Goal: Task Accomplishment & Management: Manage account settings

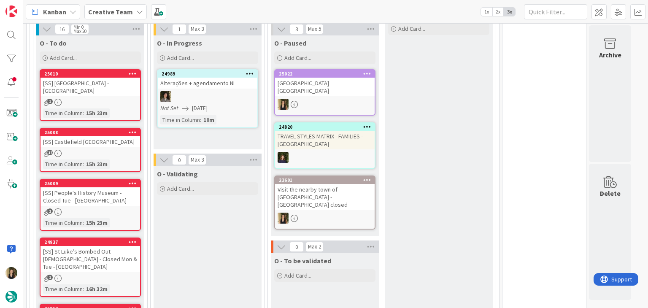
scroll to position [253, 0]
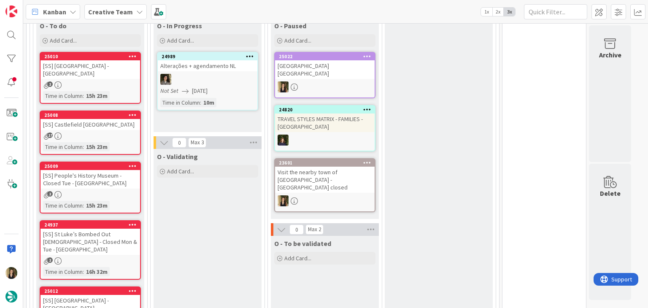
scroll to position [211, 0]
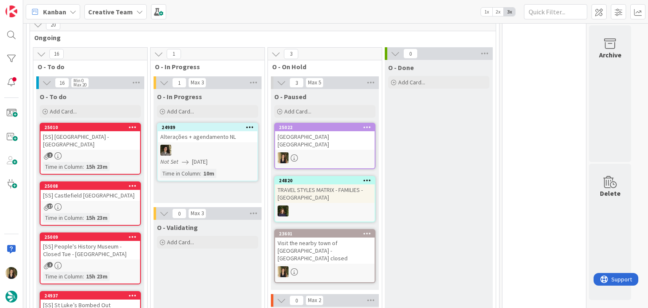
click at [335, 240] on div "Visit the nearby town of [GEOGRAPHIC_DATA] - [GEOGRAPHIC_DATA] closed" at bounding box center [325, 251] width 100 height 26
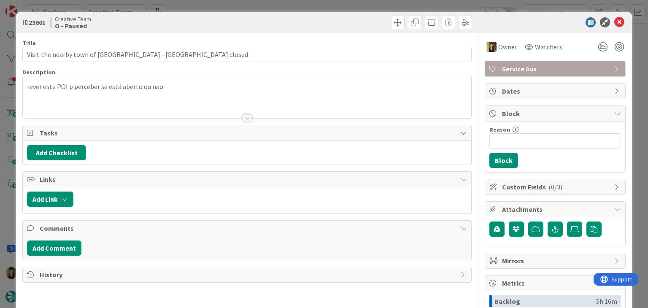
click at [227, 3] on div "ID 23601 Creative Team O - Paused Title 54 / 128 Visit the nearby town of La Ro…" at bounding box center [324, 154] width 648 height 308
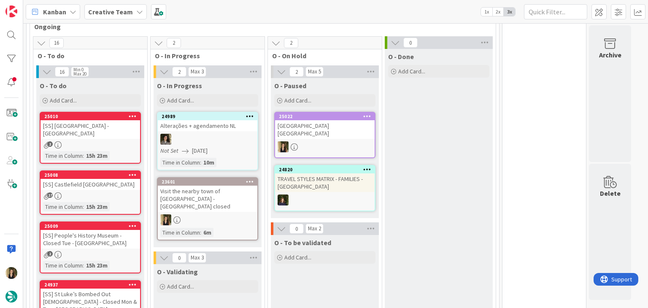
click at [235, 214] on div at bounding box center [208, 219] width 100 height 11
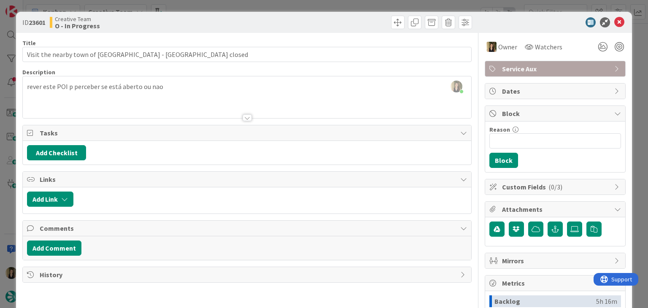
click at [336, 9] on div "ID 23601 Creative Team O - In Progress Title 54 / 128 Visit the nearby town of …" at bounding box center [324, 154] width 648 height 308
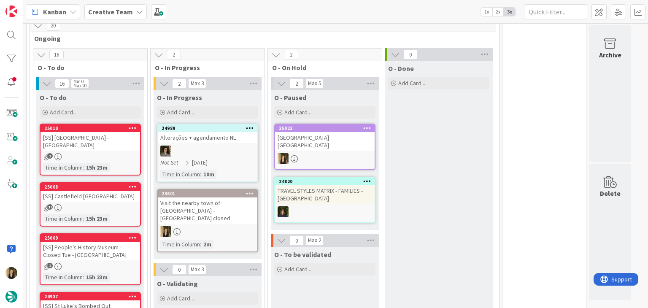
scroll to position [180, 0]
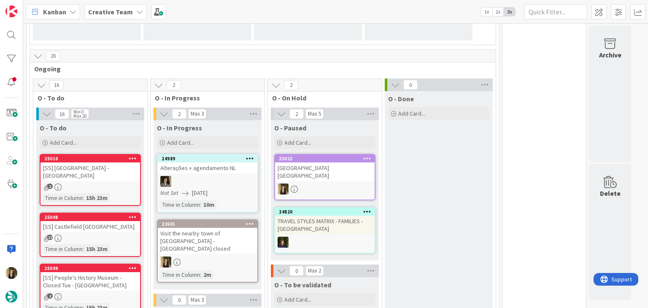
click at [318, 178] on div "[GEOGRAPHIC_DATA] [GEOGRAPHIC_DATA]" at bounding box center [325, 172] width 100 height 19
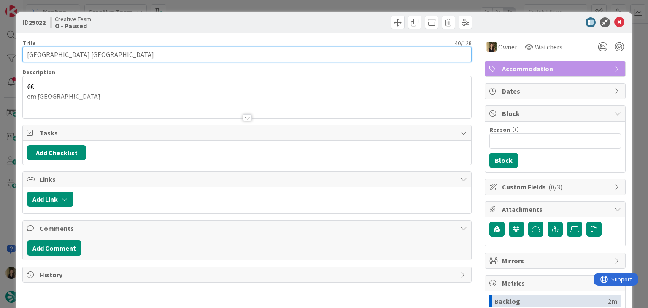
drag, startPoint x: 152, startPoint y: 53, endPoint x: 19, endPoint y: 53, distance: 132.5
click at [20, 53] on div "ID 25022 Creative Team O - Paused Title 40 / 128 Wilde Aparthotels Manchester C…" at bounding box center [324, 227] width 616 height 430
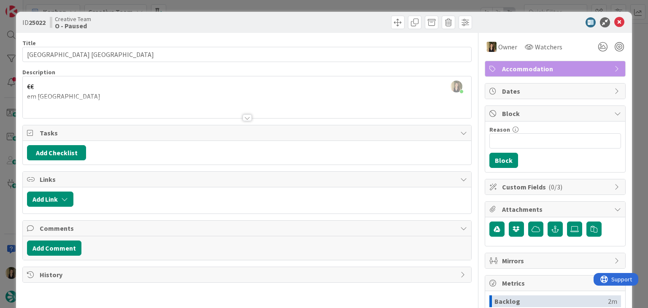
click at [212, 24] on div "Creative Team O - Paused" at bounding box center [147, 23] width 195 height 14
click at [229, 5] on div "ID 25022 Creative Team O - Paused Title 40 / 128 Wilde Aparthotels Manchester C…" at bounding box center [324, 154] width 648 height 308
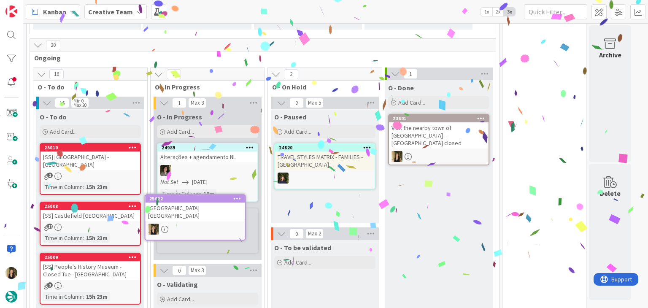
scroll to position [194, 0]
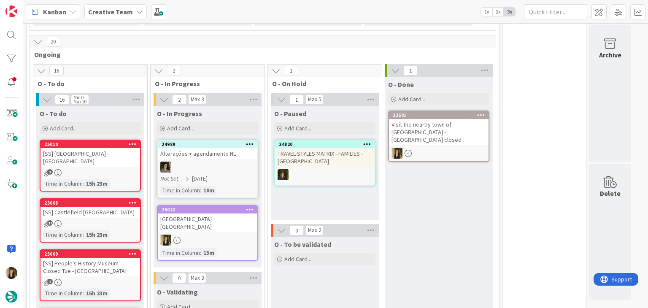
scroll to position [236, 0]
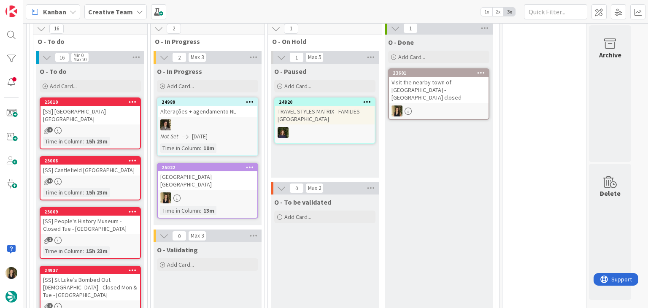
click at [232, 188] on div "[GEOGRAPHIC_DATA] [GEOGRAPHIC_DATA]" at bounding box center [208, 180] width 100 height 19
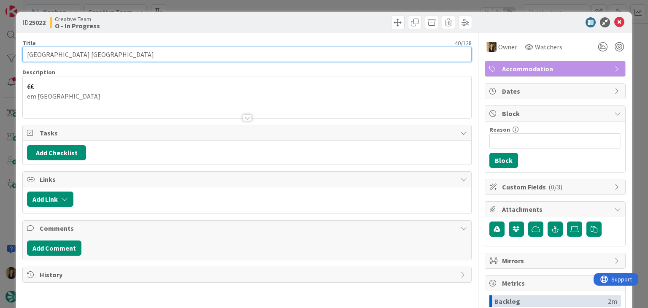
drag, startPoint x: 157, startPoint y: 48, endPoint x: 7, endPoint y: 68, distance: 152.1
click at [7, 68] on div "ID 25022 Creative Team O - In Progress Title 40 / 128 Wilde Aparthotels Manches…" at bounding box center [324, 154] width 648 height 308
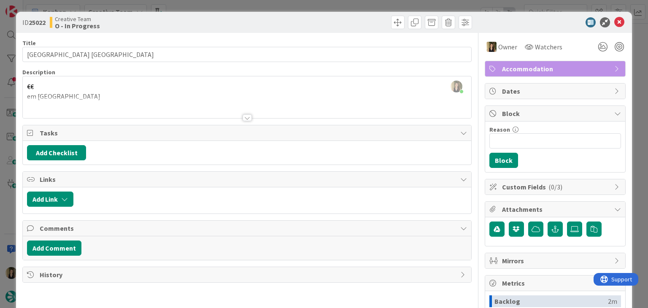
drag, startPoint x: 208, startPoint y: 22, endPoint x: 205, endPoint y: 4, distance: 18.0
click at [208, 20] on div "Creative Team O - In Progress" at bounding box center [147, 23] width 195 height 14
click at [205, 3] on div "ID 25022 Creative Team O - In Progress Title 40 / 128 Wilde Aparthotels Manches…" at bounding box center [324, 154] width 648 height 308
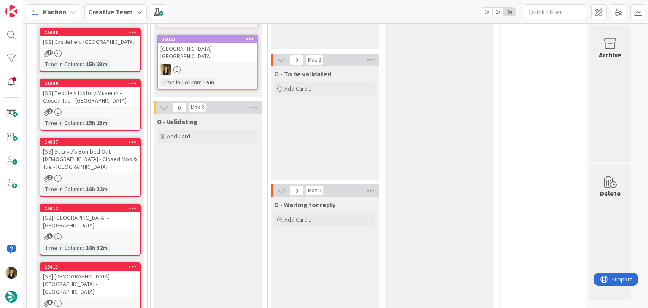
scroll to position [447, 0]
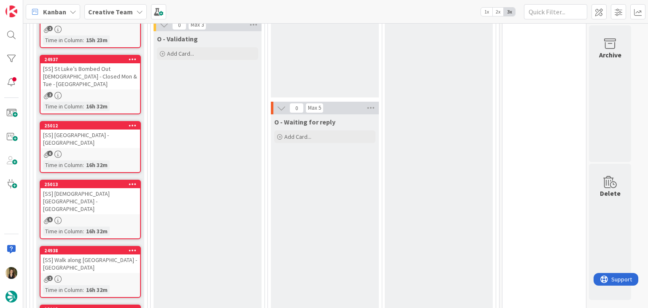
drag, startPoint x: 325, startPoint y: 183, endPoint x: 317, endPoint y: 188, distance: 9.1
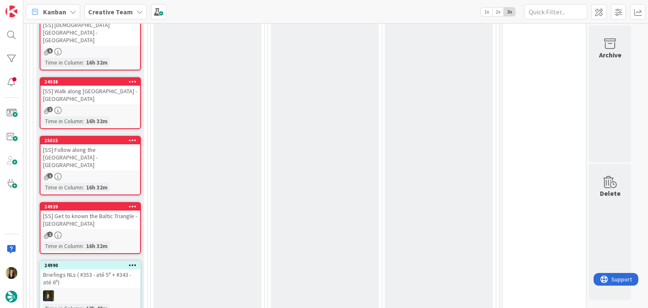
click at [117, 107] on div "2" at bounding box center [91, 110] width 100 height 7
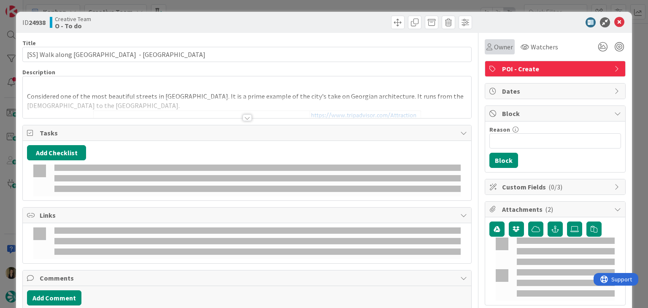
click at [494, 46] on span "Owner" at bounding box center [503, 47] width 19 height 10
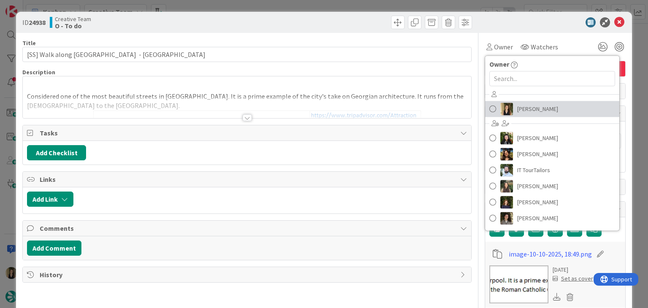
click at [528, 113] on span "[PERSON_NAME]" at bounding box center [538, 109] width 41 height 13
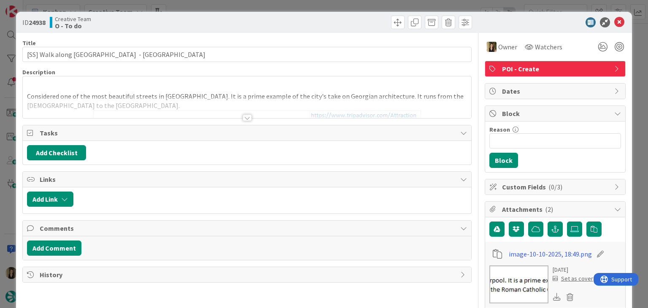
drag, startPoint x: 295, startPoint y: 19, endPoint x: 293, endPoint y: 13, distance: 6.5
click at [294, 19] on div at bounding box center [360, 23] width 223 height 14
click at [295, 4] on div "ID 24938 Creative Team O - To do Title 40 / 128 [SS] Walk along Hope Street - L…" at bounding box center [324, 154] width 648 height 308
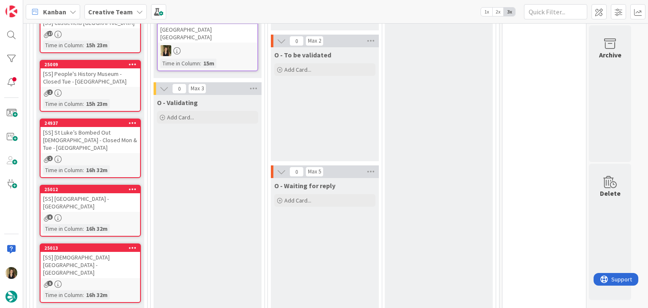
scroll to position [279, 0]
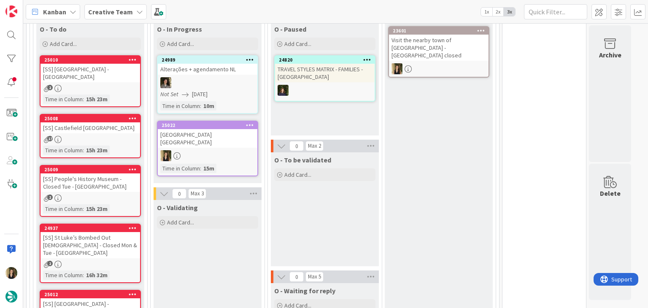
click at [310, 204] on div "O - To be validated Add Card..." at bounding box center [325, 209] width 108 height 114
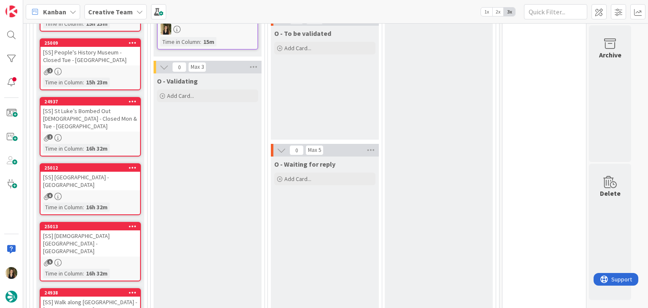
scroll to position [447, 0]
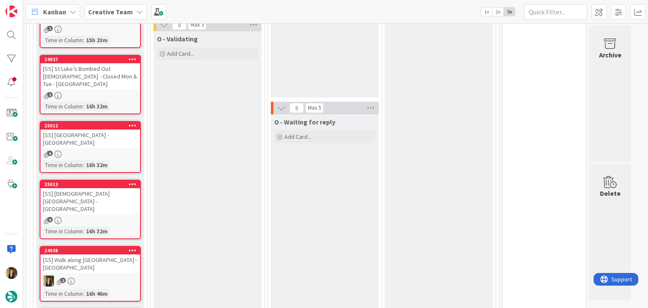
click at [119, 217] on div "5" at bounding box center [91, 220] width 100 height 7
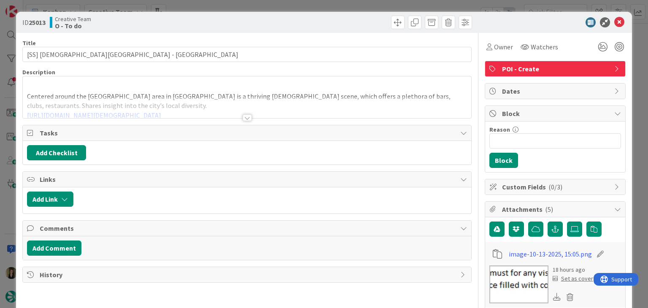
click at [243, 118] on div at bounding box center [247, 117] width 9 height 7
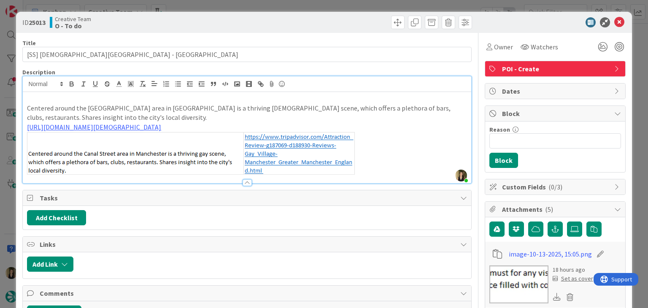
drag, startPoint x: 245, startPoint y: 20, endPoint x: 246, endPoint y: 9, distance: 11.0
click at [245, 19] on div "ID 25013 Creative Team O - To do" at bounding box center [247, 23] width 450 height 14
click at [246, 9] on div "ID 25013 Creative Team O - To do Title 29 / 128 [SS] Gay Village - MANCHESTER D…" at bounding box center [324, 154] width 648 height 308
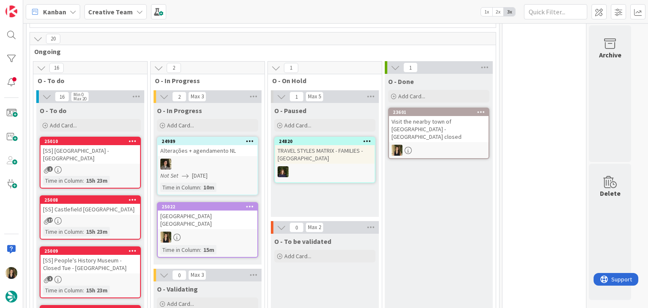
scroll to position [236, 0]
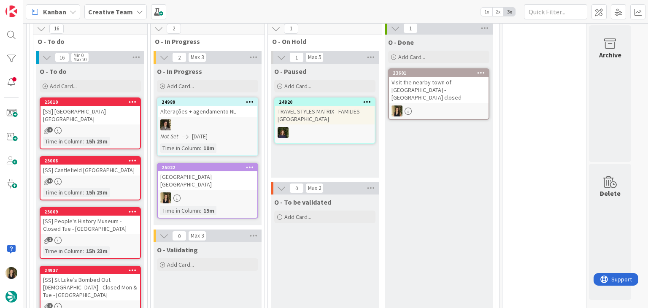
click at [333, 264] on div "O - To be validated Add Card..." at bounding box center [325, 252] width 108 height 114
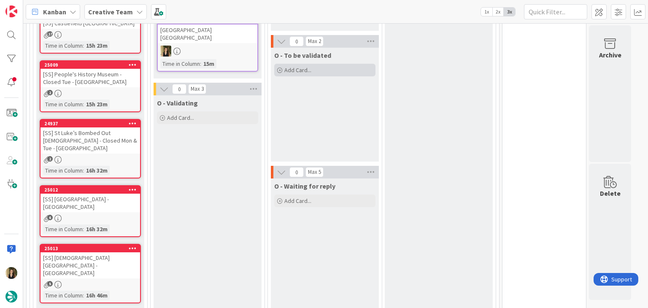
scroll to position [405, 0]
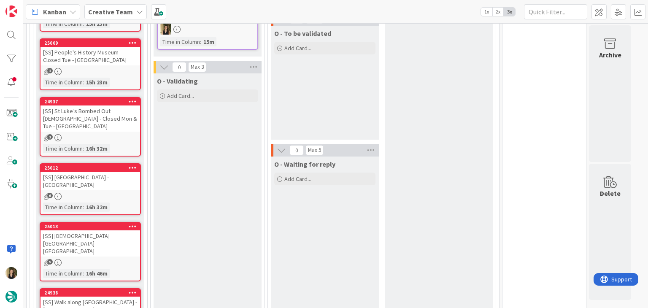
click at [113, 259] on div "5" at bounding box center [91, 262] width 100 height 7
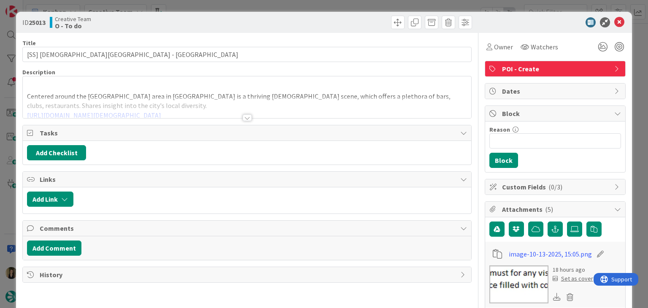
click at [245, 117] on div at bounding box center [247, 117] width 9 height 7
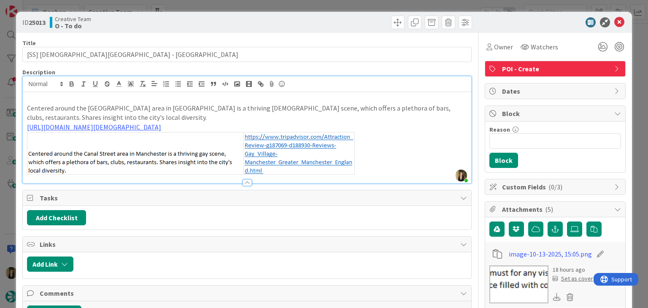
click at [186, 9] on div "ID 25013 Creative Team O - To do Title 29 / 128 [SS] Gay Village - MANCHESTER D…" at bounding box center [324, 154] width 648 height 308
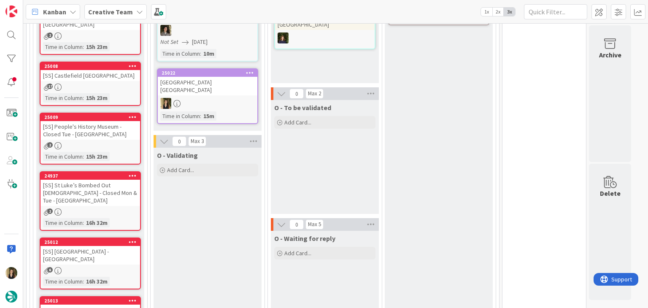
scroll to position [236, 0]
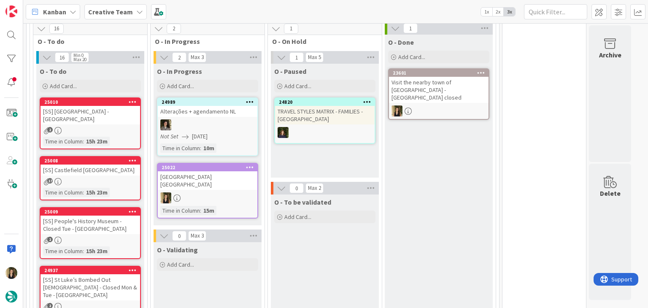
click at [243, 196] on div at bounding box center [208, 197] width 100 height 11
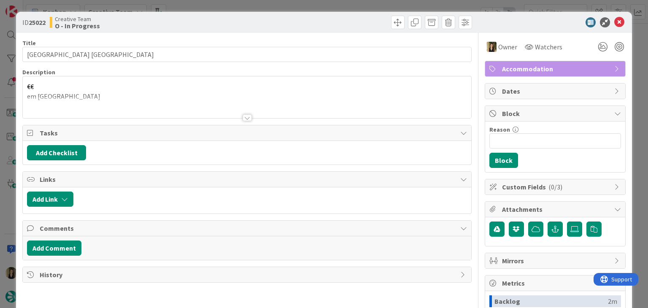
click at [344, 3] on div "ID 25022 Creative Team O - In Progress Title 40 / 128 Wilde Aparthotels Manches…" at bounding box center [324, 154] width 648 height 308
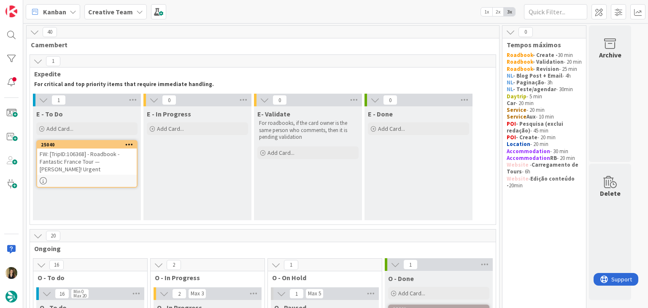
click at [106, 174] on div "FW: [TripID:106368] - Roadbook - Fantastic France Tour — [PERSON_NAME]! Urgent" at bounding box center [87, 162] width 100 height 26
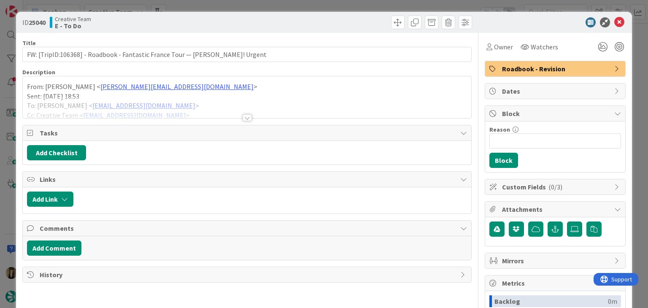
click at [243, 122] on div "Title 77 / 128 FW: [TripID:106368] - Roadbook - Fantastic France Tour — Howard …" at bounding box center [246, 234] width 449 height 402
click at [243, 119] on div at bounding box center [247, 117] width 9 height 7
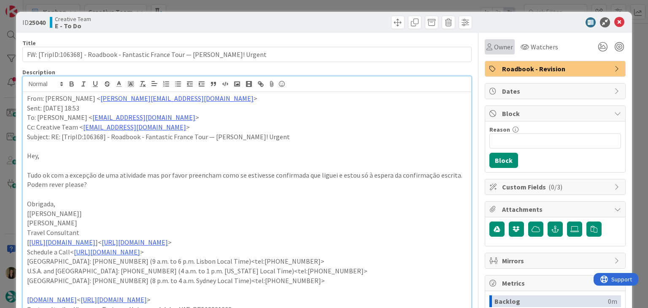
click at [499, 49] on span "Owner" at bounding box center [503, 47] width 19 height 10
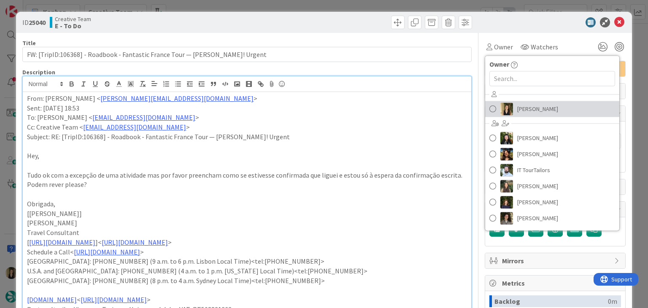
drag, startPoint x: 525, startPoint y: 114, endPoint x: 507, endPoint y: 98, distance: 24.5
click at [525, 114] on span "[PERSON_NAME]" at bounding box center [538, 109] width 41 height 13
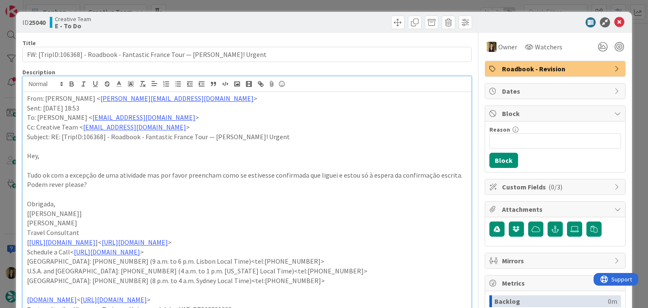
drag, startPoint x: 341, startPoint y: 7, endPoint x: 289, endPoint y: 84, distance: 93.1
click at [341, 7] on div "ID 25040 Creative Team E - To Do Title 77 / 128 FW: [TripID:106368] - Roadbook …" at bounding box center [324, 154] width 648 height 308
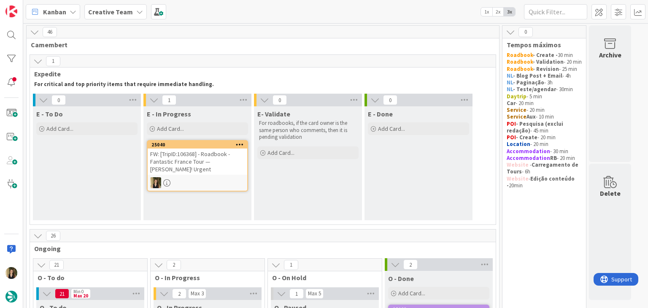
click at [209, 160] on div "FW: [TripID:106368] - Roadbook - Fantastic France Tour — [PERSON_NAME]! Urgent" at bounding box center [198, 162] width 100 height 26
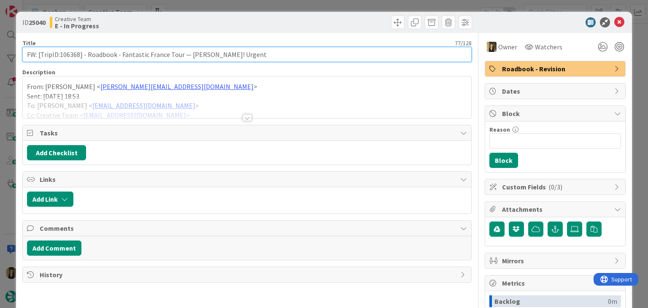
click at [69, 49] on input "FW: [TripID:106368] - Roadbook - Fantastic France Tour — [PERSON_NAME]! Urgent" at bounding box center [246, 54] width 449 height 15
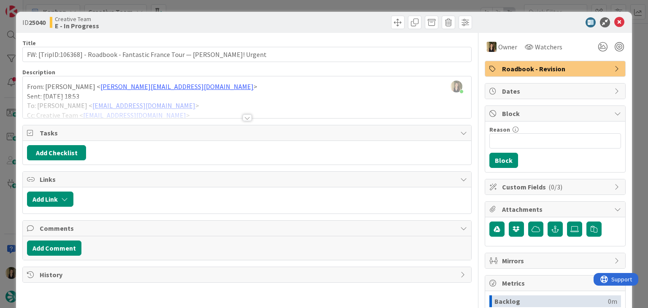
click at [247, 116] on div at bounding box center [247, 117] width 9 height 7
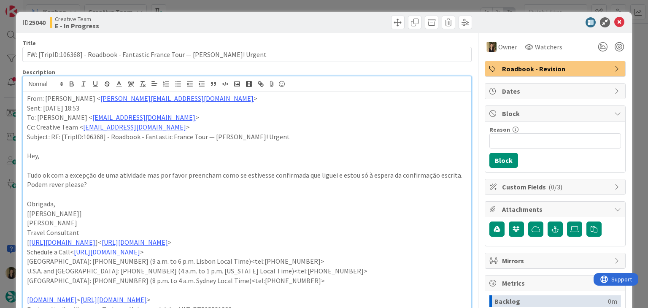
click at [278, 24] on div at bounding box center [360, 23] width 223 height 14
click at [277, 5] on div "ID 25040 Creative Team E - In Progress Title 77 / 128 FW: [TripID:106368] - Roa…" at bounding box center [324, 154] width 648 height 308
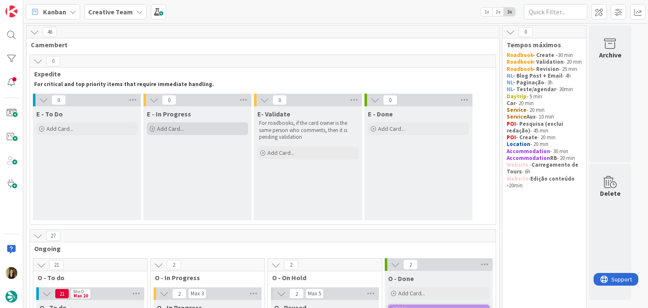
click at [199, 131] on div "Add Card..." at bounding box center [197, 128] width 101 height 13
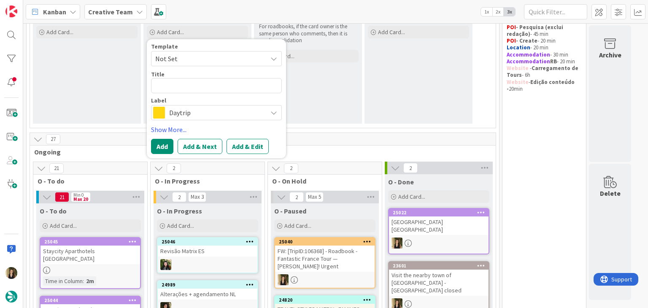
scroll to position [84, 0]
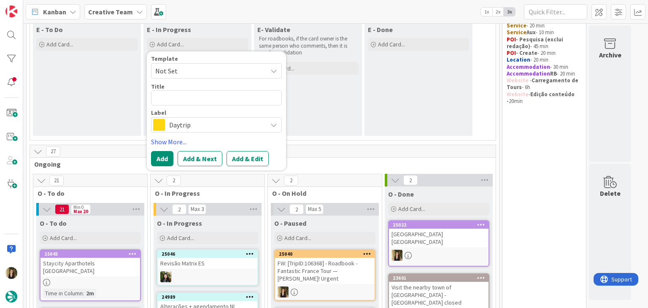
type textarea "x"
type textarea "c"
type textarea "x"
type textarea "cr"
type textarea "x"
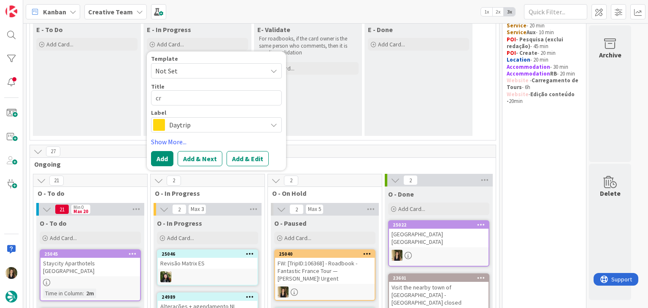
type textarea "cri"
type textarea "x"
type textarea "cria"
type textarea "x"
type textarea "criar"
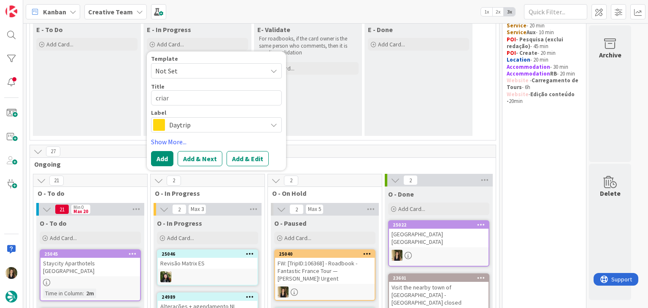
type textarea "x"
type textarea "criar"
type textarea "x"
type textarea "criar g"
type textarea "x"
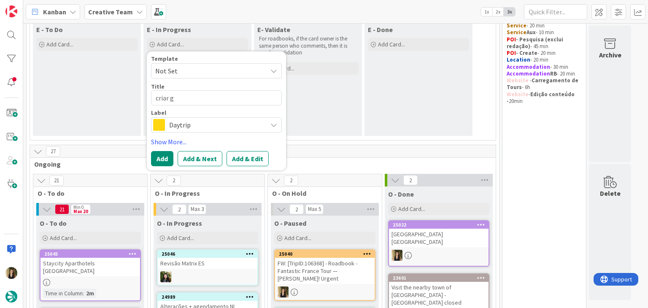
type textarea "criar gp"
type textarea "x"
type textarea "criar gps"
type textarea "x"
type textarea "criar gps"
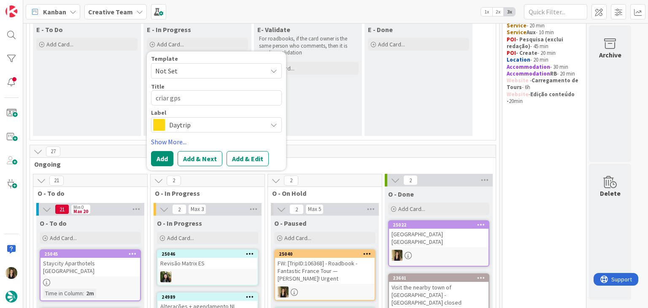
type textarea "x"
type textarea "criar gps p"
type textarea "x"
type textarea "criar gps po"
type textarea "x"
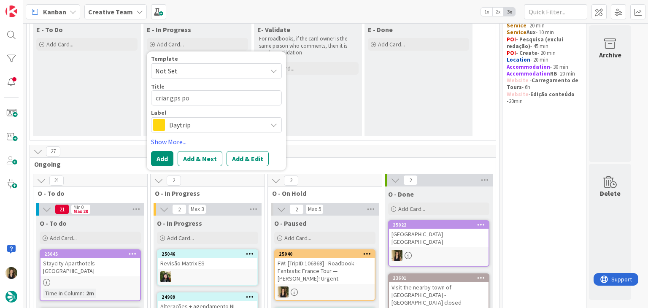
type textarea "criar gps poi"
type textarea "x"
type textarea "criar gps poin"
type textarea "x"
type textarea "criar gps point"
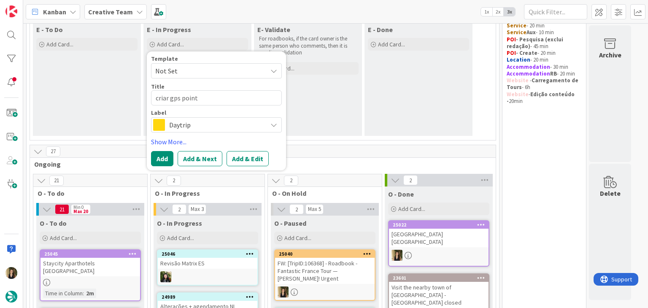
type textarea "x"
type textarea "criar gps point"
type textarea "x"
type textarea "criar gps point t"
type textarea "x"
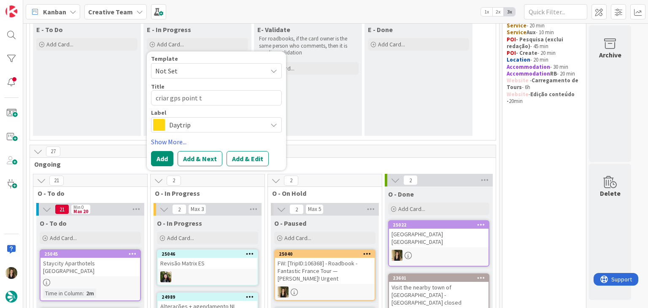
type textarea "criar gps point tr"
type textarea "x"
type textarea "criar gps point tra"
type textarea "x"
type textarea "criar gps point trai"
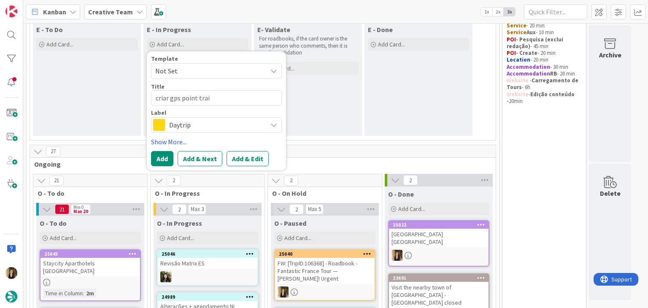
type textarea "x"
type textarea "criar gps point train"
type textarea "x"
type textarea "criar gps point train"
type textarea "x"
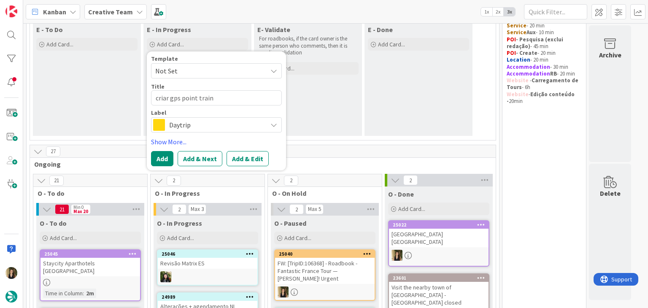
type textarea "criar gps point train s"
type textarea "x"
type textarea "criar gps point train st"
type textarea "x"
type textarea "criar gps point train sta"
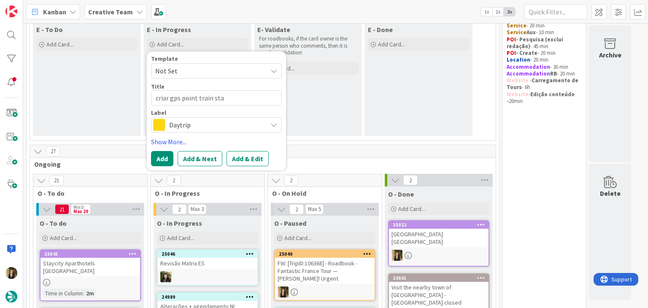
type textarea "x"
type textarea "criar gps point train stat"
type textarea "x"
type textarea "criar gps point train stati"
type textarea "x"
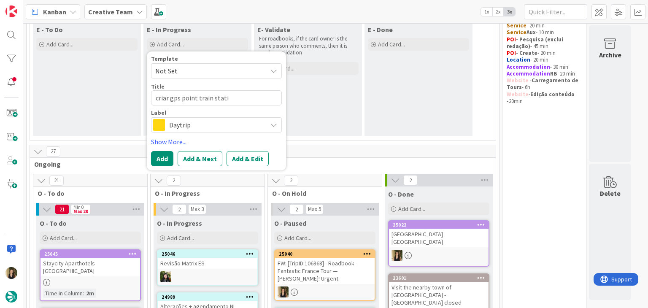
type textarea "criar gps point train statio"
type textarea "x"
type textarea "criar gps point train station"
type textarea "x"
type textarea "criar gps point train station ."
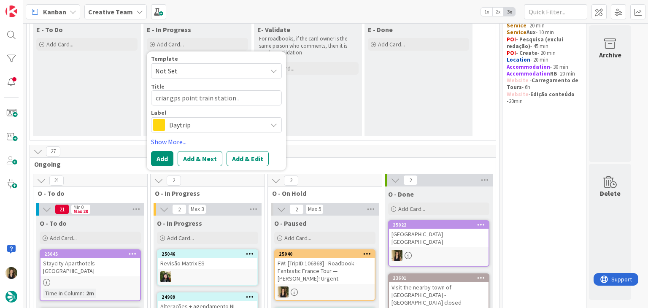
type textarea "x"
type textarea "criar gps point train station ."
type textarea "x"
type textarea "criar gps point train station . 1"
type textarea "x"
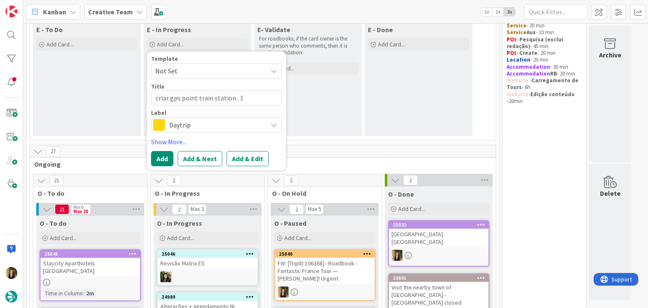
type textarea "criar gps point train station . 10"
type textarea "x"
type textarea "criar gps point train station . 106"
type textarea "x"
type textarea "criar gps point train station . 1063"
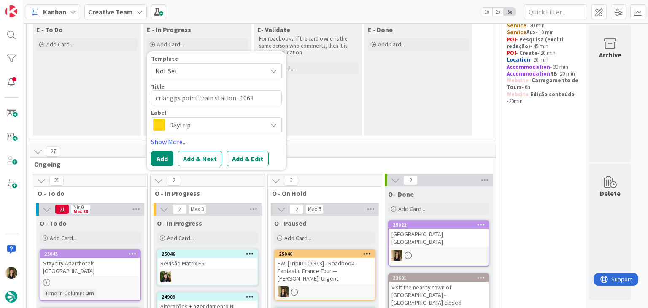
type textarea "x"
type textarea "criar gps point train station . 10636"
type textarea "x"
type textarea "criar gps point train station . 106369"
type textarea "x"
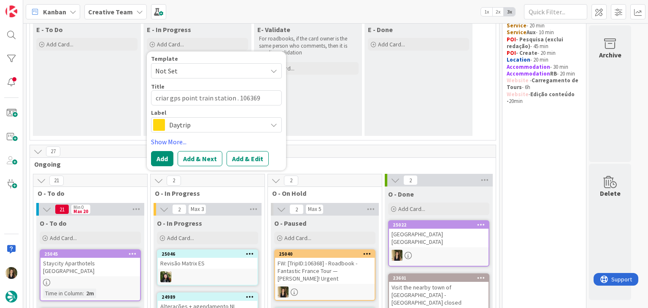
type textarea "criar gps point train station . 10636"
type textarea "x"
type textarea "criar gps point train station . 106368"
drag, startPoint x: 234, startPoint y: 95, endPoint x: 250, endPoint y: 87, distance: 18.1
click at [235, 95] on textarea "criar gps point train station . 106368" at bounding box center [216, 97] width 131 height 15
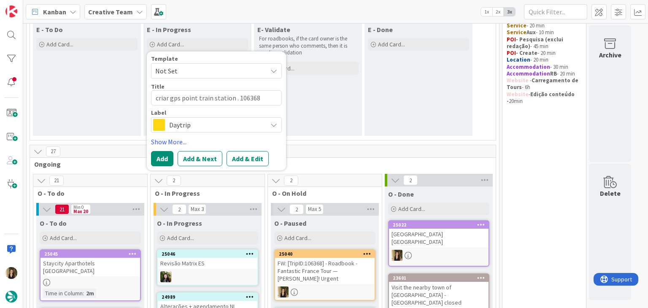
type textarea "x"
type textarea "criar gps point train station 106368"
type textarea "x"
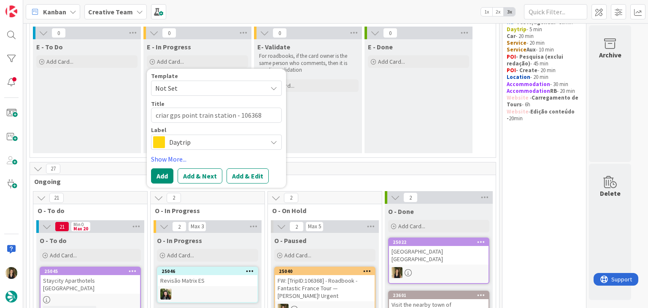
scroll to position [42, 0]
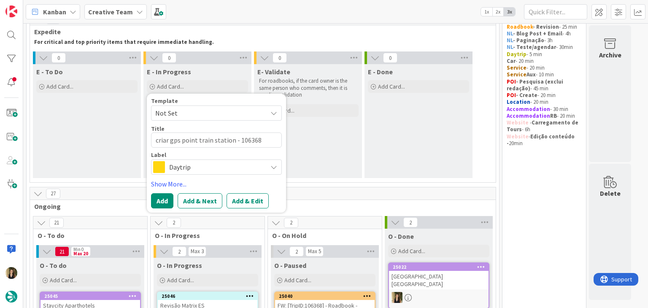
type textarea "criar gps point train station - 106368"
click at [214, 170] on span "Daytrip" at bounding box center [216, 167] width 94 height 12
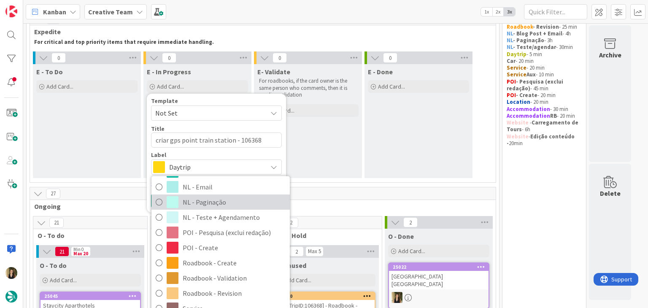
scroll to position [181, 0]
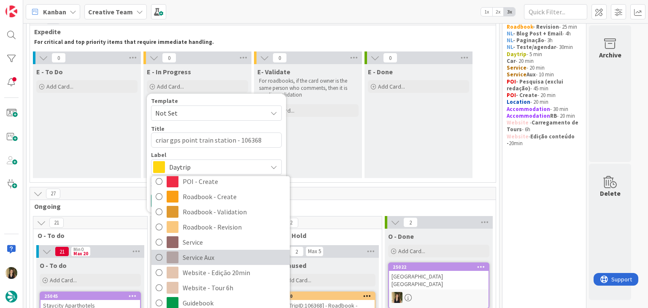
click at [224, 250] on link "Service Aux" at bounding box center [221, 257] width 138 height 15
type textarea "x"
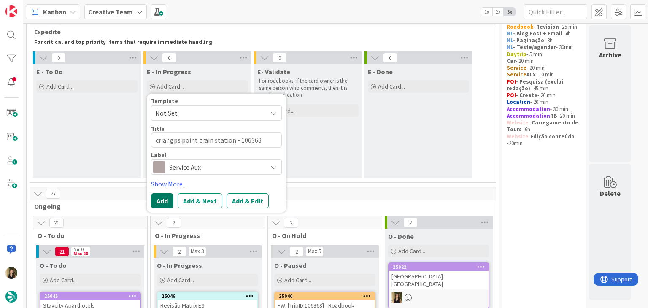
click at [151, 200] on button "Add" at bounding box center [162, 200] width 22 height 15
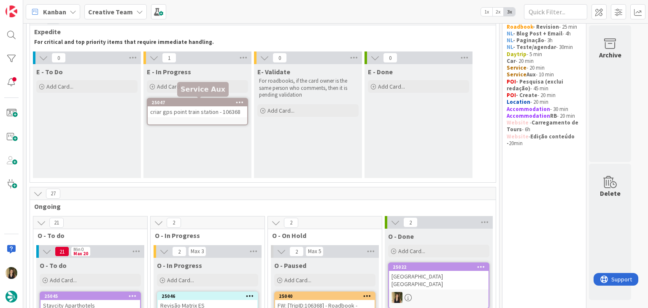
click at [213, 108] on div "criar gps point train station - 106368" at bounding box center [198, 111] width 100 height 11
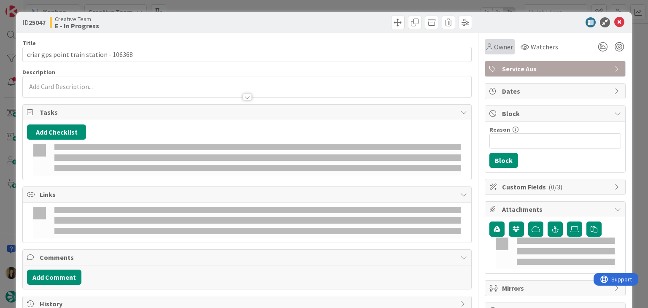
click at [495, 48] on span "Owner" at bounding box center [503, 47] width 19 height 10
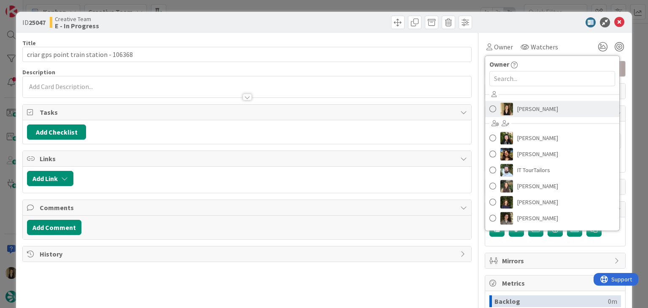
click at [529, 112] on span "[PERSON_NAME]" at bounding box center [538, 109] width 41 height 13
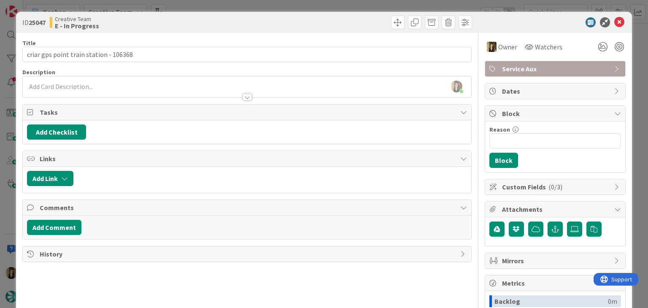
click at [136, 82] on div "Sofia Palma just joined" at bounding box center [247, 86] width 448 height 21
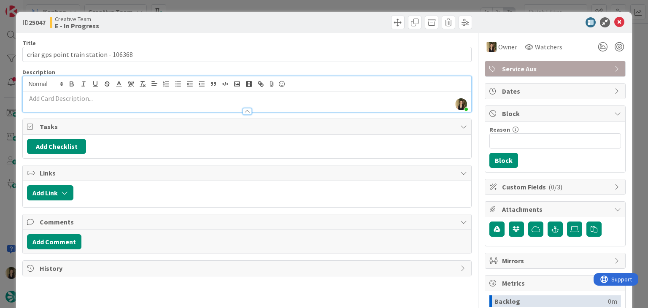
click at [140, 95] on p at bounding box center [247, 99] width 440 height 10
paste div
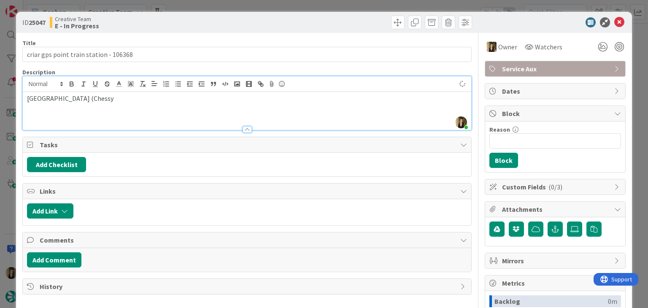
drag, startPoint x: 75, startPoint y: 97, endPoint x: 77, endPoint y: 93, distance: 4.7
click at [74, 97] on span "Marne-la-Vallée (Chessy" at bounding box center [70, 98] width 87 height 8
click at [199, 26] on div "Creative Team E - In Progress" at bounding box center [147, 23] width 195 height 14
click at [218, 9] on div "ID 25047 Creative Team E - In Progress Title 38 / 128 criar gps point train sta…" at bounding box center [324, 154] width 648 height 308
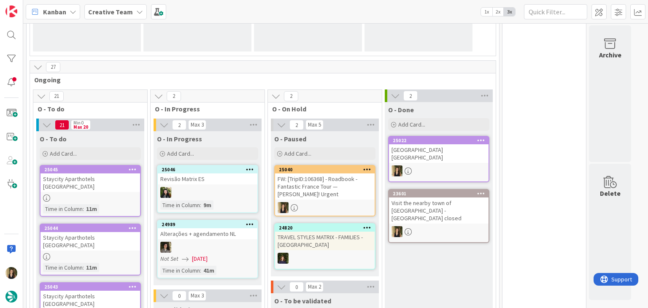
click at [333, 188] on div "FW: [TripID:106368] - Roadbook - Fantastic France Tour — [PERSON_NAME]! Urgent" at bounding box center [325, 186] width 100 height 26
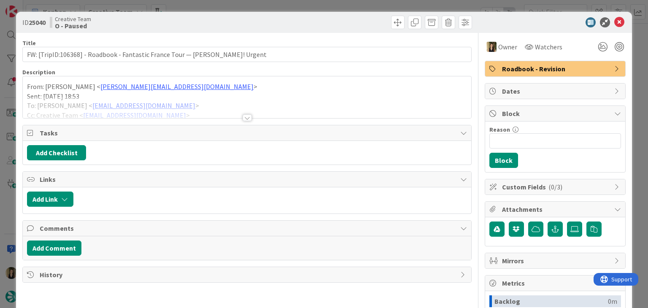
drag, startPoint x: 250, startPoint y: 116, endPoint x: 248, endPoint y: 112, distance: 4.7
click at [249, 116] on div at bounding box center [247, 108] width 448 height 22
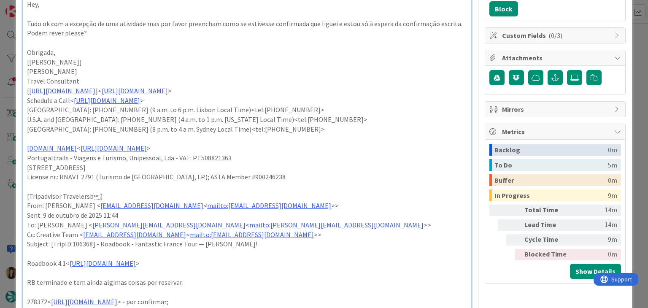
scroll to position [253, 0]
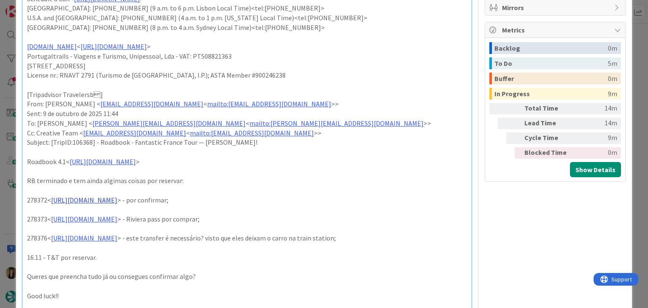
click at [117, 200] on link "https://appweb.tourtailors.com/sigav/#Voucher/view/286203" at bounding box center [84, 200] width 66 height 8
click at [137, 219] on link "https://appweb.tourtailors.com/sigav/#Voucher/view/286203" at bounding box center [115, 216] width 58 height 11
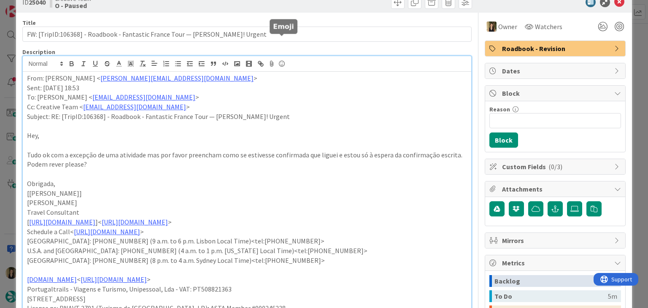
scroll to position [0, 0]
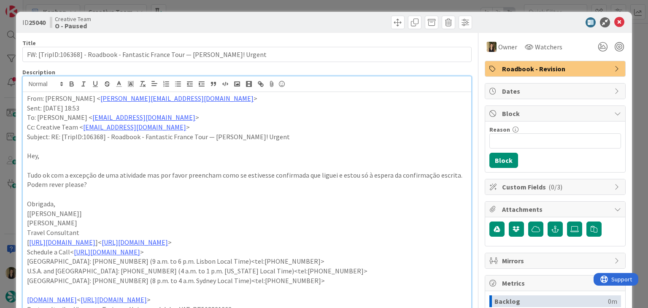
click at [279, 9] on div "ID 25040 Creative Team O - Paused Title 77 / 128 FW: [TripID:106368] - Roadbook…" at bounding box center [324, 154] width 648 height 308
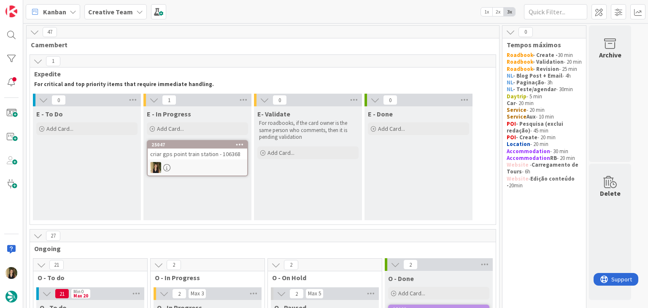
click at [204, 171] on div at bounding box center [198, 167] width 100 height 11
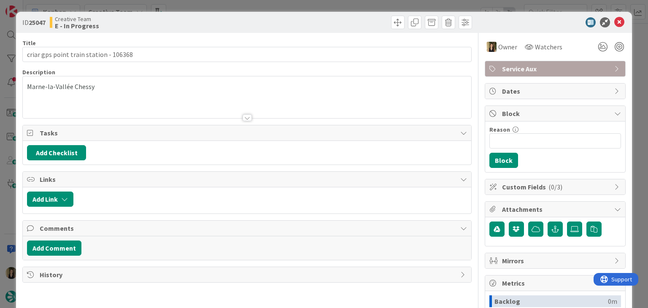
click at [238, 5] on div "ID 25047 Creative Team E - In Progress Title 38 / 128 criar gps point train sta…" at bounding box center [324, 154] width 648 height 308
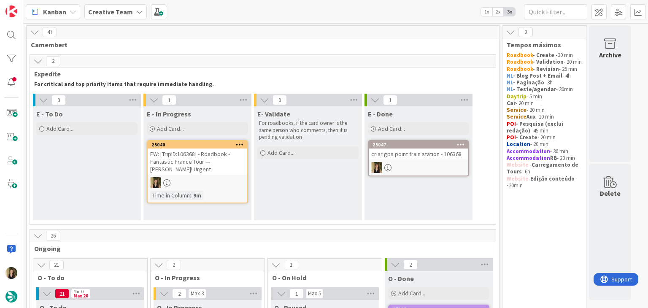
click at [226, 176] on div "25040 FW: [TripID:106368] - Roadbook - Fantastic France Tour — Howard Erman! Ur…" at bounding box center [197, 171] width 101 height 63
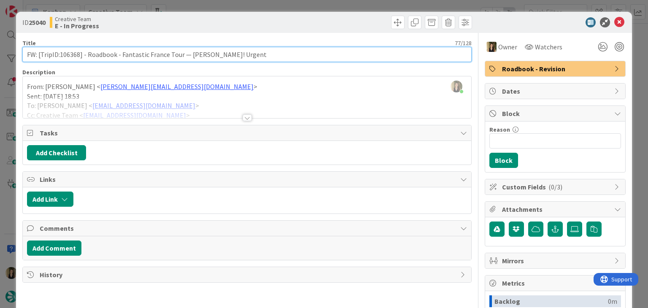
click at [73, 56] on input "FW: [TripID:106368] - Roadbook - Fantastic France Tour — [PERSON_NAME]! Urgent" at bounding box center [246, 54] width 449 height 15
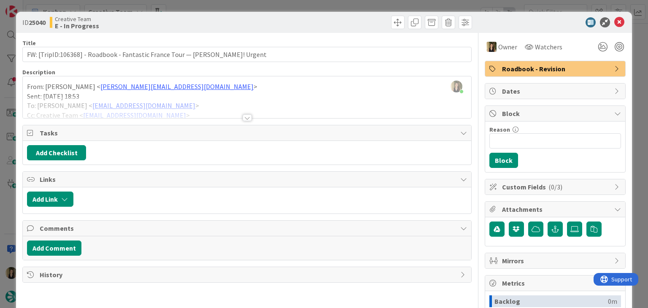
drag, startPoint x: 216, startPoint y: 27, endPoint x: 218, endPoint y: 12, distance: 14.5
click at [217, 26] on div "Creative Team E - In Progress" at bounding box center [147, 23] width 195 height 14
click at [218, 8] on div "ID 25040 Creative Team E - In Progress Title 77 / 128 FW: [TripID:106368] - Roa…" at bounding box center [324, 154] width 648 height 308
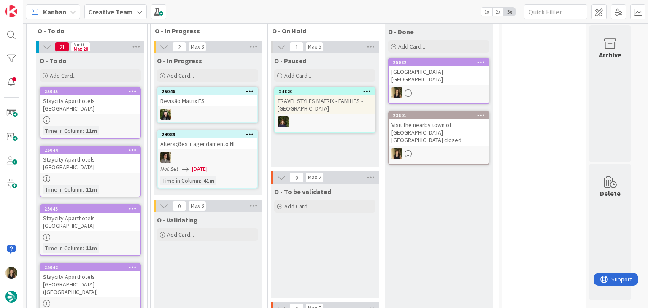
scroll to position [253, 0]
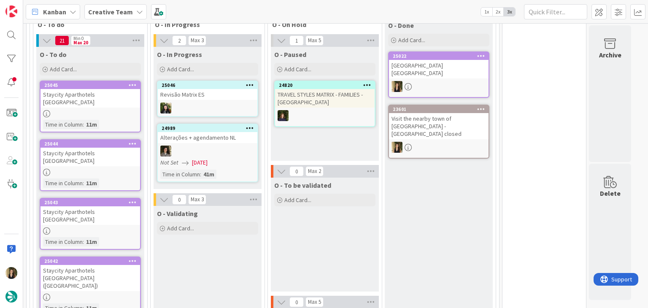
click at [312, 226] on div "O - To be validated Add Card..." at bounding box center [325, 235] width 108 height 114
click at [118, 111] on div at bounding box center [91, 113] width 100 height 7
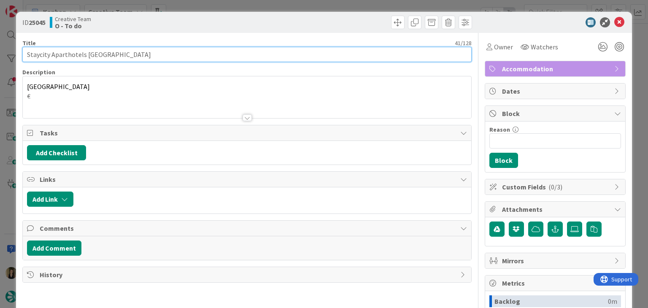
drag, startPoint x: 154, startPoint y: 51, endPoint x: 21, endPoint y: 51, distance: 133.0
click at [21, 51] on div "ID 25045 Creative Team O - To do Title 41 / 128 Staycity Aparthotels Liverpool …" at bounding box center [324, 227] width 616 height 430
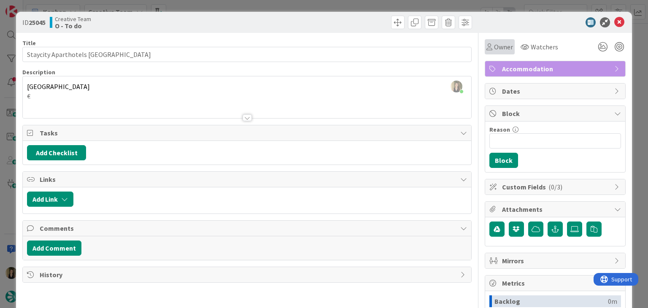
click at [494, 43] on span "Owner" at bounding box center [503, 47] width 19 height 10
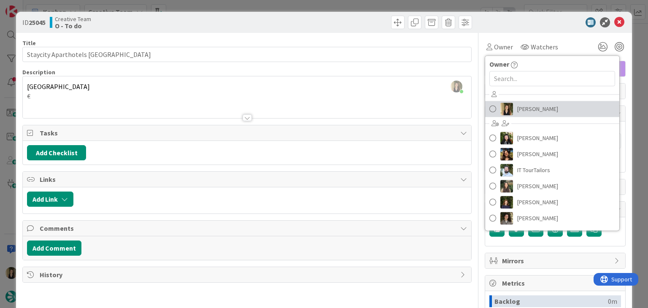
click at [532, 105] on span "[PERSON_NAME]" at bounding box center [538, 109] width 41 height 13
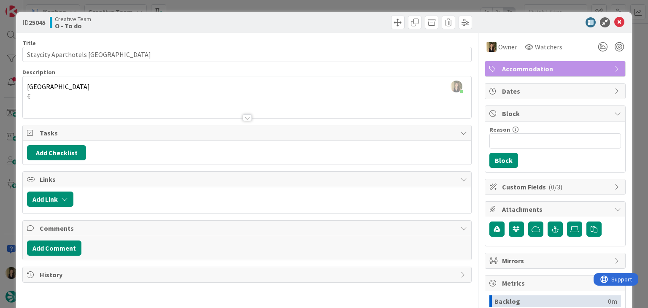
click at [332, 1] on div "ID 25045 Creative Team O - To do Title 41 / 128 Staycity Aparthotels Liverpool …" at bounding box center [324, 154] width 648 height 308
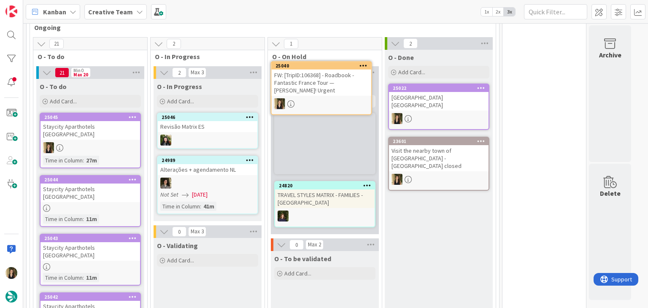
scroll to position [214, 0]
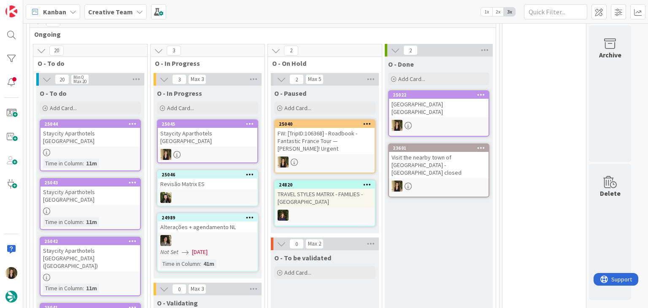
click at [233, 139] on div "Staycity Aparthotels [GEOGRAPHIC_DATA]" at bounding box center [208, 137] width 100 height 19
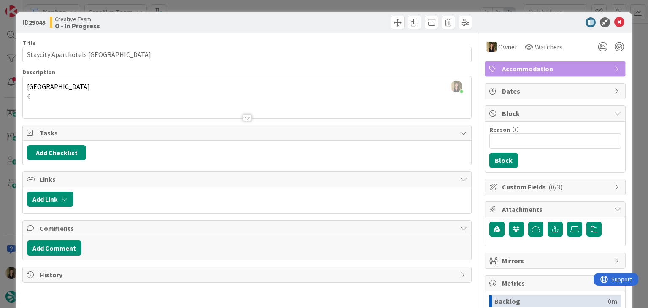
click at [302, 9] on div "ID 25045 Creative Team O - In Progress Title 41 / 128 Staycity Aparthotels Live…" at bounding box center [324, 154] width 648 height 308
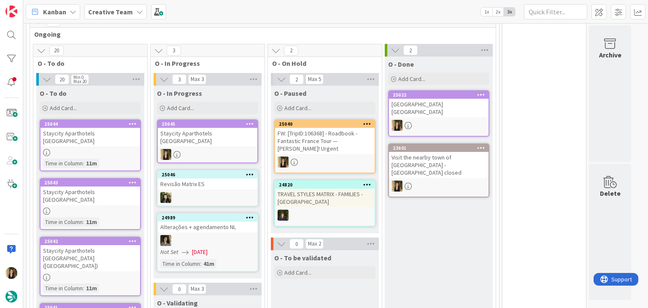
click at [333, 159] on div at bounding box center [325, 162] width 100 height 11
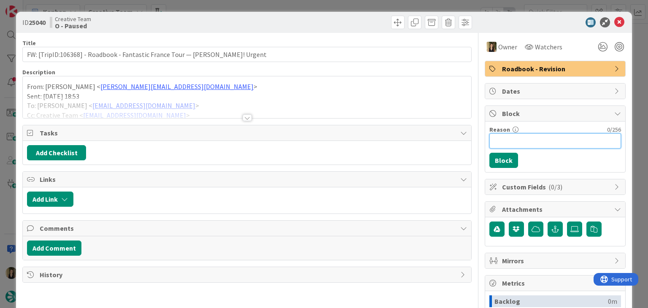
click at [547, 138] on input "Reason" at bounding box center [556, 140] width 132 height 15
drag, startPoint x: 566, startPoint y: 142, endPoint x: 576, endPoint y: 139, distance: 10.6
click at [566, 141] on input "tc vai so reiniciar o pc e ja retira ummservice do price" at bounding box center [556, 140] width 132 height 15
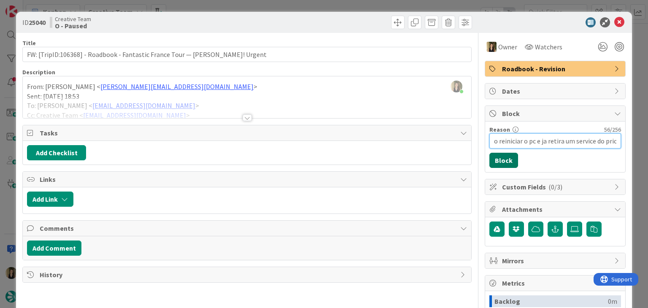
type input "tc vai so reiniciar o pc e ja retira um service do price"
click at [495, 159] on button "Block" at bounding box center [504, 160] width 29 height 15
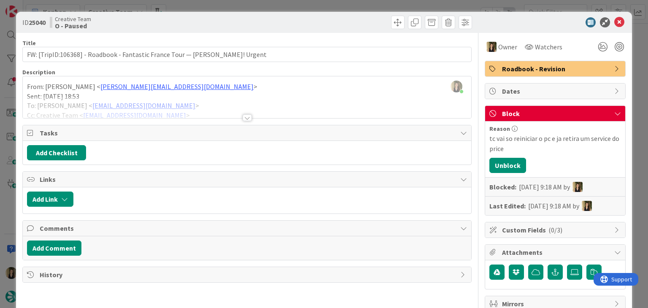
click at [333, 16] on div at bounding box center [360, 23] width 223 height 14
click at [334, 7] on div "ID 25040 Creative Team O - Paused Title 77 / 128 FW: [TripID:106368] - Roadbook…" at bounding box center [324, 154] width 648 height 308
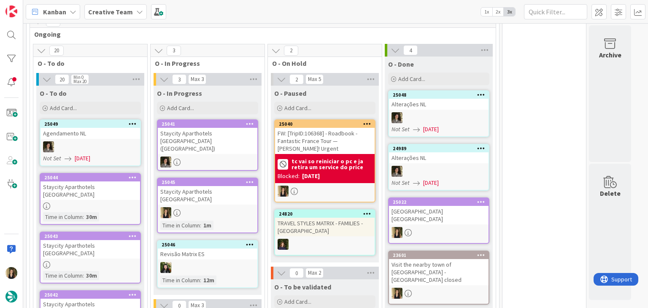
click at [232, 189] on div "Staycity Aparthotels [GEOGRAPHIC_DATA]" at bounding box center [208, 195] width 100 height 19
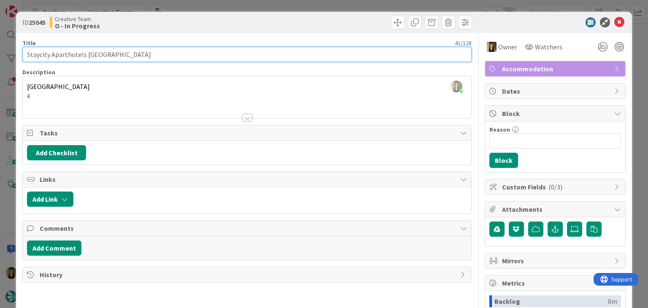
drag, startPoint x: 163, startPoint y: 55, endPoint x: 13, endPoint y: 56, distance: 149.9
click at [13, 56] on div "ID 25045 Creative Team O - In Progress Title 41 / 128 Staycity Aparthotels Live…" at bounding box center [324, 154] width 648 height 308
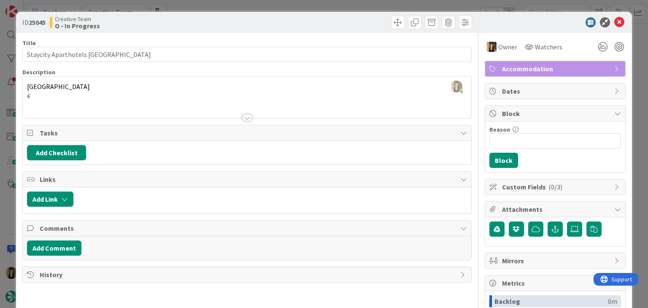
click at [192, 3] on div "ID 25045 Creative Team O - In Progress Title 41 / 128 Staycity Aparthotels Live…" at bounding box center [324, 154] width 648 height 308
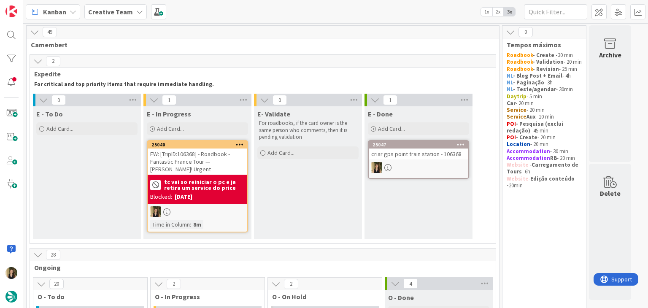
click at [214, 150] on div "FW: [TripID:106368] - Roadbook - Fantastic France Tour — [PERSON_NAME]! Urgent" at bounding box center [198, 162] width 100 height 26
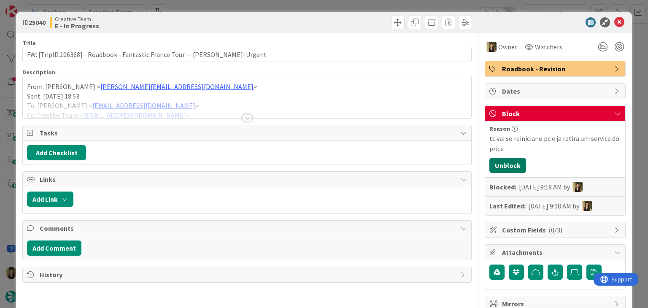
click at [505, 166] on button "Unblock" at bounding box center [508, 165] width 37 height 15
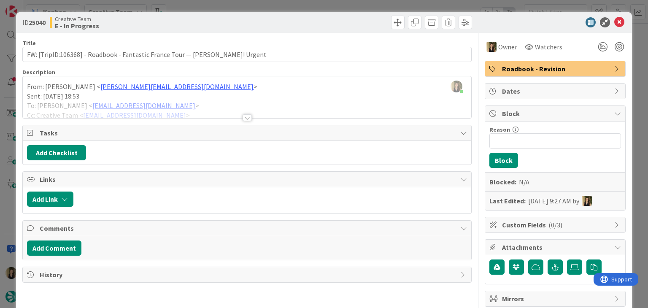
click at [245, 116] on div at bounding box center [247, 117] width 9 height 7
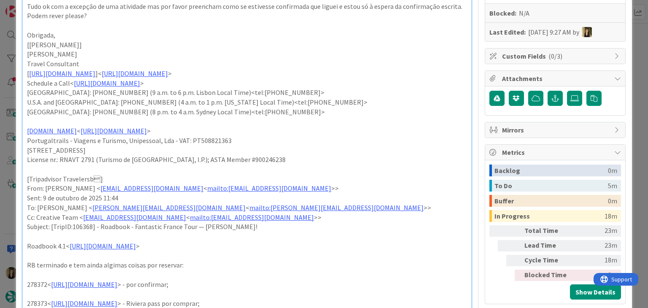
scroll to position [338, 0]
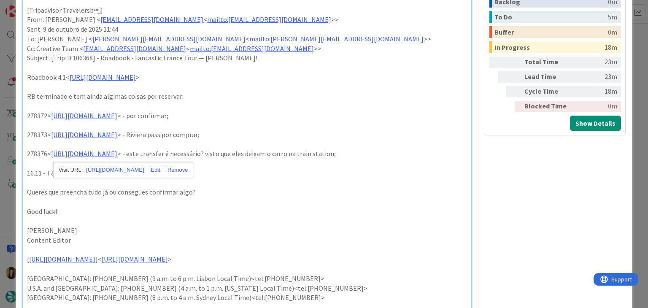
drag, startPoint x: 187, startPoint y: 156, endPoint x: 150, endPoint y: 196, distance: 54.7
click at [151, 199] on p at bounding box center [247, 202] width 440 height 10
drag, startPoint x: 225, startPoint y: 152, endPoint x: 68, endPoint y: 89, distance: 169.7
click at [58, 153] on p "278376< https://appweb.tourtailors.com/sigav/#Voucher/view/286207 > - este tran…" at bounding box center [247, 154] width 440 height 10
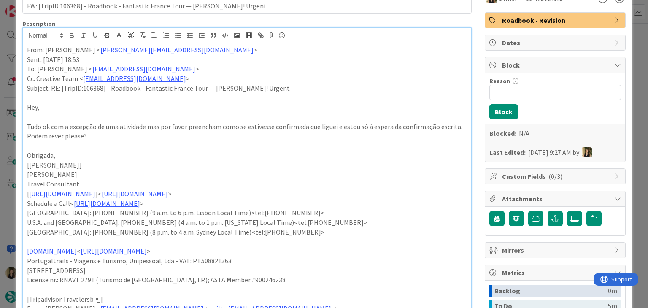
scroll to position [0, 0]
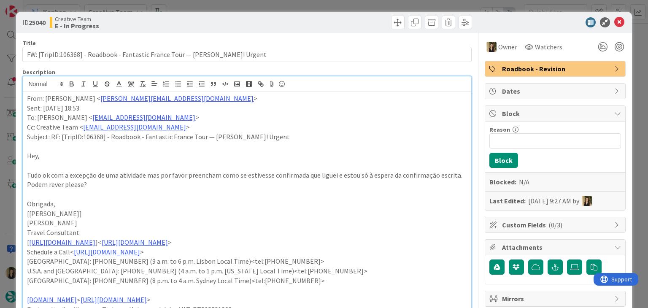
click at [307, 21] on div at bounding box center [360, 23] width 223 height 14
click at [309, 6] on div "ID 25040 Creative Team E - In Progress Title 77 / 128 FW: [TripID:106368] - Roa…" at bounding box center [324, 154] width 648 height 308
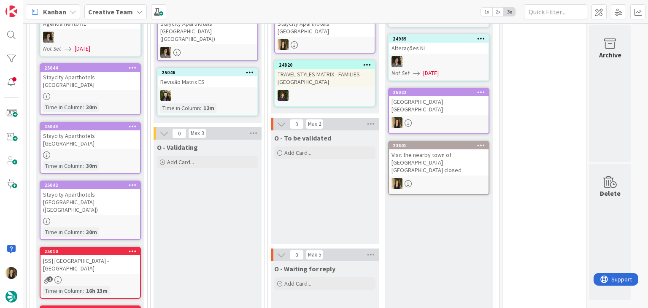
scroll to position [253, 0]
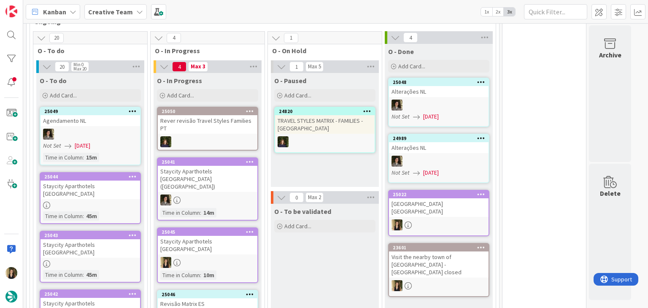
click at [233, 236] on div "Staycity Aparthotels [GEOGRAPHIC_DATA]" at bounding box center [208, 245] width 100 height 19
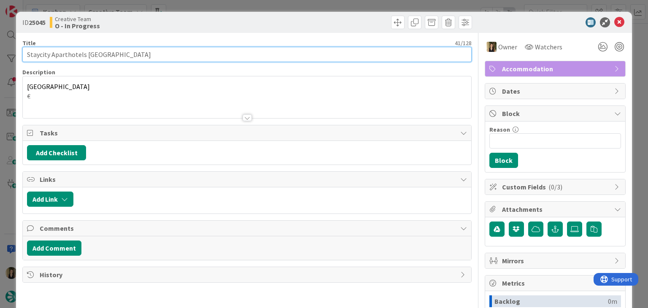
drag, startPoint x: 159, startPoint y: 55, endPoint x: 22, endPoint y: 53, distance: 136.8
click at [22, 53] on div "ID 25045 Creative Team O - In Progress Title 41 / 128 Staycity Aparthotels Live…" at bounding box center [324, 227] width 616 height 430
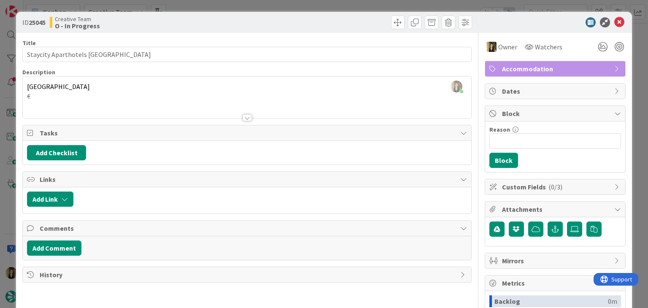
drag, startPoint x: 211, startPoint y: 22, endPoint x: 214, endPoint y: 9, distance: 12.8
click at [211, 21] on div "Creative Team O - In Progress" at bounding box center [147, 23] width 195 height 14
click at [216, 3] on div "ID 25045 Creative Team O - In Progress Title 41 / 128 Staycity Aparthotels Live…" at bounding box center [324, 154] width 648 height 308
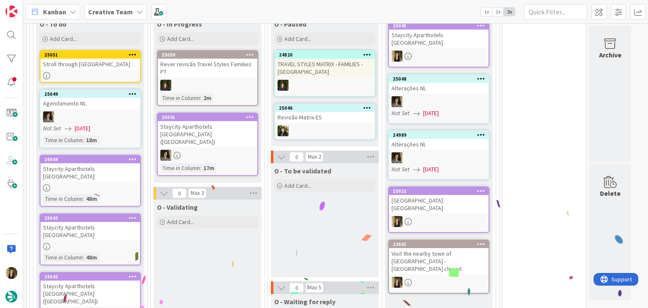
scroll to position [321, 0]
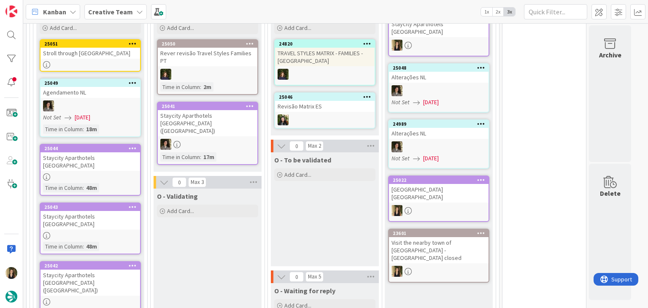
click at [118, 177] on div at bounding box center [91, 176] width 100 height 7
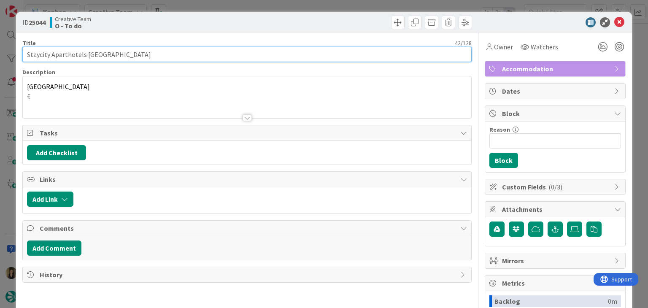
drag, startPoint x: 164, startPoint y: 53, endPoint x: 10, endPoint y: 51, distance: 153.7
click at [10, 51] on div "ID 25044 Creative Team O - To do Title 42 / 128 Staycity Aparthotels Liverpool …" at bounding box center [324, 154] width 648 height 308
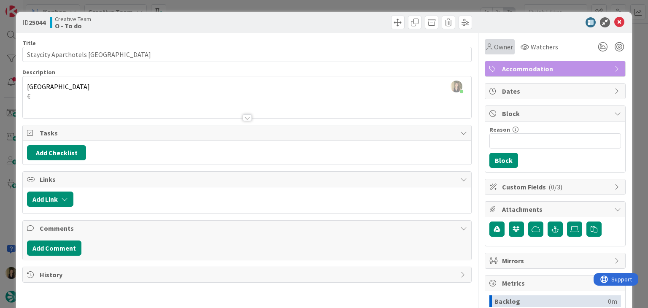
click at [487, 50] on icon at bounding box center [490, 46] width 6 height 7
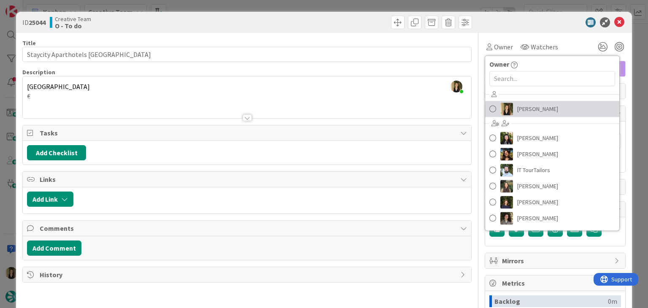
drag, startPoint x: 529, startPoint y: 108, endPoint x: 455, endPoint y: 78, distance: 80.0
click at [529, 107] on span "[PERSON_NAME]" at bounding box center [538, 109] width 41 height 13
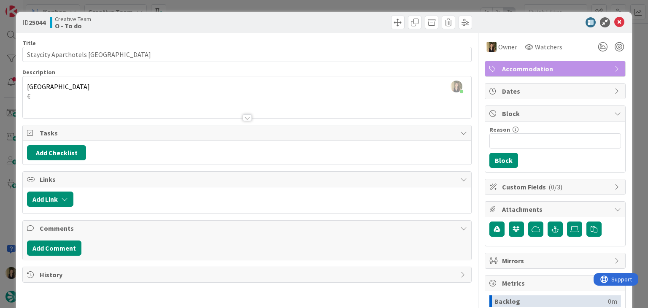
drag, startPoint x: 309, startPoint y: 6, endPoint x: 300, endPoint y: 17, distance: 14.1
click at [309, 6] on div "ID 25044 Creative Team O - To do Title 42 / 128 Staycity Aparthotels Liverpool …" at bounding box center [324, 154] width 648 height 308
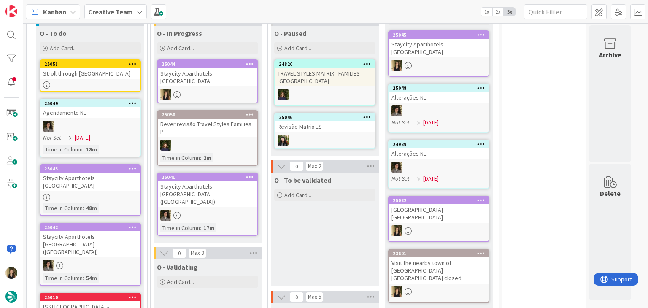
scroll to position [316, 0]
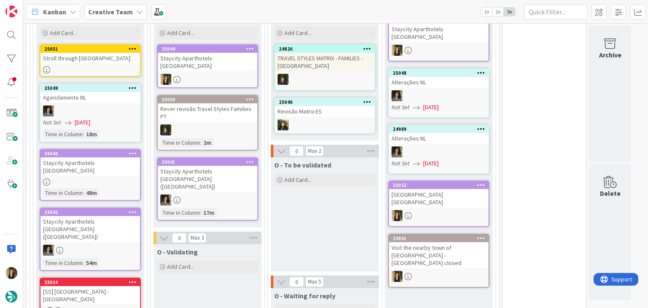
click at [323, 215] on div "O - To be validated Add Card..." at bounding box center [325, 214] width 108 height 114
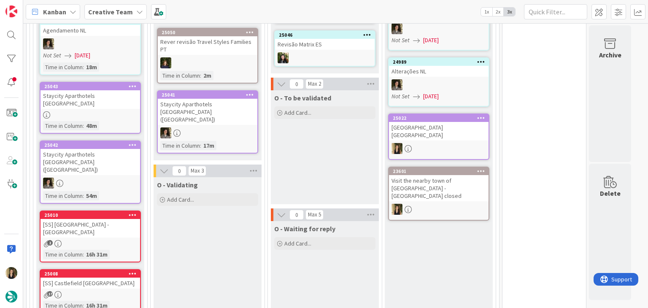
scroll to position [400, 0]
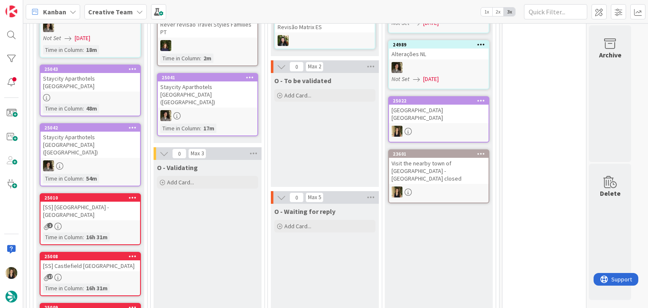
click at [305, 167] on div "O - To be validated Add Card..." at bounding box center [325, 130] width 108 height 114
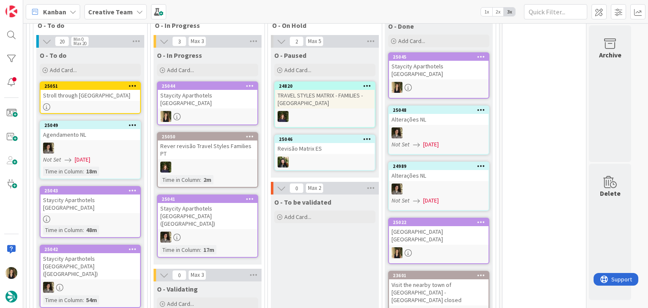
scroll to position [274, 0]
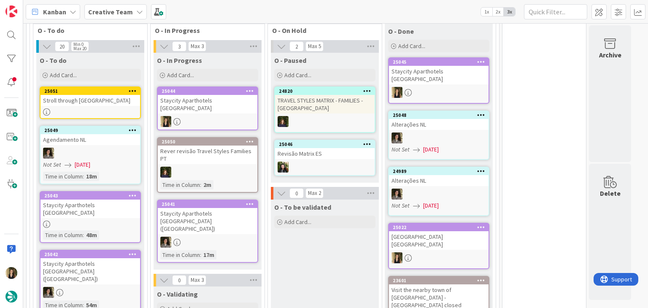
click at [314, 247] on div "O - To be validated Add Card..." at bounding box center [325, 257] width 108 height 114
click at [209, 110] on div "Staycity Aparthotels [GEOGRAPHIC_DATA]" at bounding box center [208, 104] width 100 height 19
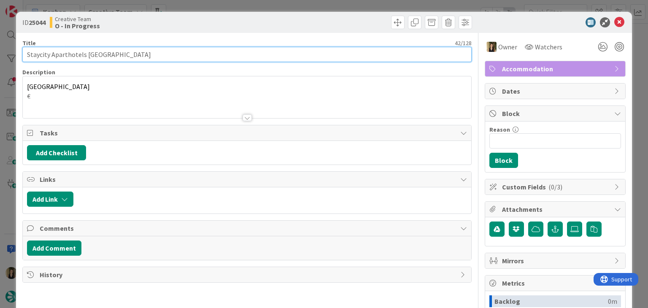
drag, startPoint x: 168, startPoint y: 51, endPoint x: 22, endPoint y: 55, distance: 145.7
click at [22, 55] on input "Staycity Aparthotels [GEOGRAPHIC_DATA]" at bounding box center [246, 54] width 449 height 15
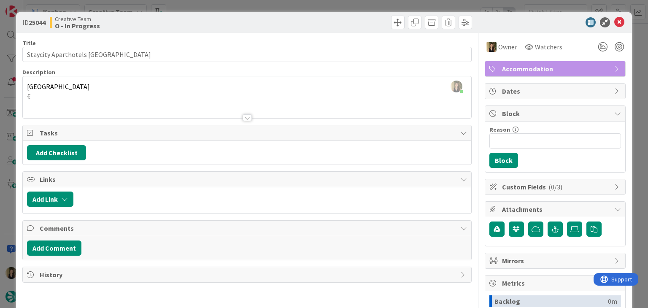
drag, startPoint x: 235, startPoint y: 5, endPoint x: 235, endPoint y: 13, distance: 7.6
click at [235, 5] on div "ID 25044 Creative Team O - In Progress Title 42 / 128 Staycity Aparthotels Live…" at bounding box center [324, 154] width 648 height 308
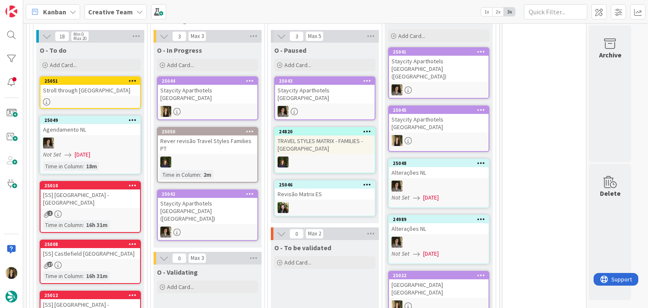
scroll to position [274, 0]
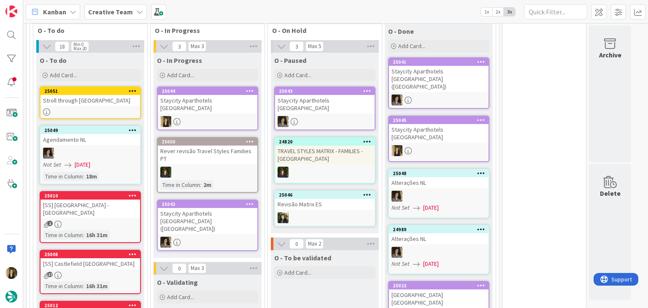
click at [222, 111] on div "Staycity Aparthotels [GEOGRAPHIC_DATA]" at bounding box center [208, 104] width 100 height 19
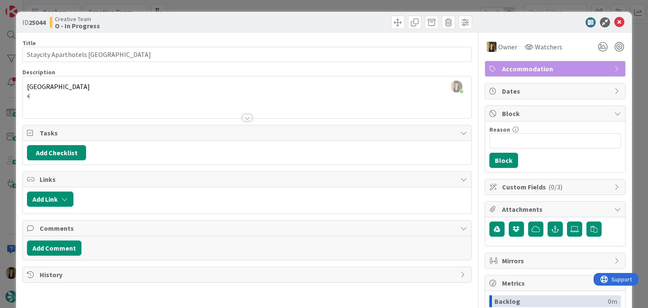
click at [234, 9] on div "ID 25044 Creative Team O - In Progress Title 42 / 128 Staycity Aparthotels Live…" at bounding box center [324, 154] width 648 height 308
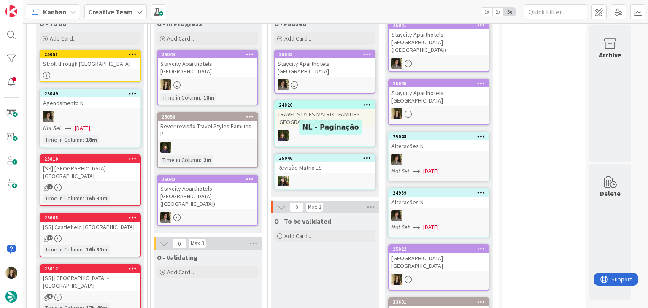
scroll to position [400, 0]
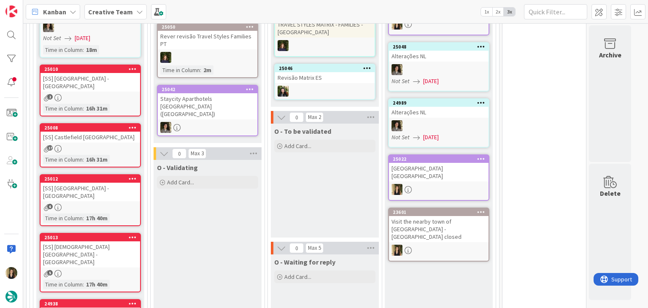
click at [303, 200] on div "O - To be validated Add Card..." at bounding box center [325, 181] width 108 height 114
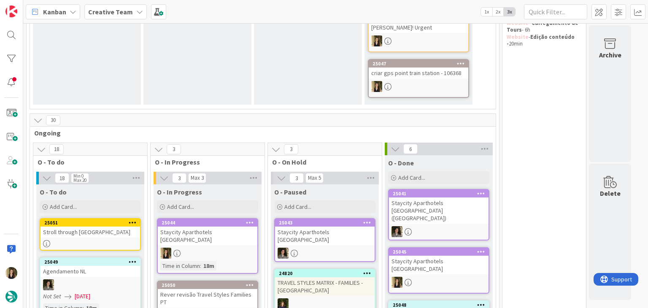
scroll to position [147, 0]
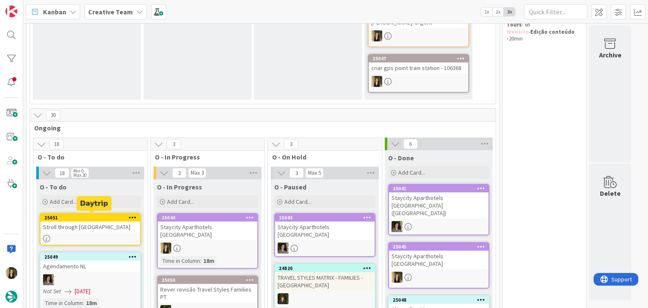
click at [79, 224] on div "Stroll through [GEOGRAPHIC_DATA]" at bounding box center [91, 227] width 100 height 11
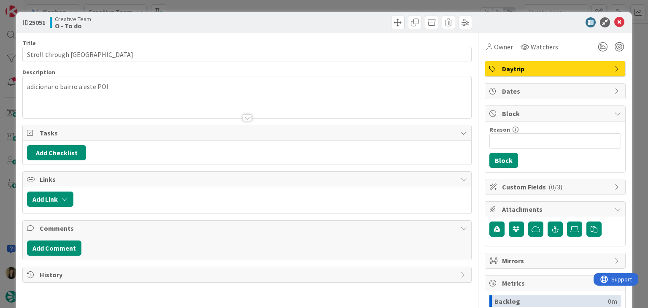
click at [239, 8] on div "ID 25051 Creative Team O - To do Title 35 / 128 Stroll through Calle de las Hue…" at bounding box center [324, 154] width 648 height 308
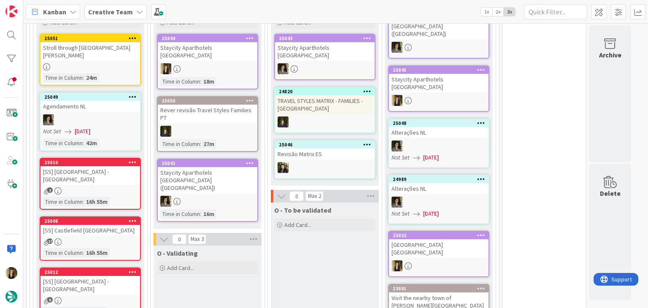
scroll to position [338, 0]
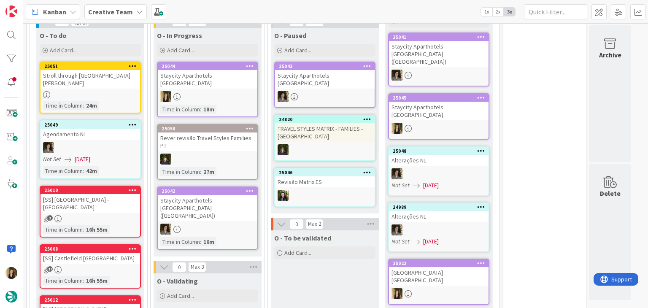
scroll to position [295, 0]
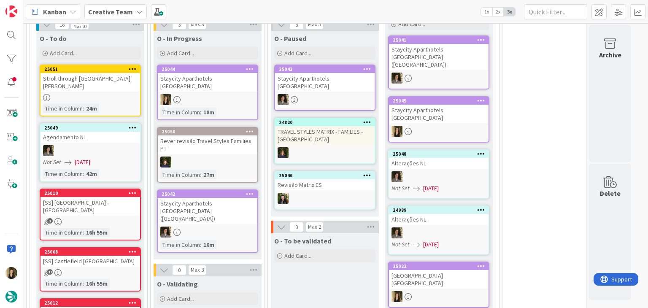
click at [223, 91] on div "25044 Staycity Aparthotels Liverpool City Center Time in Column : 18m" at bounding box center [207, 93] width 101 height 56
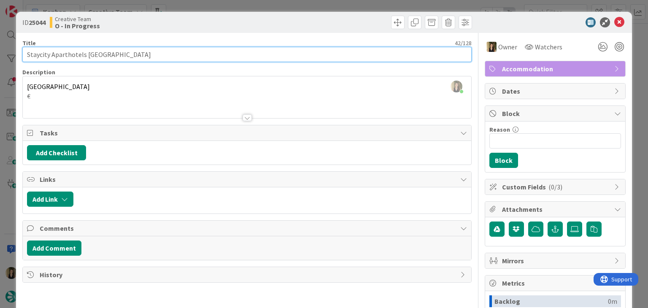
drag, startPoint x: 99, startPoint y: 56, endPoint x: 20, endPoint y: 56, distance: 78.9
click at [20, 56] on div "ID 25044 Creative Team O - In Progress Title 42 / 128 Staycity Aparthotels Live…" at bounding box center [324, 227] width 616 height 430
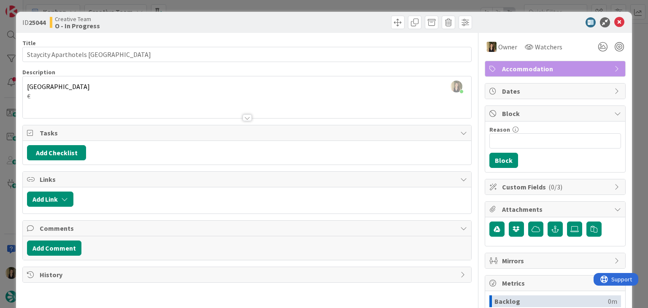
drag, startPoint x: 215, startPoint y: 22, endPoint x: 216, endPoint y: 4, distance: 18.2
click at [214, 20] on div "Creative Team O - In Progress" at bounding box center [147, 23] width 195 height 14
click at [216, 4] on div "ID 25044 Creative Team O - In Progress Title 42 / 128 Staycity Aparthotels Live…" at bounding box center [324, 154] width 648 height 308
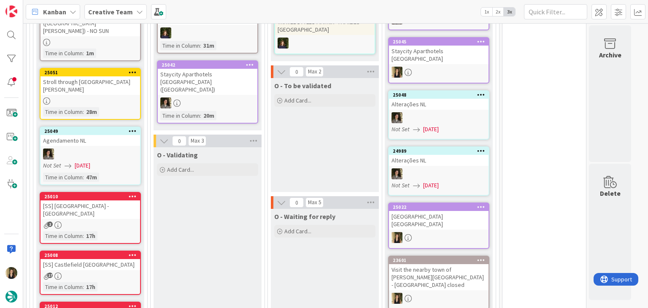
scroll to position [429, 0]
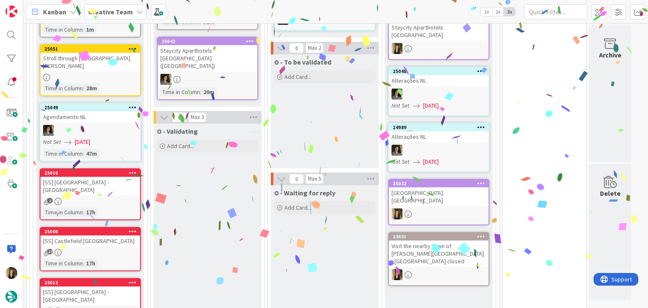
click at [298, 141] on div "O - To be validated Add Card..." at bounding box center [325, 111] width 108 height 114
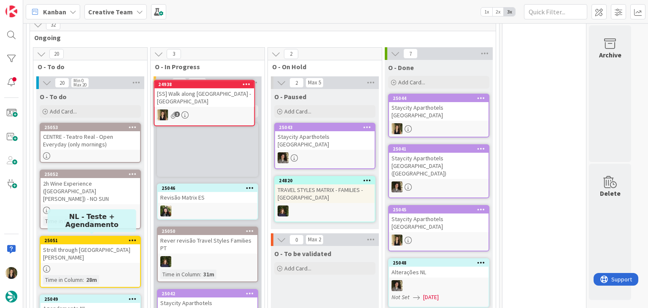
scroll to position [202, 0]
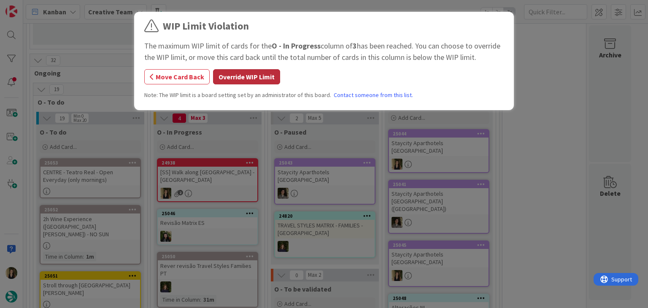
click at [251, 79] on button "Override WIP Limit" at bounding box center [246, 76] width 67 height 15
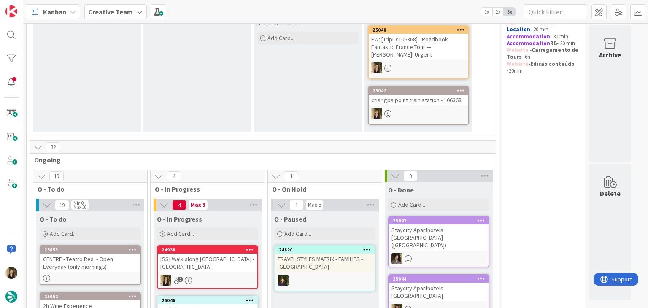
scroll to position [253, 0]
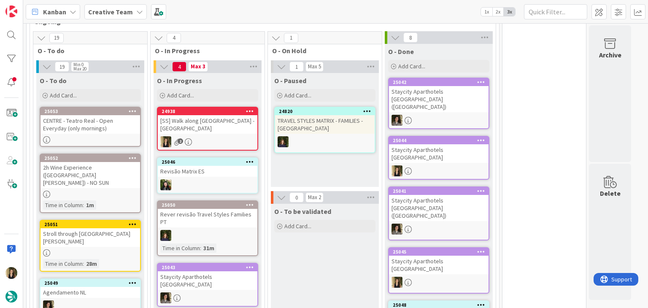
click at [199, 132] on div "[SS] Walk along [GEOGRAPHIC_DATA] - [GEOGRAPHIC_DATA]" at bounding box center [208, 124] width 100 height 19
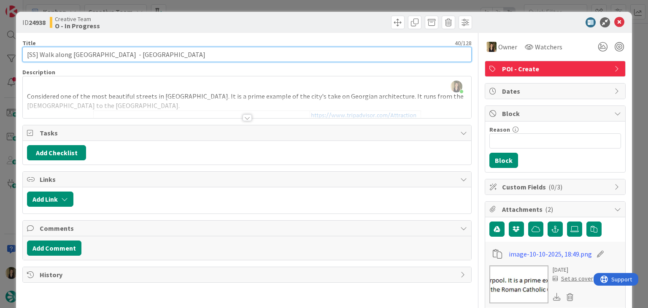
drag, startPoint x: 113, startPoint y: 53, endPoint x: 106, endPoint y: 55, distance: 7.1
click at [113, 53] on input "[SS] Walk along [GEOGRAPHIC_DATA] - [GEOGRAPHIC_DATA]" at bounding box center [246, 54] width 449 height 15
drag, startPoint x: 105, startPoint y: 54, endPoint x: 41, endPoint y: 56, distance: 64.2
click at [41, 56] on input "[SS] Walk along [GEOGRAPHIC_DATA] - [GEOGRAPHIC_DATA]" at bounding box center [246, 54] width 449 height 15
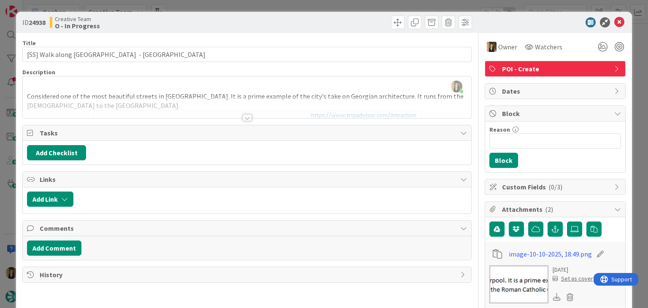
click at [243, 115] on div at bounding box center [247, 117] width 9 height 7
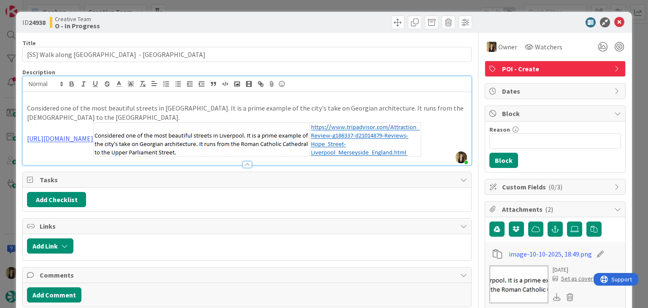
click at [229, 8] on div "ID 24938 Creative Team O - In Progress Title 40 / 128 [SS] Walk along Hope Stre…" at bounding box center [324, 154] width 648 height 308
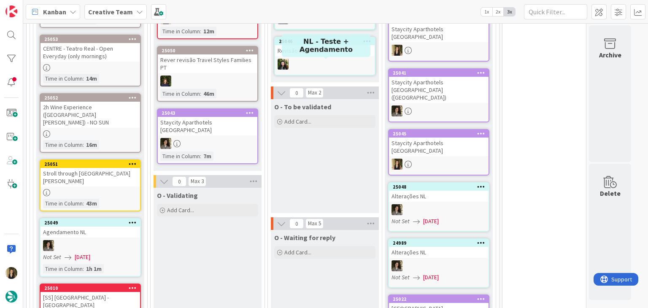
scroll to position [422, 0]
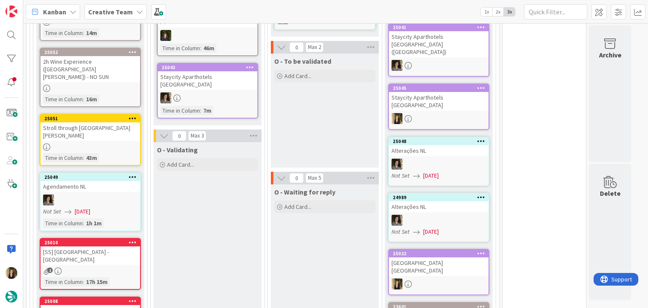
drag, startPoint x: 321, startPoint y: 135, endPoint x: 320, endPoint y: 102, distance: 33.4
click at [321, 135] on div "O - To be validated Add Card..." at bounding box center [325, 111] width 108 height 114
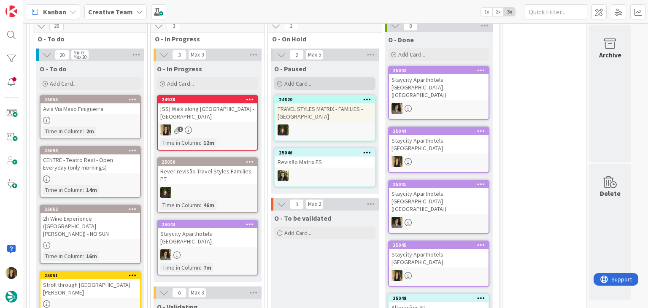
scroll to position [211, 0]
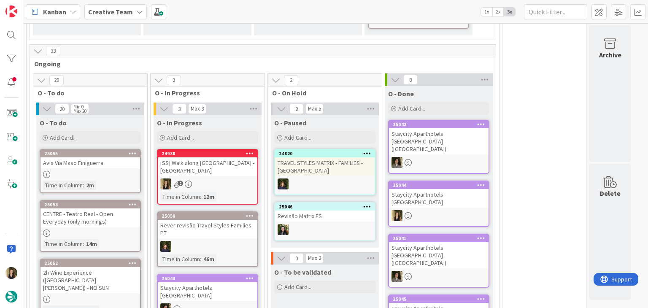
click at [218, 176] on div "24938 [SS] Walk along Hope Street - LIVERPOOL 2 Time in Column : 12m" at bounding box center [207, 177] width 101 height 56
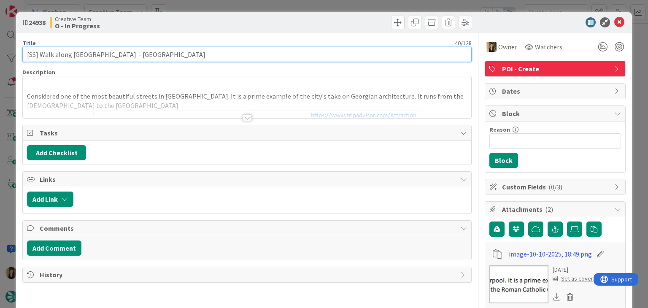
drag, startPoint x: 106, startPoint y: 53, endPoint x: 11, endPoint y: 53, distance: 95.0
click at [11, 53] on div "ID 24938 Creative Team O - In Progress Title 40 / 128 [SS] Walk along Hope Stre…" at bounding box center [324, 154] width 648 height 308
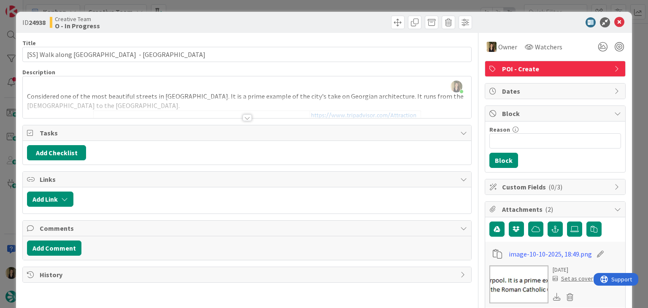
click at [236, 10] on div "ID 24938 Creative Team O - In Progress Title 40 / 128 [SS] Walk along Hope Stre…" at bounding box center [324, 154] width 648 height 308
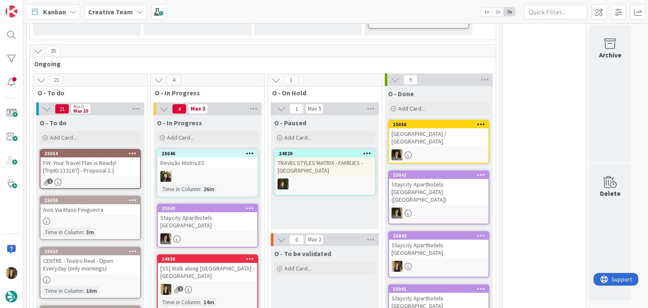
click at [239, 4] on div "Kanban Creative Team 1x 2x 3x" at bounding box center [335, 11] width 625 height 23
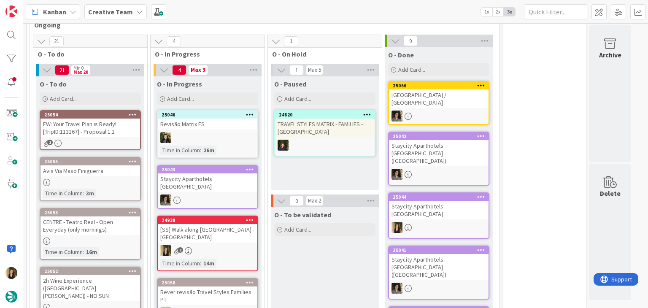
scroll to position [253, 0]
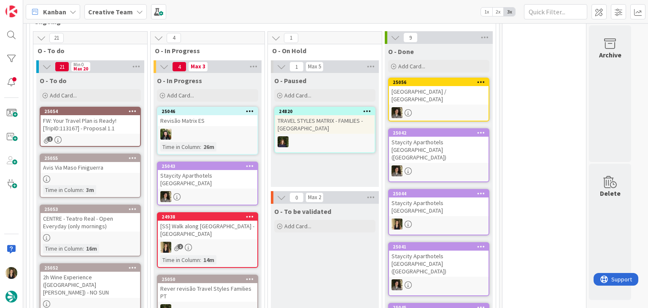
click at [238, 228] on div "[SS] Walk along [GEOGRAPHIC_DATA] - [GEOGRAPHIC_DATA]" at bounding box center [208, 230] width 100 height 19
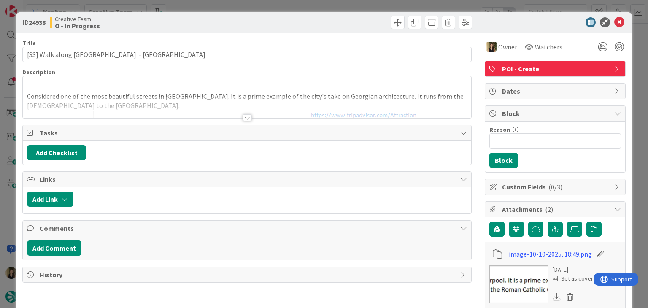
drag, startPoint x: 300, startPoint y: 8, endPoint x: 293, endPoint y: 12, distance: 7.6
click at [299, 8] on div "ID 24938 Creative Team O - In Progress Title 40 / 128 [SS] Walk along Hope Stre…" at bounding box center [324, 154] width 648 height 308
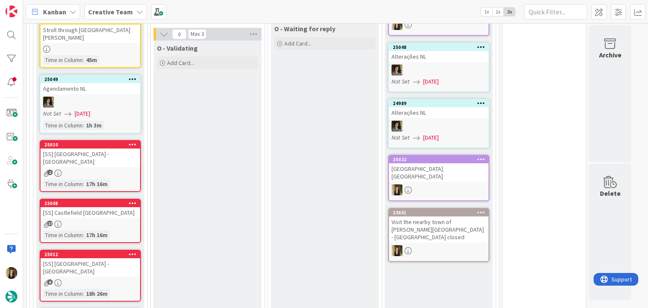
scroll to position [591, 0]
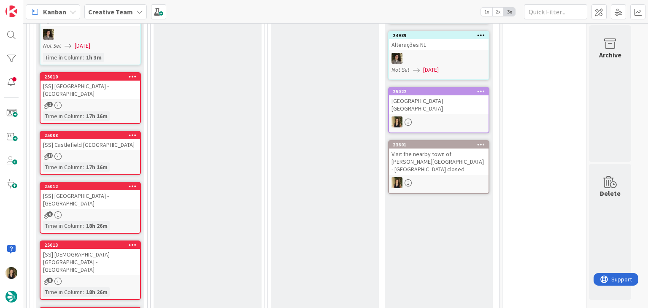
scroll to position [633, 0]
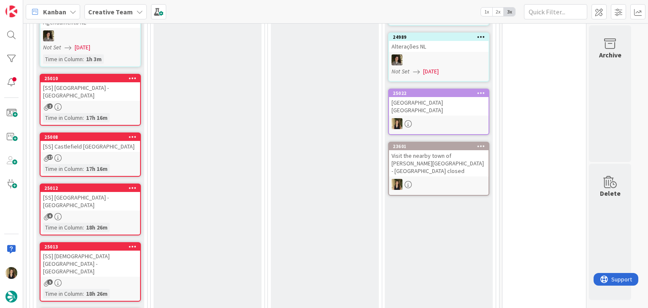
click at [117, 154] on div "17" at bounding box center [91, 157] width 100 height 7
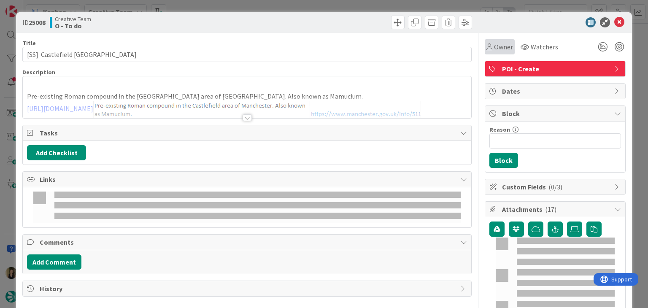
click at [494, 47] on span "Owner" at bounding box center [503, 47] width 19 height 10
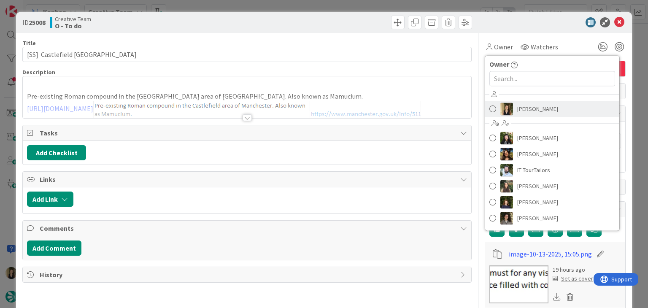
click at [513, 101] on link "[PERSON_NAME]" at bounding box center [552, 109] width 134 height 16
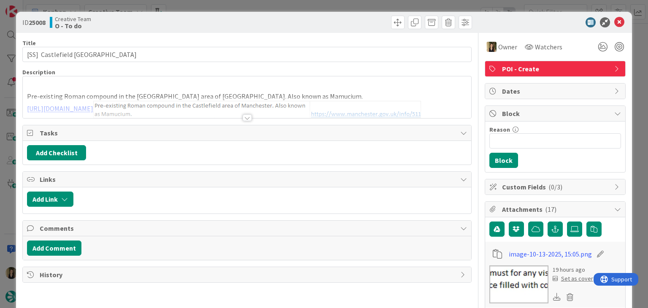
drag, startPoint x: 370, startPoint y: 9, endPoint x: 364, endPoint y: 7, distance: 5.7
click at [369, 9] on div "ID 25008 Creative Team O - To do Title 41 / 128 [SS] Castlefield Roman Fort - M…" at bounding box center [324, 154] width 648 height 308
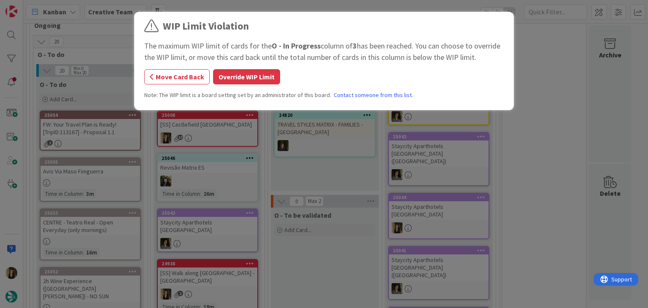
click at [246, 76] on button "Override WIP Limit" at bounding box center [246, 76] width 67 height 15
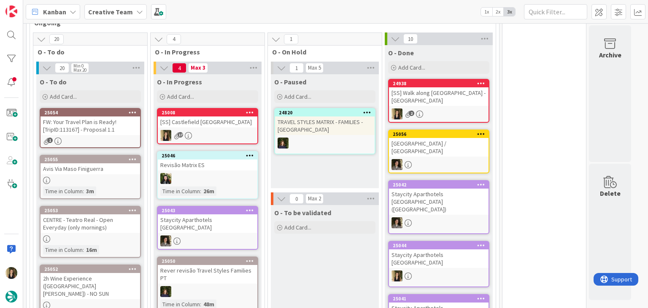
scroll to position [261, 0]
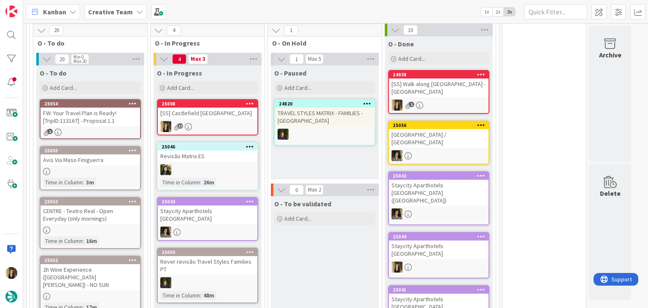
click at [229, 132] on div "17" at bounding box center [208, 126] width 100 height 11
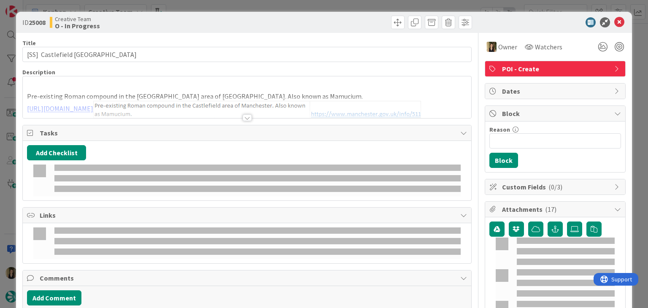
click at [276, 7] on div "ID 25008 Creative Team O - In Progress Title 41 / 128 [SS] Castlefield Roman Fo…" at bounding box center [324, 154] width 648 height 308
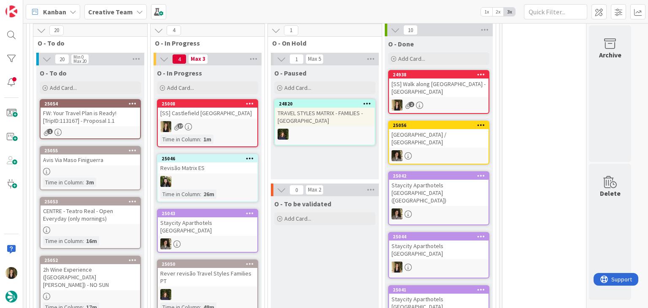
click at [454, 110] on div "24938 [SS] Walk along Hope Street - LIVERPOOL 2" at bounding box center [438, 92] width 101 height 44
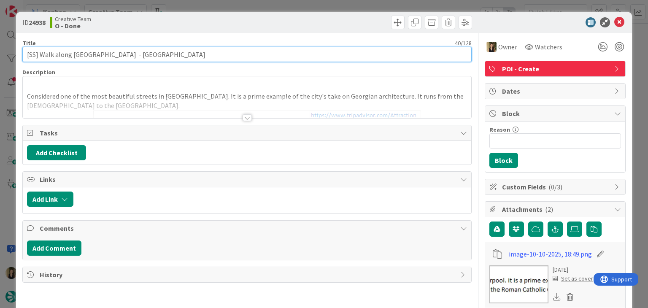
drag, startPoint x: 105, startPoint y: 54, endPoint x: 40, endPoint y: 59, distance: 64.7
click at [40, 59] on input "[SS] Walk along [GEOGRAPHIC_DATA] - [GEOGRAPHIC_DATA]" at bounding box center [246, 54] width 449 height 15
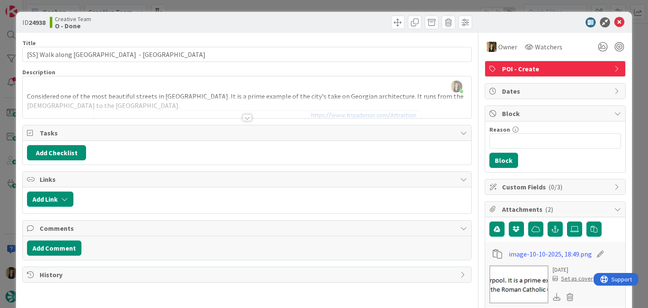
drag, startPoint x: 169, startPoint y: 29, endPoint x: 172, endPoint y: 25, distance: 4.8
click at [169, 29] on div "Creative Team O - Done" at bounding box center [147, 23] width 195 height 14
click at [193, 10] on div "ID 24938 Creative Team O - Done Title 40 / 128 [SS] Walk along Hope Street - LI…" at bounding box center [324, 154] width 648 height 308
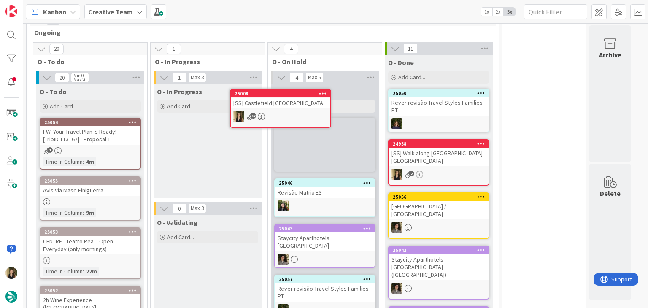
scroll to position [226, 0]
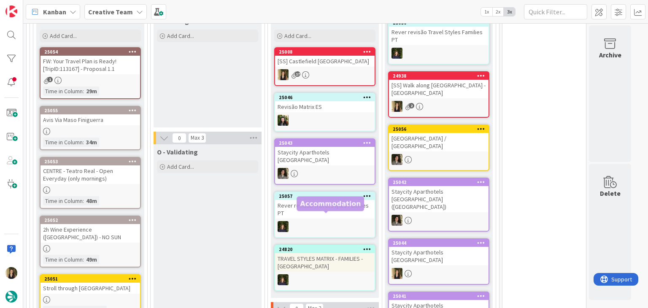
scroll to position [338, 0]
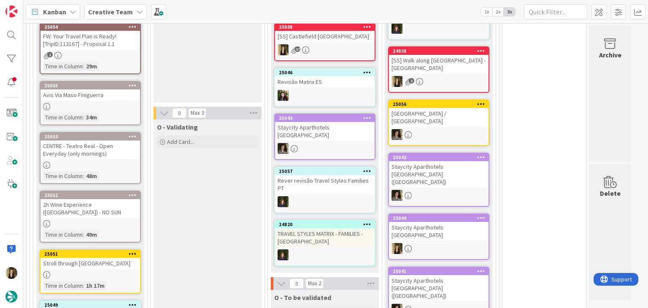
click at [214, 81] on div "O - In Progress Add Card..." at bounding box center [208, 46] width 108 height 114
click at [122, 105] on div at bounding box center [91, 106] width 100 height 7
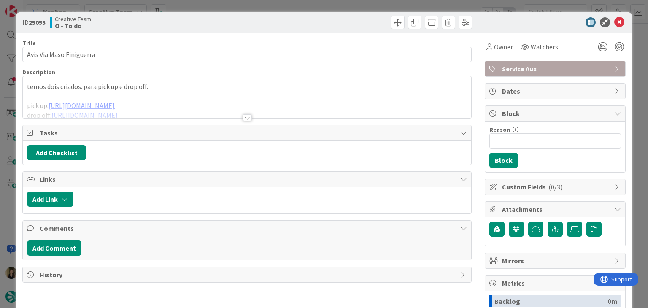
click at [244, 117] on div at bounding box center [247, 117] width 9 height 7
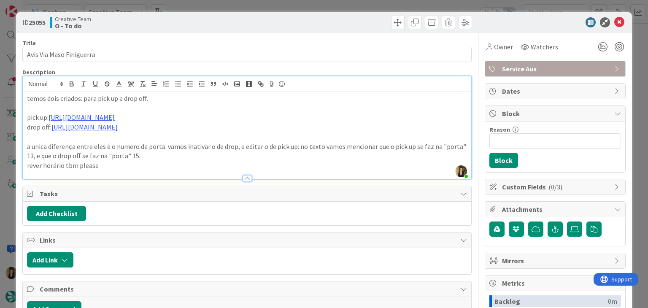
click at [287, 2] on div "ID 25055 Creative Team O - To do Title 24 / 128 Avis Via Maso Finiguerra Descri…" at bounding box center [324, 154] width 648 height 308
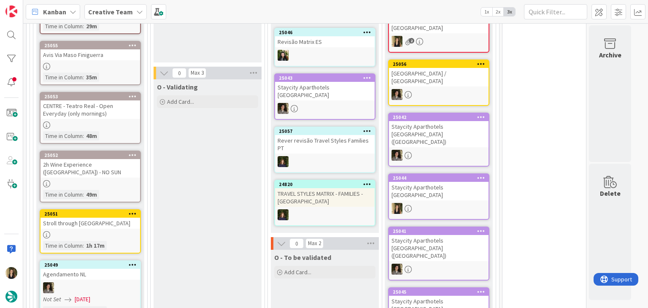
scroll to position [380, 0]
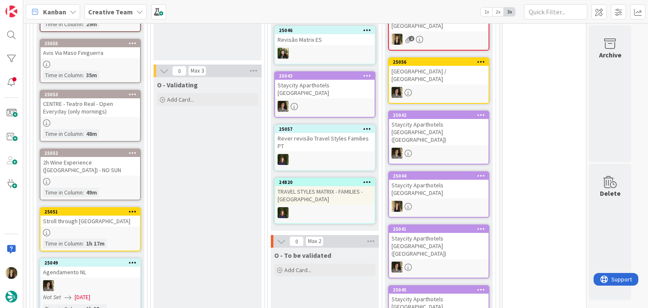
click at [125, 125] on div "25053 CENTRE - Teatro Real - Open Everyday (only mornings) Time in [GEOGRAPHIC_…" at bounding box center [90, 116] width 101 height 52
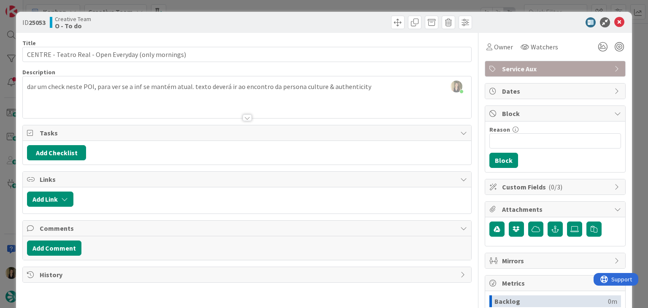
click at [349, 5] on div "ID 25053 Creative Team O - To do Title 52 / 128 CENTRE - Teatro Real - Open Eve…" at bounding box center [324, 154] width 648 height 308
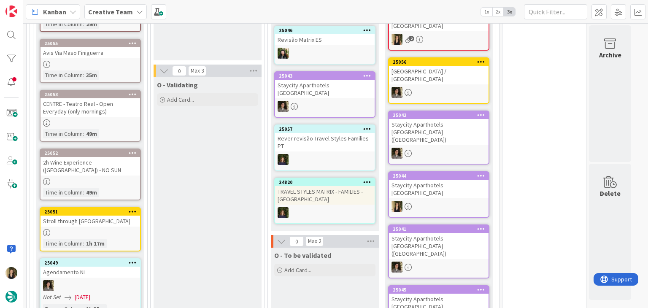
click at [133, 179] on div at bounding box center [91, 181] width 100 height 7
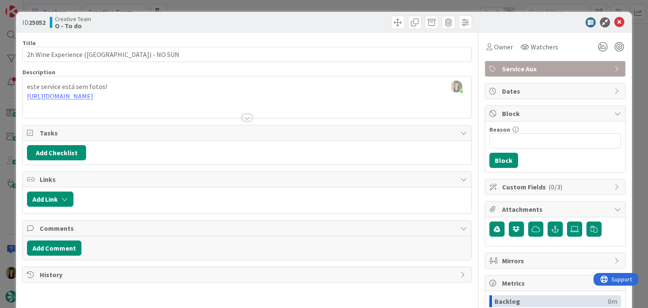
click at [238, 3] on div "ID 25052 Creative Team O - To do Title 47 / 128 2h Wine Experience ([GEOGRAPHIC…" at bounding box center [324, 154] width 648 height 308
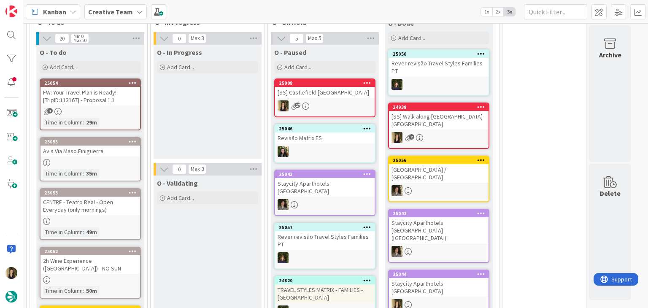
scroll to position [295, 0]
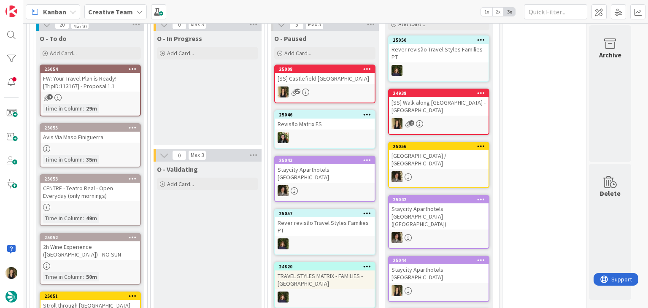
click at [125, 208] on div at bounding box center [91, 207] width 100 height 7
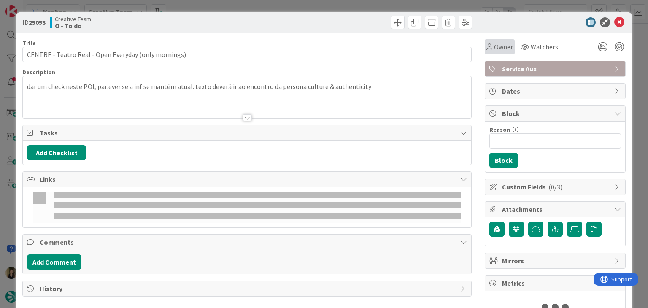
click at [495, 46] on span "Owner" at bounding box center [503, 47] width 19 height 10
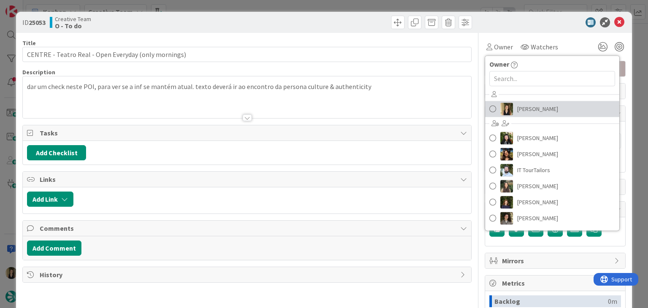
click at [518, 104] on span "[PERSON_NAME]" at bounding box center [538, 109] width 41 height 13
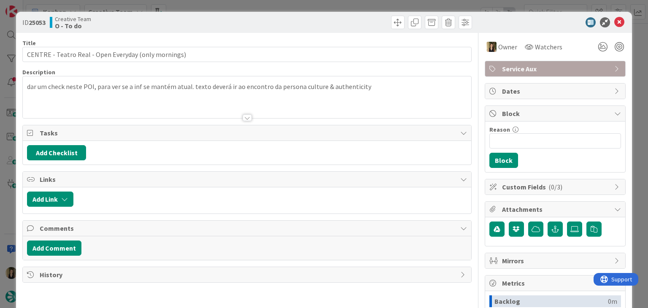
drag, startPoint x: 336, startPoint y: 8, endPoint x: 210, endPoint y: 79, distance: 145.2
click at [335, 7] on div "ID 25053 Creative Team O - To do Title 52 / 128 CENTRE - Teatro Real - Open Eve…" at bounding box center [324, 154] width 648 height 308
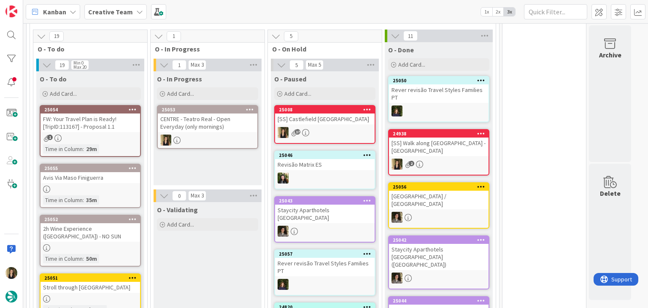
click at [125, 140] on div "1" at bounding box center [91, 138] width 100 height 7
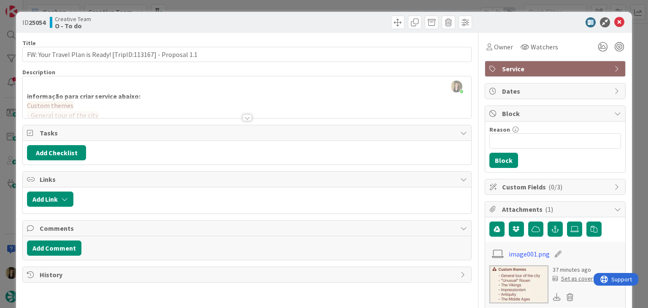
click at [244, 118] on div at bounding box center [247, 117] width 9 height 7
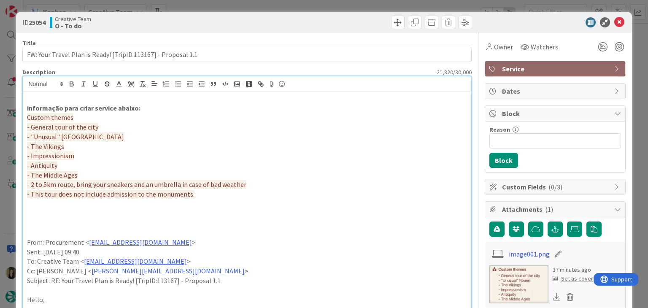
click at [230, 7] on div "ID 25054 Creative Team O - To do Title 61 / 128 FW: Your Travel Plan is Ready! …" at bounding box center [324, 154] width 648 height 308
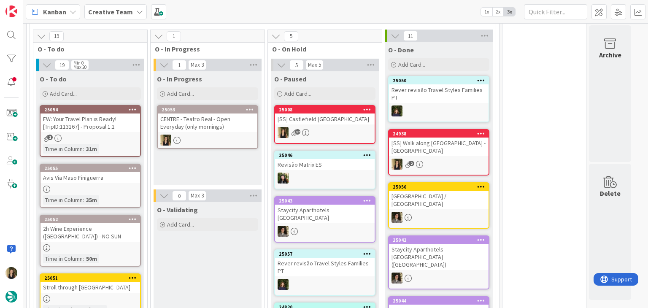
click at [208, 135] on div at bounding box center [208, 140] width 100 height 11
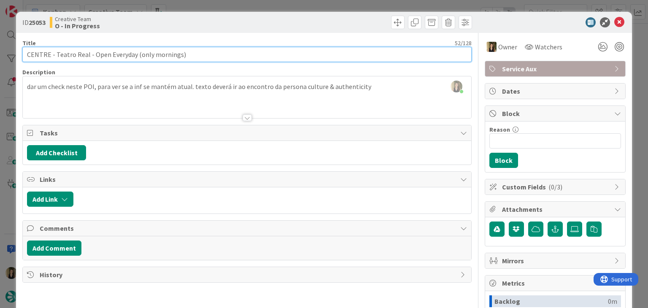
drag, startPoint x: 133, startPoint y: 54, endPoint x: 90, endPoint y: 53, distance: 43.1
click at [54, 53] on input "CENTRE - Teatro Real - Open Everyday (only mornings)" at bounding box center [246, 54] width 449 height 15
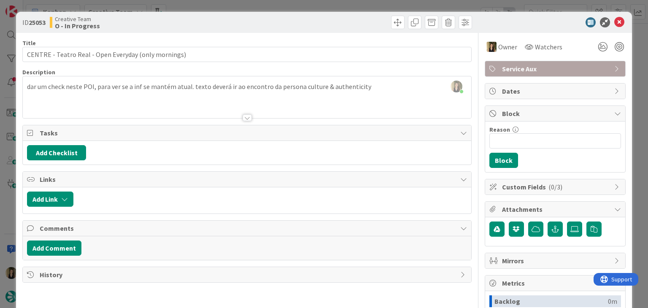
drag, startPoint x: 257, startPoint y: 14, endPoint x: 258, endPoint y: 5, distance: 9.3
click at [257, 14] on div "ID 25053 Creative Team O - In Progress" at bounding box center [324, 22] width 616 height 21
click at [258, 4] on div "ID 25053 Creative Team O - In Progress Title 52 / 128 CENTRE - Teatro Real - Op…" at bounding box center [324, 154] width 648 height 308
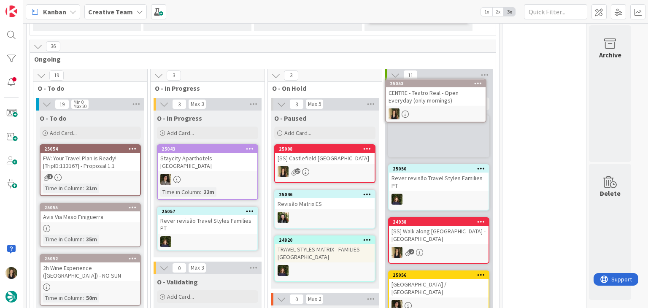
scroll to position [173, 0]
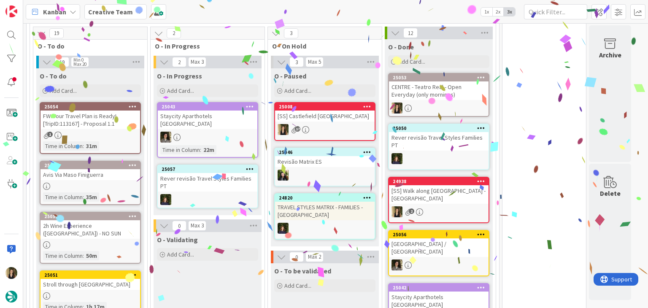
scroll to position [342, 0]
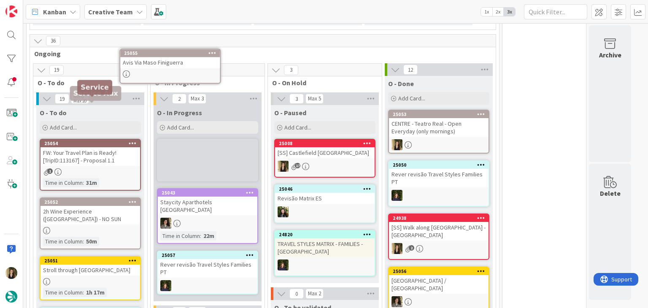
scroll to position [217, 0]
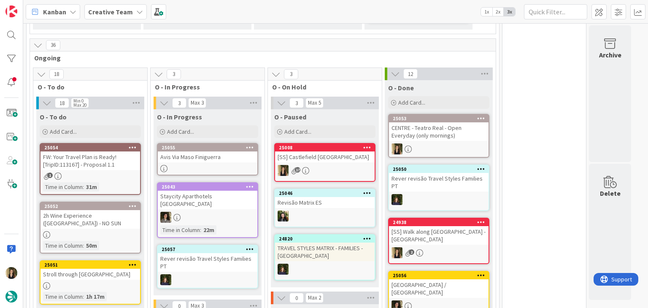
click at [239, 168] on div at bounding box center [208, 168] width 100 height 7
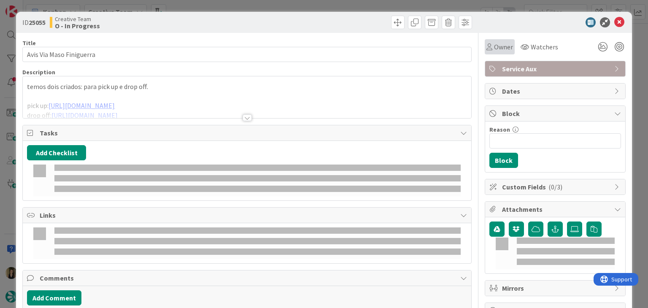
click at [494, 43] on span "Owner" at bounding box center [503, 47] width 19 height 10
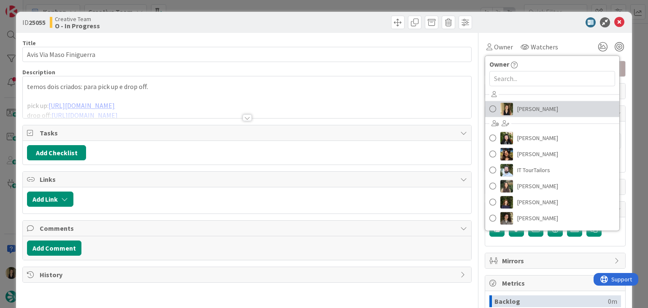
drag, startPoint x: 531, startPoint y: 107, endPoint x: 525, endPoint y: 100, distance: 9.6
click at [531, 107] on span "[PERSON_NAME]" at bounding box center [538, 109] width 41 height 13
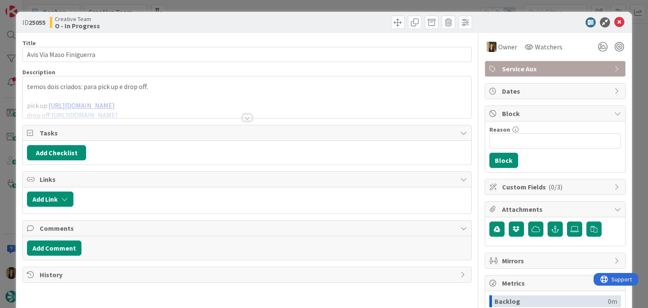
click at [351, 8] on div "ID 25055 Creative Team O - In Progress Title 24 / 128 Avis Via Maso Finiguerra …" at bounding box center [324, 154] width 648 height 308
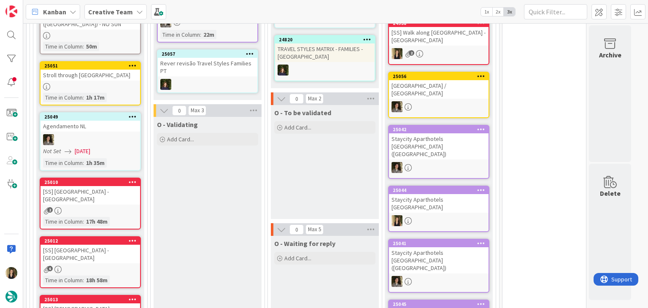
scroll to position [259, 0]
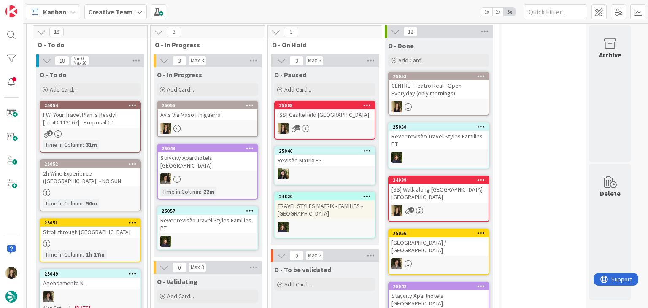
click at [225, 126] on div at bounding box center [208, 128] width 100 height 11
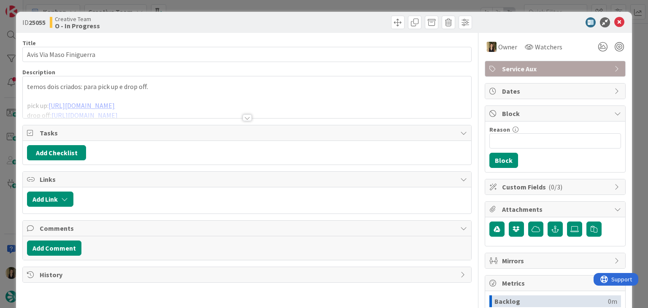
click at [244, 121] on div at bounding box center [247, 117] width 9 height 7
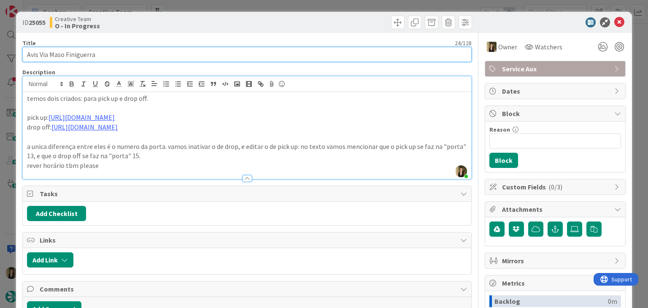
drag, startPoint x: 106, startPoint y: 52, endPoint x: 16, endPoint y: 53, distance: 89.1
click at [17, 53] on div "ID 25055 Creative Team O - In Progress Title 24 / 128 Avis Via Maso Finiguerra …" at bounding box center [324, 227] width 616 height 430
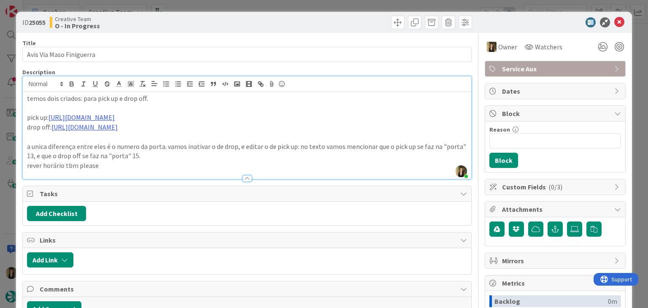
drag, startPoint x: 159, startPoint y: 157, endPoint x: 161, endPoint y: 138, distance: 19.1
click at [159, 157] on p "a unica diferença entre eles é o numero da porta. vamos inativar o de drop, e e…" at bounding box center [247, 151] width 440 height 19
click at [115, 117] on link "[URL][DOMAIN_NAME]" at bounding box center [82, 117] width 66 height 8
click at [165, 133] on link "[URL][DOMAIN_NAME]" at bounding box center [143, 133] width 58 height 11
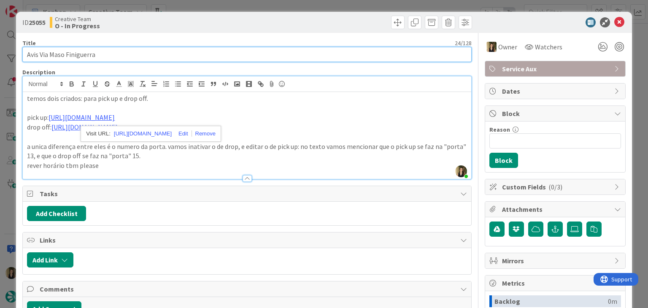
drag, startPoint x: 108, startPoint y: 54, endPoint x: -17, endPoint y: 46, distance: 125.7
click at [0, 46] on html "Kanban Creative Team 1x 2x 3x 57 Camembert 2 Expedite For critical and top prio…" at bounding box center [324, 154] width 648 height 308
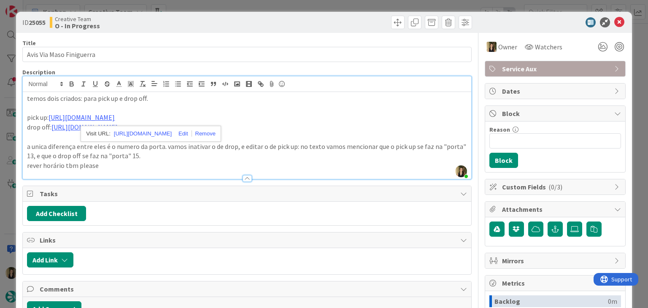
click at [139, 161] on p "rever horário tbm please" at bounding box center [247, 166] width 440 height 10
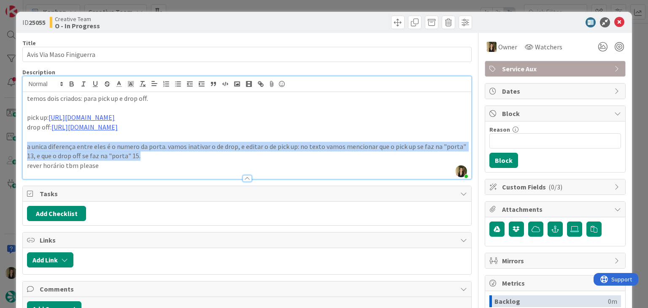
drag, startPoint x: 146, startPoint y: 156, endPoint x: 16, endPoint y: 147, distance: 129.9
click at [16, 147] on div "ID 25055 Creative Team O - In Progress Title 24 / 128 Avis Via Maso Finiguerra …" at bounding box center [324, 227] width 616 height 430
copy p "a unica diferença entre eles é o numero da porta. vamos inativar o de drop, e e…"
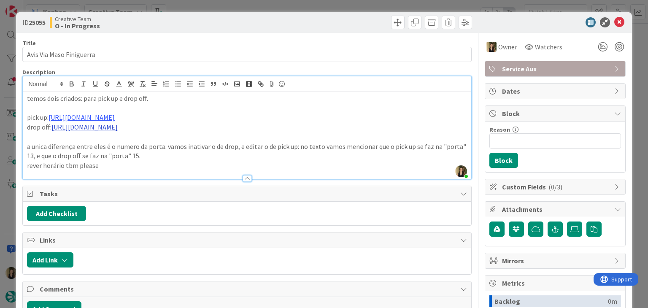
click at [118, 125] on link "[URL][DOMAIN_NAME]" at bounding box center [84, 127] width 66 height 8
click at [138, 141] on link "[URL][DOMAIN_NAME]" at bounding box center [145, 143] width 58 height 11
drag, startPoint x: 211, startPoint y: 18, endPoint x: 212, endPoint y: 8, distance: 10.6
click at [211, 17] on div "Creative Team O - In Progress" at bounding box center [147, 23] width 195 height 14
click at [212, 5] on div "ID 25055 Creative Team O - In Progress Title 24 / 128 Avis Via Maso Finiguerra …" at bounding box center [324, 154] width 648 height 308
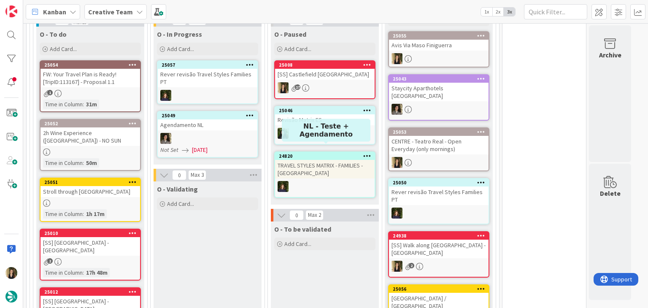
scroll to position [346, 0]
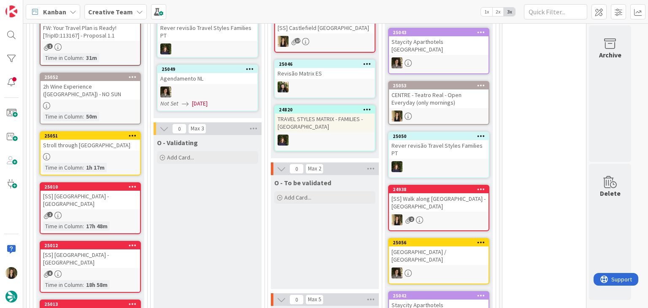
click at [119, 95] on div "2h Wine Experience ([GEOGRAPHIC_DATA]) - NO SUN" at bounding box center [91, 90] width 100 height 19
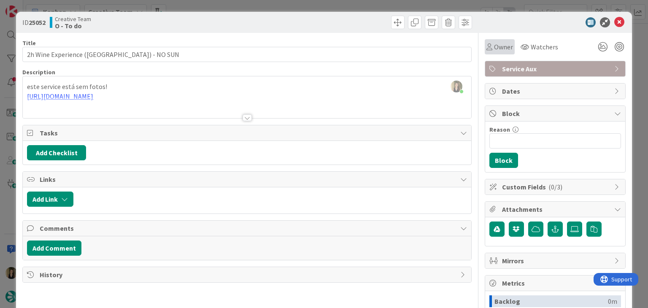
click at [500, 44] on span "Owner" at bounding box center [503, 47] width 19 height 10
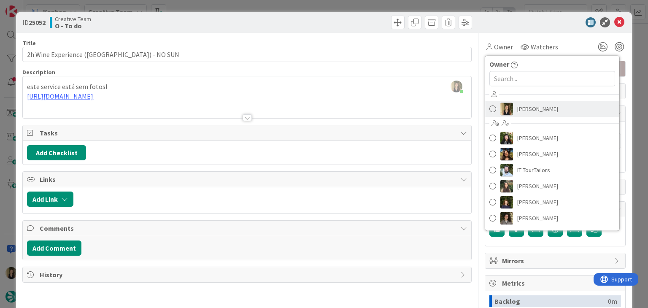
click at [523, 113] on span "[PERSON_NAME]" at bounding box center [538, 109] width 41 height 13
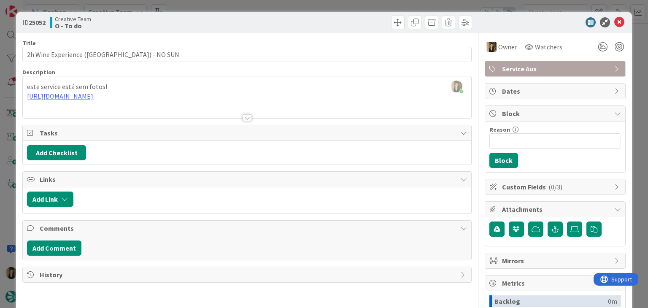
drag, startPoint x: 327, startPoint y: 3, endPoint x: 317, endPoint y: 14, distance: 15.0
click at [327, 3] on div "ID 25052 Creative Team O - To do Title 47 / 128 2h Wine Experience ([GEOGRAPHIC…" at bounding box center [324, 154] width 648 height 308
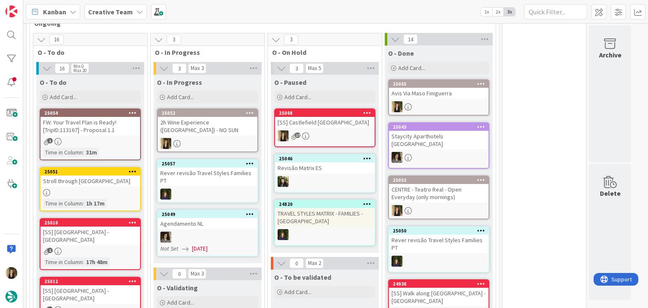
click at [230, 127] on div "2h Wine Experience ([GEOGRAPHIC_DATA]) - NO SUN" at bounding box center [208, 126] width 100 height 19
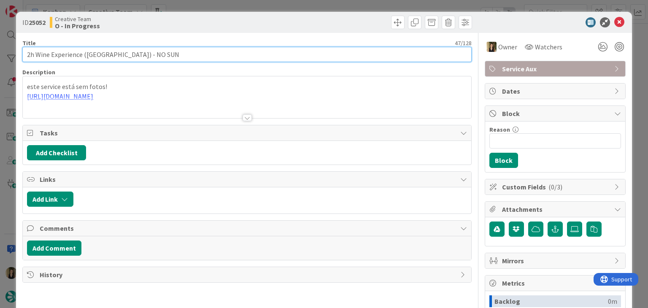
drag, startPoint x: 132, startPoint y: 54, endPoint x: 14, endPoint y: 55, distance: 117.8
click at [14, 55] on div "ID 25052 Creative Team O - In Progress Title 47 / 128 2h Wine Experience ([GEOG…" at bounding box center [324, 154] width 648 height 308
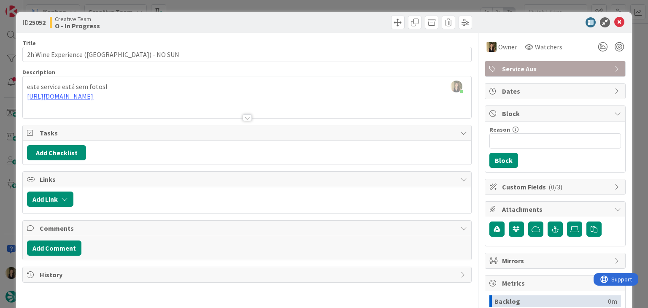
click at [522, 70] on span "Service Aux" at bounding box center [556, 69] width 108 height 10
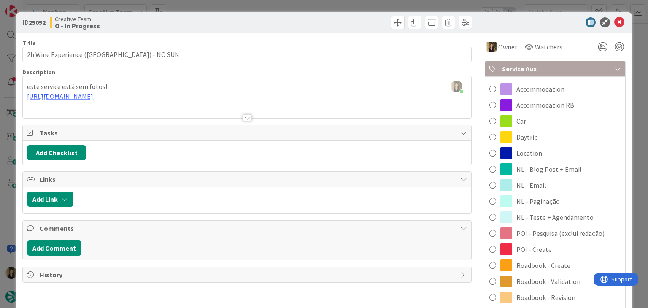
drag, startPoint x: 547, startPoint y: 249, endPoint x: 534, endPoint y: 236, distance: 18.2
click at [545, 248] on div "POI - Create" at bounding box center [555, 249] width 140 height 16
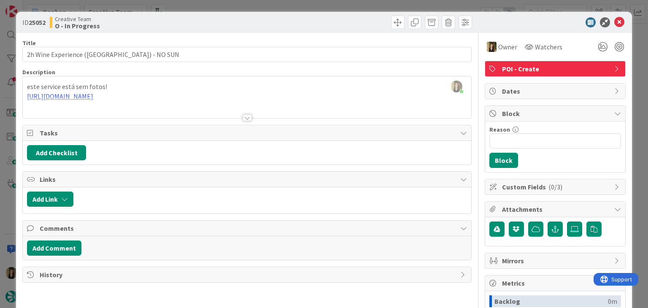
drag, startPoint x: 354, startPoint y: 21, endPoint x: 347, endPoint y: 5, distance: 17.0
click at [351, 18] on div at bounding box center [360, 23] width 223 height 14
click at [347, 5] on div "ID 25052 Creative Team O - In Progress Title 47 / 128 2h Wine Experience ([GEOG…" at bounding box center [324, 154] width 648 height 308
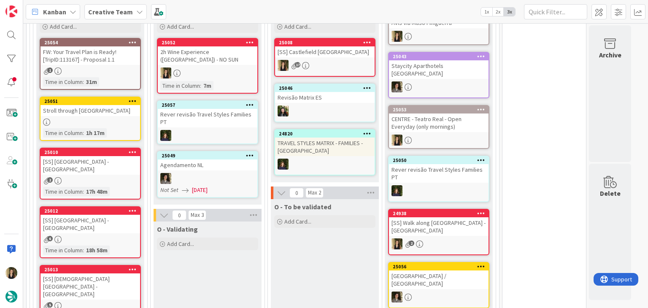
scroll to position [209, 0]
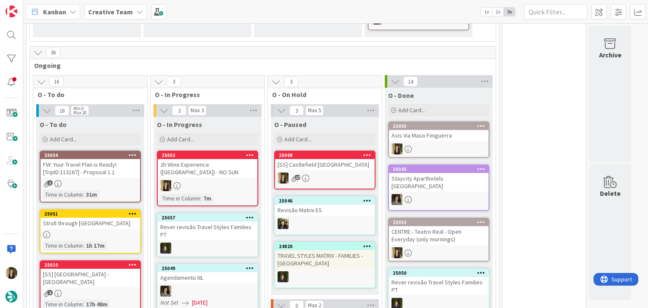
click at [229, 171] on div "2h Wine Experience ([GEOGRAPHIC_DATA]) - NO SUN" at bounding box center [208, 168] width 100 height 19
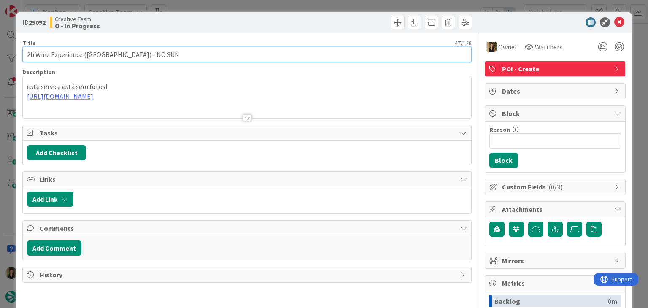
drag, startPoint x: 131, startPoint y: 56, endPoint x: 54, endPoint y: 53, distance: 77.3
click at [52, 53] on input "2h Wine Experience ([GEOGRAPHIC_DATA]) - NO SUN" at bounding box center [246, 54] width 449 height 15
drag, startPoint x: 132, startPoint y: 54, endPoint x: 12, endPoint y: 54, distance: 119.9
click at [12, 54] on div "ID 25052 Creative Team O - In Progress Title 47 / 128 2h Wine Experience ([GEOG…" at bounding box center [324, 154] width 648 height 308
click at [204, 54] on input "2h Wine Experience ([GEOGRAPHIC_DATA]) - NO SUN" at bounding box center [246, 54] width 449 height 15
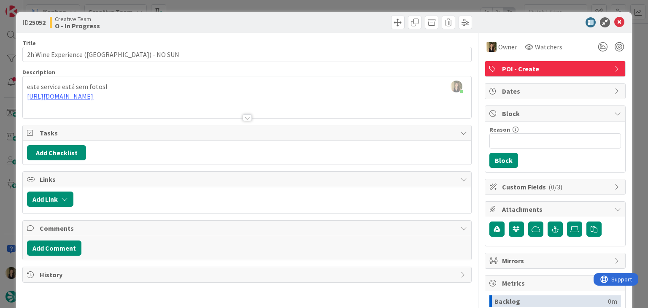
drag, startPoint x: 270, startPoint y: 7, endPoint x: 272, endPoint y: 23, distance: 15.7
click at [270, 7] on div "ID 25052 Creative Team O - In Progress Title 47 / 128 2h Wine Experience ([GEOG…" at bounding box center [324, 154] width 648 height 308
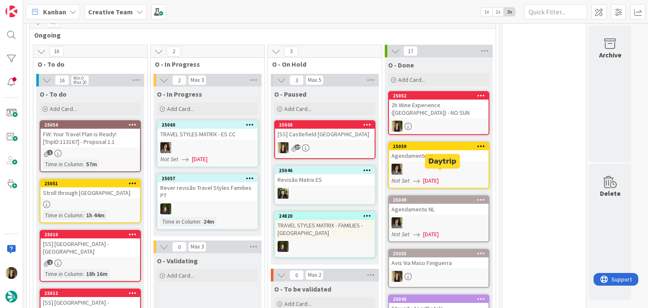
scroll to position [326, 0]
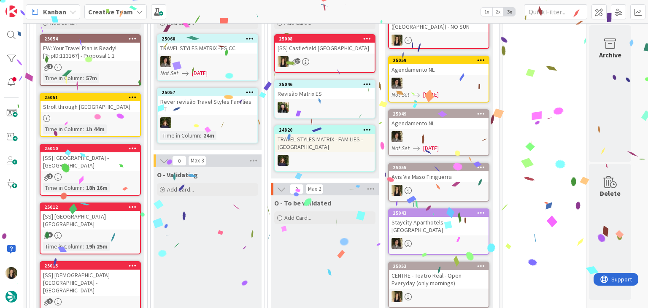
click at [325, 251] on div "O - To be validated Add Card..." at bounding box center [325, 252] width 108 height 114
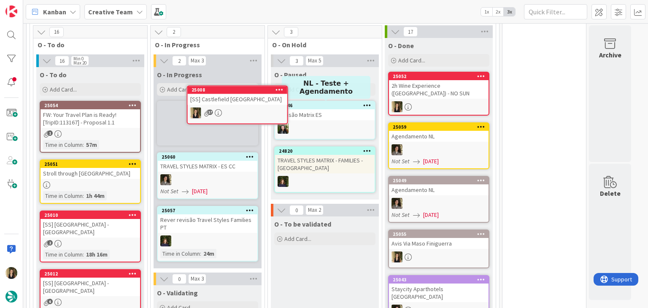
scroll to position [249, 0]
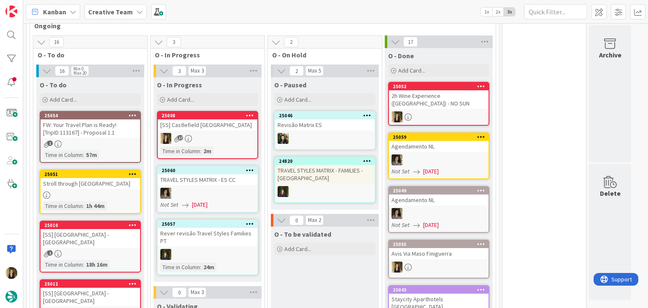
click at [228, 130] on div "[SS] Castlefield [GEOGRAPHIC_DATA]" at bounding box center [208, 124] width 100 height 11
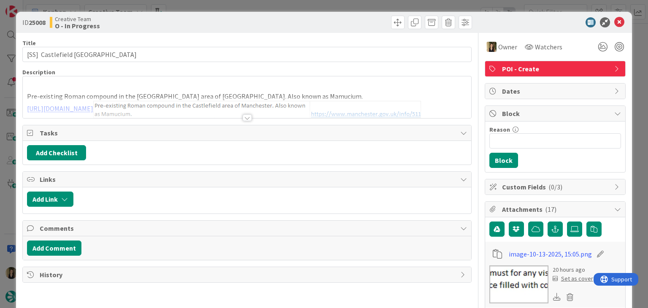
drag, startPoint x: 132, startPoint y: 63, endPoint x: 121, endPoint y: 61, distance: 11.7
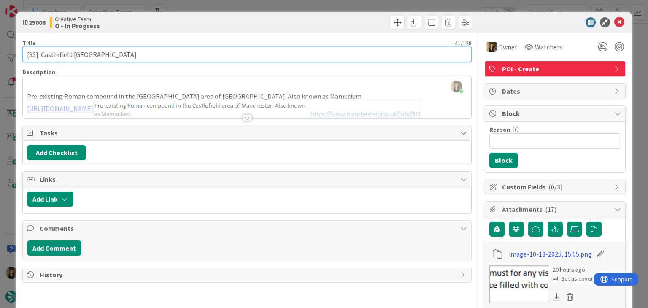
drag, startPoint x: 105, startPoint y: 53, endPoint x: 62, endPoint y: 57, distance: 43.3
click at [42, 57] on input "[SS] Castlefield [GEOGRAPHIC_DATA]" at bounding box center [246, 54] width 449 height 15
drag, startPoint x: 106, startPoint y: 56, endPoint x: 43, endPoint y: 57, distance: 62.9
click at [43, 57] on input "[SS] Castlefield [GEOGRAPHIC_DATA]" at bounding box center [246, 54] width 449 height 15
drag, startPoint x: 131, startPoint y: 52, endPoint x: 103, endPoint y: 59, distance: 29.5
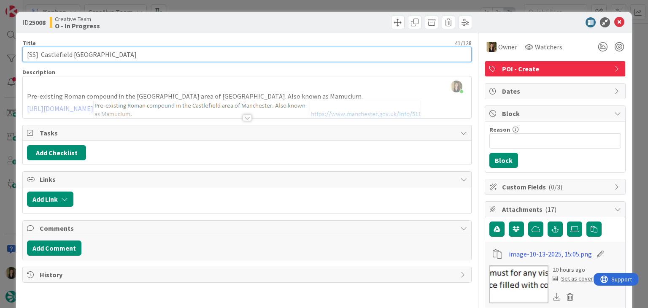
click at [130, 53] on input "[SS] Castlefield [GEOGRAPHIC_DATA]" at bounding box center [246, 54] width 449 height 15
drag, startPoint x: 105, startPoint y: 54, endPoint x: 41, endPoint y: 54, distance: 64.2
click at [41, 54] on input "[SS] Castlefield [GEOGRAPHIC_DATA]" at bounding box center [246, 54] width 449 height 15
click at [40, 56] on input "[SS] Castlefield [GEOGRAPHIC_DATA]" at bounding box center [246, 54] width 449 height 15
type input "[SS] Castlefield [GEOGRAPHIC_DATA]"
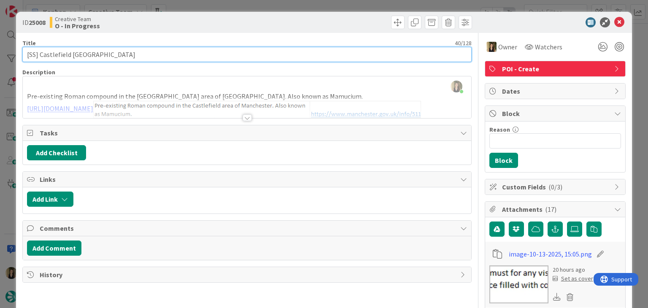
drag, startPoint x: 103, startPoint y: 56, endPoint x: 15, endPoint y: 55, distance: 88.2
click at [15, 55] on div "ID 25008 Creative Team O - In Progress Title 40 / 128 [SS] [GEOGRAPHIC_DATA] [G…" at bounding box center [324, 154] width 648 height 308
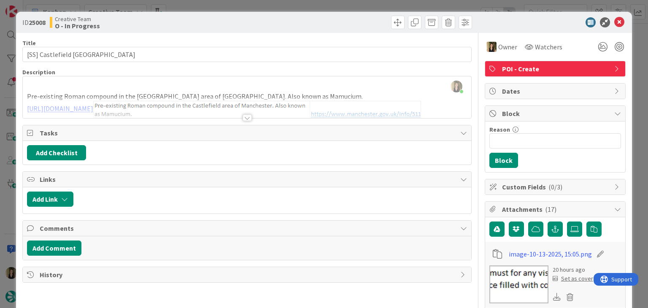
click at [271, 2] on div "ID 25008 Creative Team O - In Progress Title 40 / 128 [SS] [GEOGRAPHIC_DATA] [G…" at bounding box center [324, 154] width 648 height 308
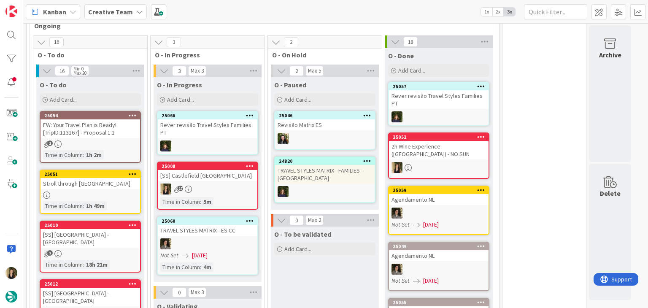
click at [255, 181] on div "25008 [SS] Castlefield [GEOGRAPHIC_DATA] - MANCHESTER 17 Time in [GEOGRAPHIC_DA…" at bounding box center [207, 186] width 101 height 48
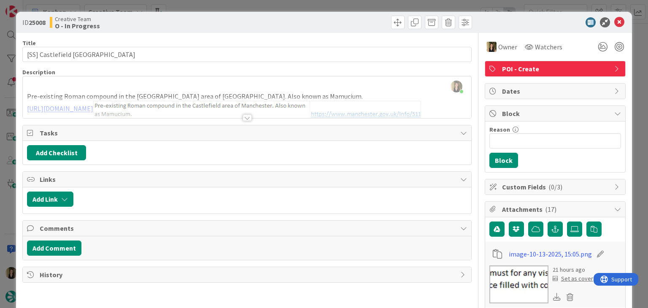
click at [310, 3] on div "ID 25008 Creative Team O - In Progress Title 40 / 128 [SS] [GEOGRAPHIC_DATA] De…" at bounding box center [324, 154] width 648 height 308
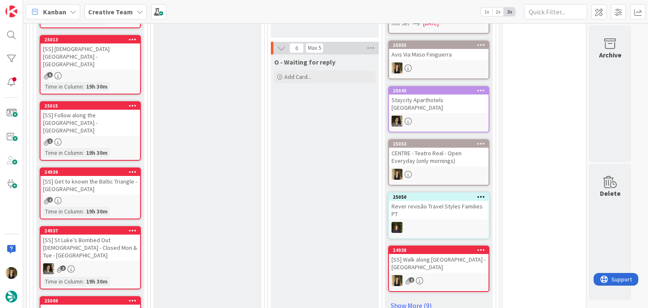
scroll to position [594, 0]
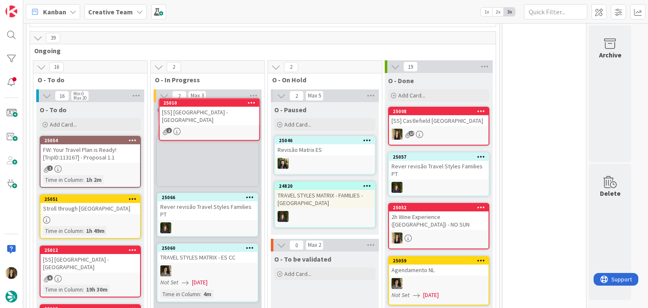
scroll to position [219, 0]
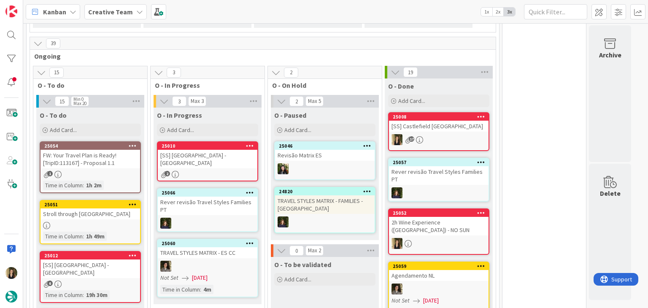
click at [230, 166] on div "[SS] [GEOGRAPHIC_DATA] - [GEOGRAPHIC_DATA]" at bounding box center [208, 159] width 100 height 19
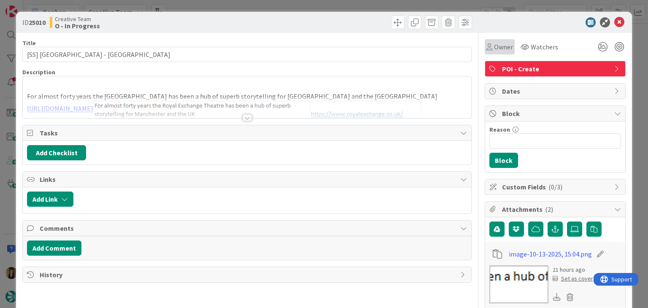
click at [496, 49] on span "Owner" at bounding box center [503, 47] width 19 height 10
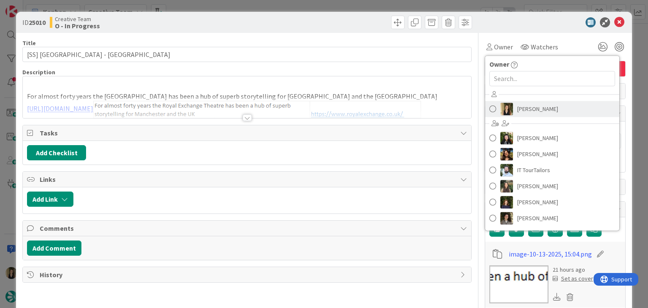
click at [519, 111] on span "[PERSON_NAME]" at bounding box center [538, 109] width 41 height 13
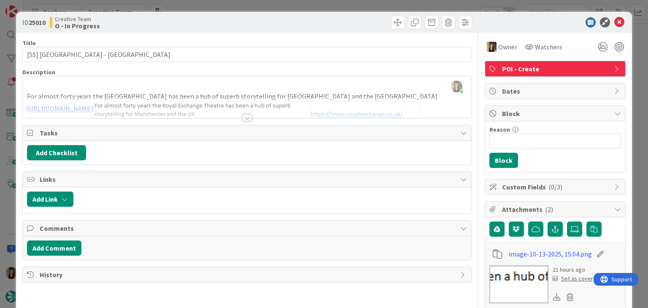
click at [249, 116] on div at bounding box center [247, 108] width 448 height 22
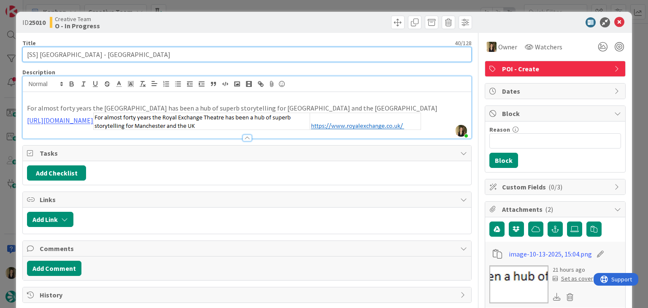
drag, startPoint x: 106, startPoint y: 54, endPoint x: 21, endPoint y: 54, distance: 85.3
click at [21, 54] on div "ID 25010 Creative Team O - In Progress Title 40 / 128 [SS] [GEOGRAPHIC_DATA] - …" at bounding box center [324, 295] width 616 height 566
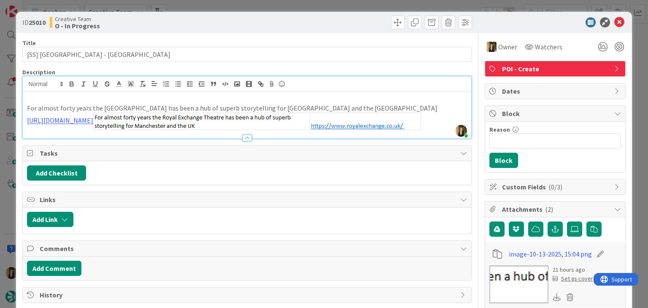
click at [168, 24] on div "Creative Team O - In Progress" at bounding box center [147, 23] width 195 height 14
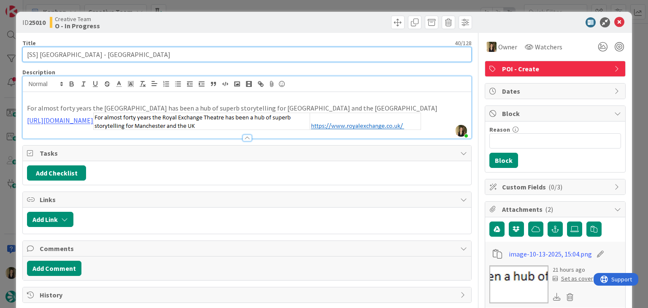
drag, startPoint x: 85, startPoint y: 57, endPoint x: 22, endPoint y: 57, distance: 62.9
click at [22, 57] on input "[SS] [GEOGRAPHIC_DATA] - [GEOGRAPHIC_DATA]" at bounding box center [246, 54] width 449 height 15
drag, startPoint x: 146, startPoint y: 52, endPoint x: 114, endPoint y: 55, distance: 32.2
click at [144, 52] on input "[SS] [GEOGRAPHIC_DATA] - [GEOGRAPHIC_DATA]" at bounding box center [246, 54] width 449 height 15
drag, startPoint x: 106, startPoint y: 54, endPoint x: 41, endPoint y: 52, distance: 65.9
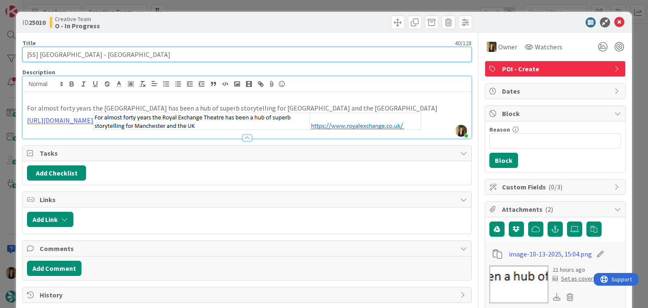
click at [41, 52] on input "[SS] [GEOGRAPHIC_DATA] - [GEOGRAPHIC_DATA]" at bounding box center [246, 54] width 449 height 15
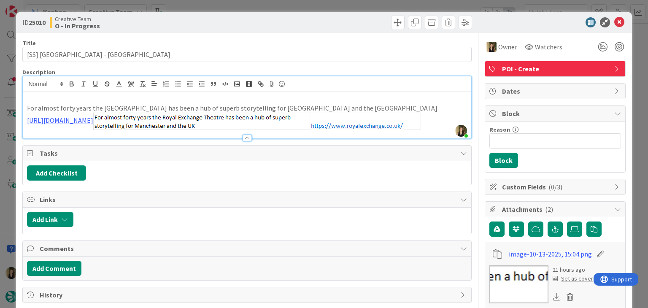
click at [361, 2] on div "ID 25010 Creative Team O - In Progress Title 40 / 128 [SS] [GEOGRAPHIC_DATA] - …" at bounding box center [324, 154] width 648 height 308
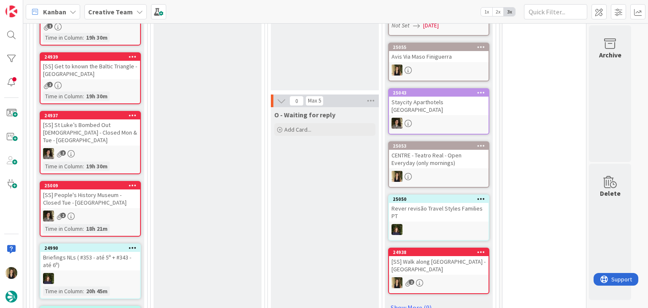
scroll to position [599, 0]
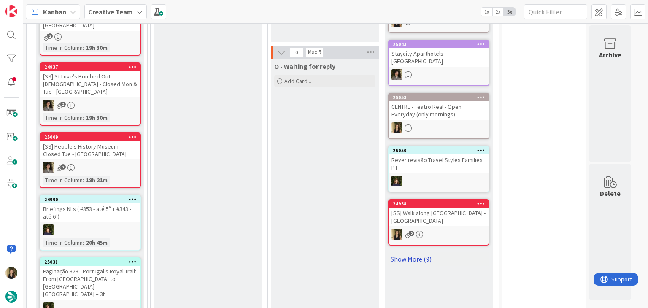
click at [411, 252] on link "Show More (9)" at bounding box center [438, 259] width 101 height 14
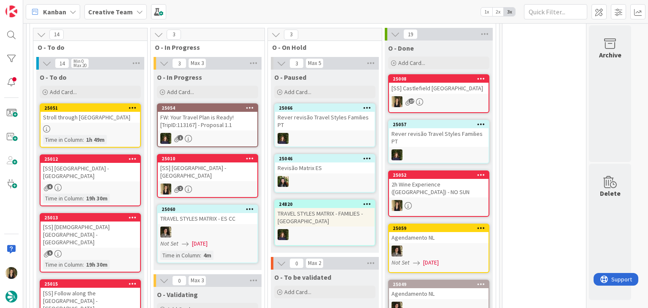
scroll to position [259, 0]
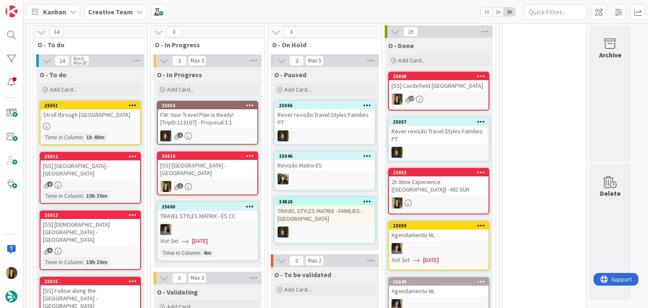
click at [220, 162] on div "[SS] [GEOGRAPHIC_DATA] - [GEOGRAPHIC_DATA]" at bounding box center [208, 169] width 100 height 19
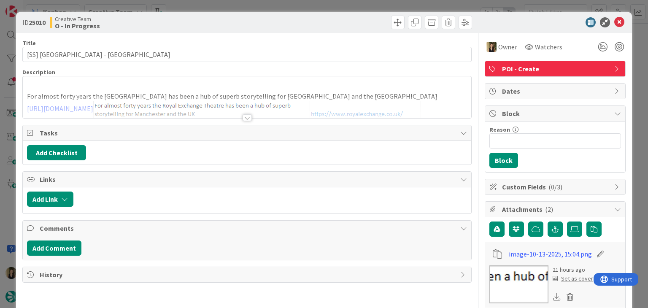
click at [297, 1] on div "ID 25010 Creative Team O - In Progress Title 40 / 128 [SS] [GEOGRAPHIC_DATA] - …" at bounding box center [324, 154] width 648 height 308
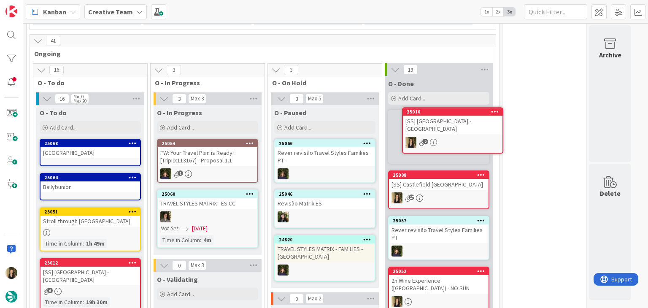
scroll to position [212, 0]
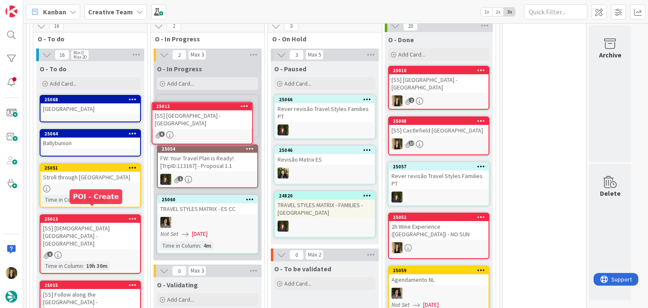
scroll to position [261, 0]
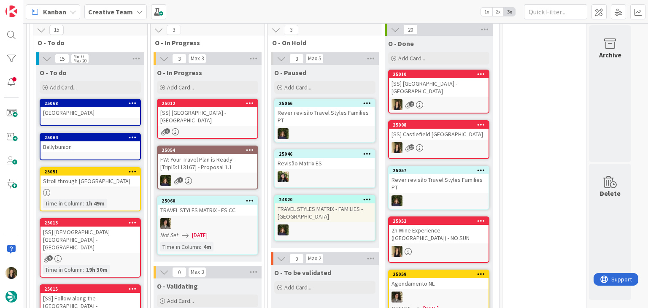
click at [222, 115] on div "[SS] [GEOGRAPHIC_DATA] - [GEOGRAPHIC_DATA]" at bounding box center [208, 116] width 100 height 19
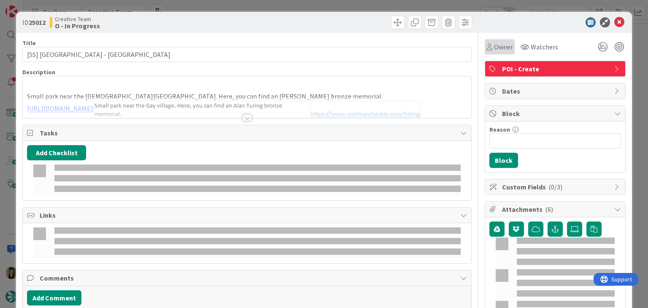
click at [501, 49] on span "Owner" at bounding box center [503, 47] width 19 height 10
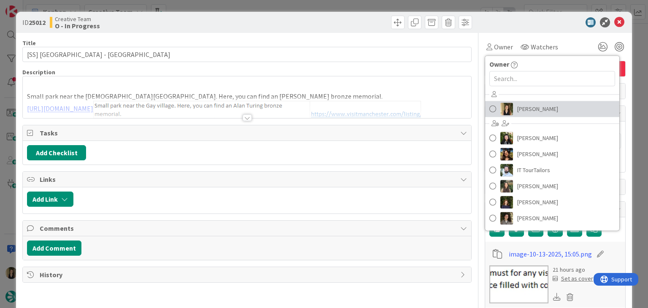
click at [526, 113] on span "[PERSON_NAME]" at bounding box center [538, 109] width 41 height 13
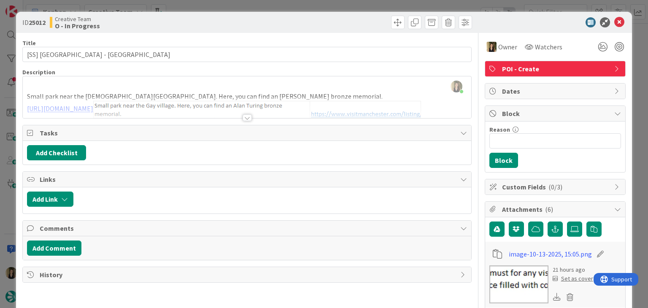
click at [243, 118] on div at bounding box center [247, 117] width 9 height 7
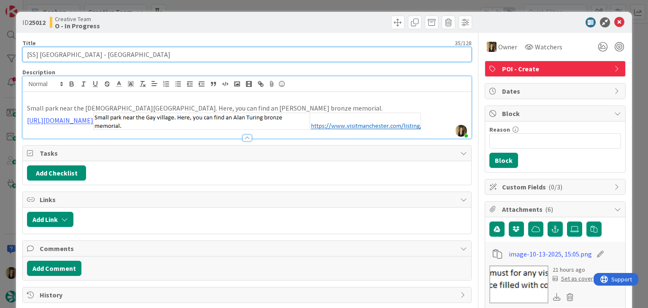
drag, startPoint x: 89, startPoint y: 55, endPoint x: 40, endPoint y: 57, distance: 48.6
click at [40, 57] on input "[SS] [GEOGRAPHIC_DATA] - [GEOGRAPHIC_DATA]" at bounding box center [246, 54] width 449 height 15
click at [96, 56] on input "[SS] [GEOGRAPHIC_DATA] - [GEOGRAPHIC_DATA]" at bounding box center [246, 54] width 449 height 15
drag, startPoint x: 89, startPoint y: 55, endPoint x: 18, endPoint y: 54, distance: 71.3
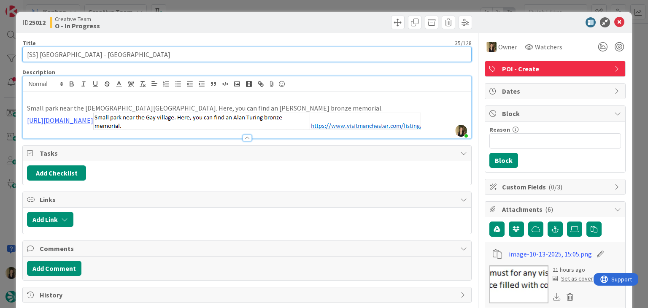
drag, startPoint x: 115, startPoint y: 54, endPoint x: 105, endPoint y: 54, distance: 10.1
click at [115, 54] on input "[SS] [GEOGRAPHIC_DATA] - [GEOGRAPHIC_DATA]" at bounding box center [246, 54] width 449 height 15
drag, startPoint x: 89, startPoint y: 53, endPoint x: 39, endPoint y: 54, distance: 50.2
click at [39, 54] on input "[SS] [GEOGRAPHIC_DATA] - [GEOGRAPHIC_DATA]" at bounding box center [246, 54] width 449 height 15
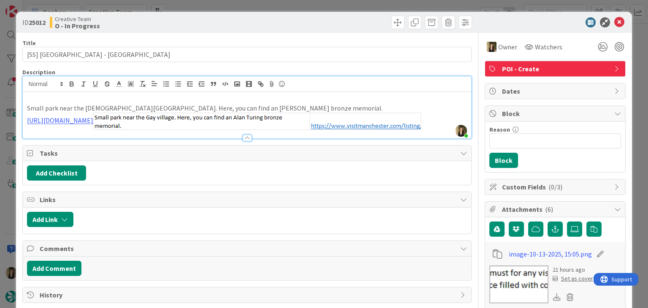
drag, startPoint x: 222, startPoint y: 6, endPoint x: 220, endPoint y: 31, distance: 24.6
click at [222, 6] on div "ID 25012 Creative Team O - In Progress Title 35 / 128 [SS] [GEOGRAPHIC_DATA] - …" at bounding box center [324, 154] width 648 height 308
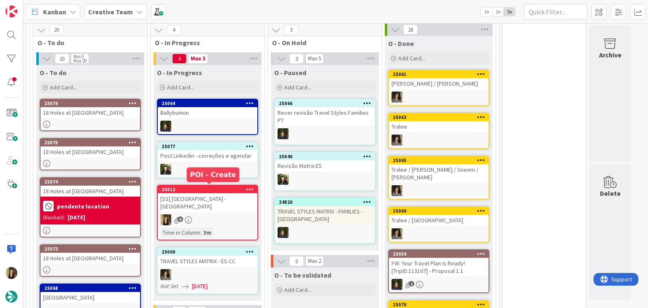
click at [222, 203] on div "25012 [SS] [GEOGRAPHIC_DATA] - [GEOGRAPHIC_DATA] 6 Time in [GEOGRAPHIC_DATA] : …" at bounding box center [207, 213] width 101 height 56
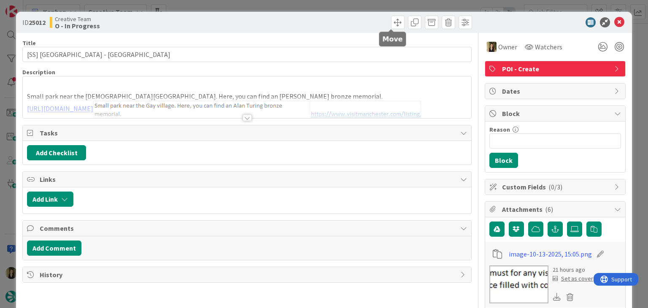
click at [377, 3] on div "ID 25012 Creative Team O - In Progress Title 35 / 128 [SS] [GEOGRAPHIC_DATA] - …" at bounding box center [324, 154] width 648 height 308
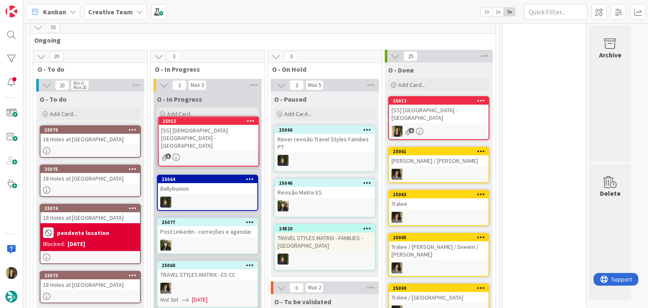
scroll to position [231, 0]
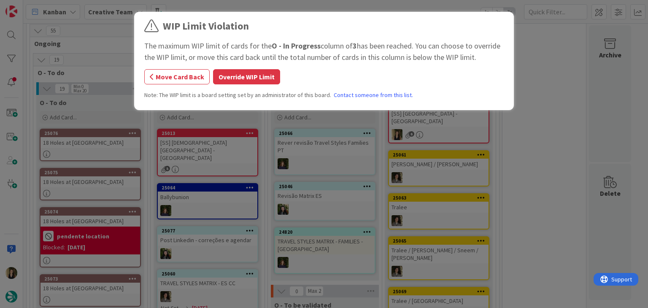
click at [233, 84] on div "WIP Limit Violation The maximum WIP limit of cards for the O - In Progress colu…" at bounding box center [324, 62] width 360 height 87
click at [236, 76] on button "Override WIP Limit" at bounding box center [246, 76] width 67 height 15
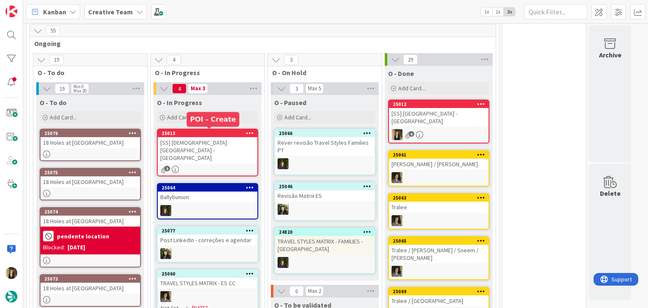
click at [236, 146] on div "[SS] [DEMOGRAPHIC_DATA][GEOGRAPHIC_DATA] - [GEOGRAPHIC_DATA]" at bounding box center [208, 150] width 100 height 26
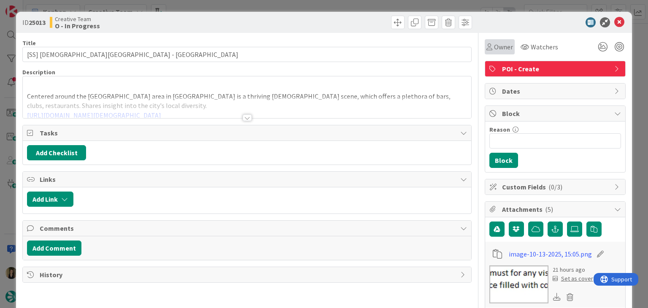
click at [494, 46] on span "Owner" at bounding box center [503, 47] width 19 height 10
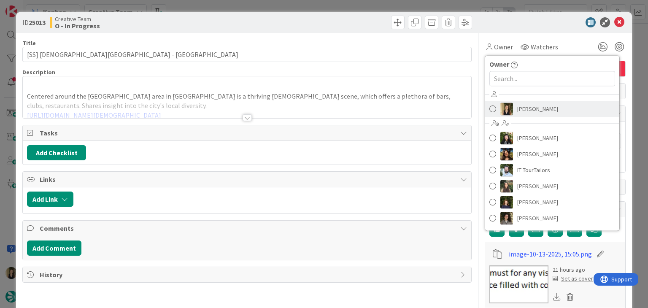
click at [518, 110] on span "[PERSON_NAME]" at bounding box center [538, 109] width 41 height 13
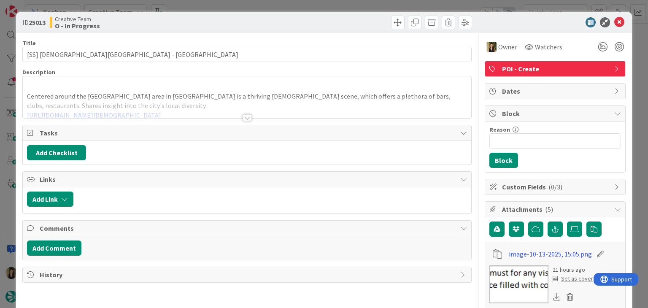
click at [338, 31] on div "ID 25013 Creative Team O - In Progress" at bounding box center [324, 22] width 616 height 21
click at [245, 112] on div at bounding box center [247, 108] width 448 height 22
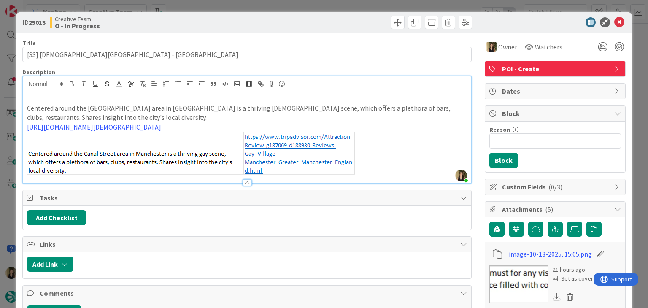
click at [177, 8] on div "ID 25013 Creative Team O - In Progress Title 29 / 128 [SS] [DEMOGRAPHIC_DATA][G…" at bounding box center [324, 154] width 648 height 308
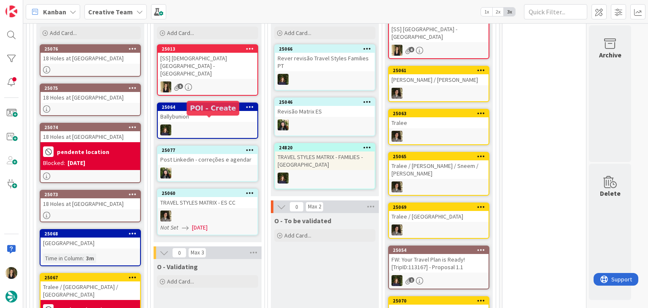
scroll to position [442, 0]
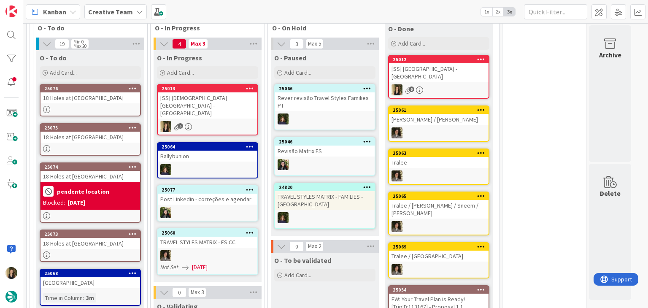
scroll to position [274, 0]
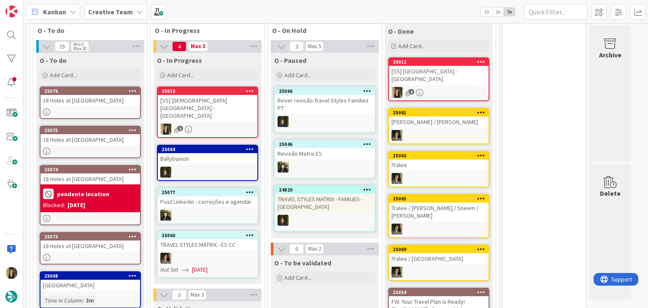
click at [221, 124] on div "5" at bounding box center [208, 129] width 100 height 11
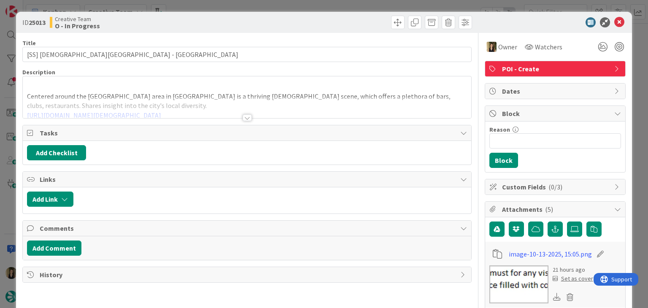
click at [116, 99] on div at bounding box center [247, 108] width 448 height 22
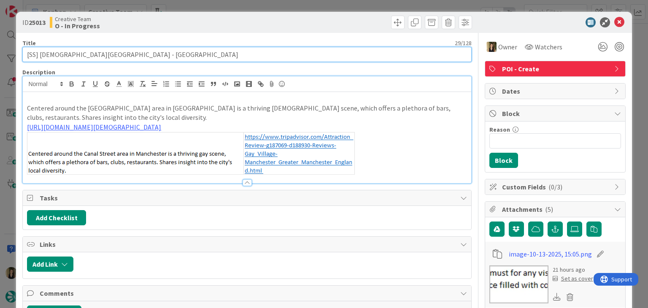
drag, startPoint x: 70, startPoint y: 54, endPoint x: 52, endPoint y: 53, distance: 17.8
click at [39, 53] on input "[SS] [DEMOGRAPHIC_DATA][GEOGRAPHIC_DATA] - [GEOGRAPHIC_DATA]" at bounding box center [246, 54] width 449 height 15
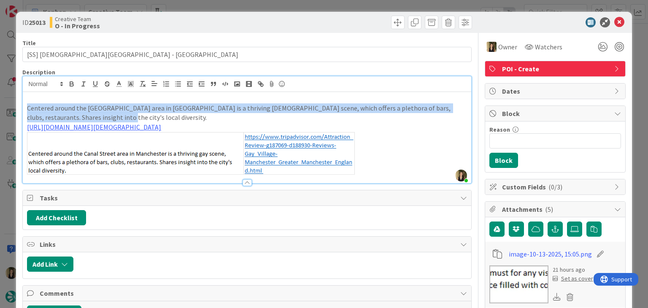
drag, startPoint x: 67, startPoint y: 116, endPoint x: 23, endPoint y: 109, distance: 44.5
click at [24, 109] on div "Centered around the [GEOGRAPHIC_DATA] area in [GEOGRAPHIC_DATA] is a thriving […" at bounding box center [247, 137] width 448 height 91
copy p "Centered around the [GEOGRAPHIC_DATA] area in [GEOGRAPHIC_DATA] is a thriving […"
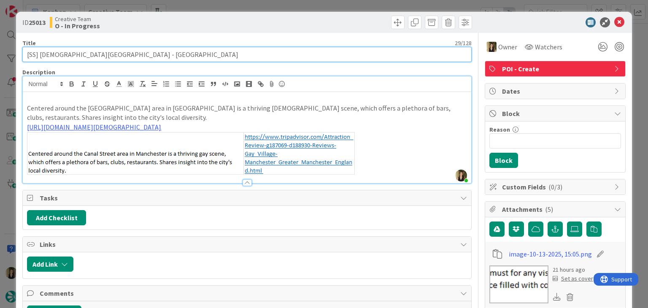
drag, startPoint x: 68, startPoint y: 54, endPoint x: 17, endPoint y: 54, distance: 50.7
click at [81, 56] on input "[SS] [DEMOGRAPHIC_DATA][GEOGRAPHIC_DATA] - [GEOGRAPHIC_DATA]" at bounding box center [246, 54] width 449 height 15
drag, startPoint x: 69, startPoint y: 55, endPoint x: 40, endPoint y: 54, distance: 29.1
click at [40, 54] on input "[SS] [DEMOGRAPHIC_DATA][GEOGRAPHIC_DATA] - [GEOGRAPHIC_DATA]" at bounding box center [246, 54] width 449 height 15
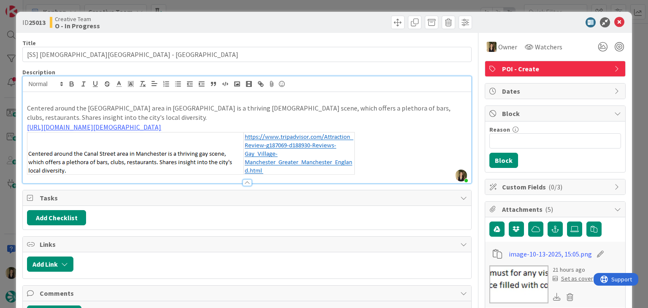
drag, startPoint x: 229, startPoint y: 16, endPoint x: 227, endPoint y: 5, distance: 11.6
click at [229, 16] on div "Creative Team O - In Progress" at bounding box center [147, 23] width 195 height 14
click at [227, 4] on div "ID 25013 Creative Team O - In Progress Title 29 / 128 [SS] [DEMOGRAPHIC_DATA][G…" at bounding box center [324, 154] width 648 height 308
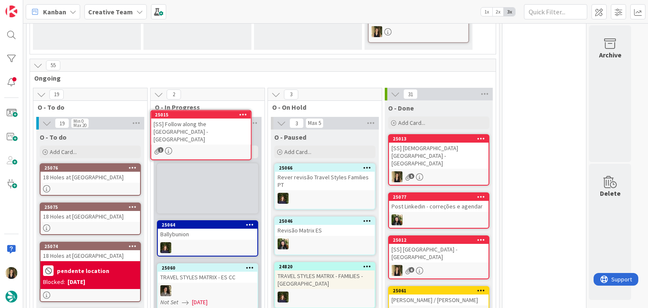
scroll to position [188, 0]
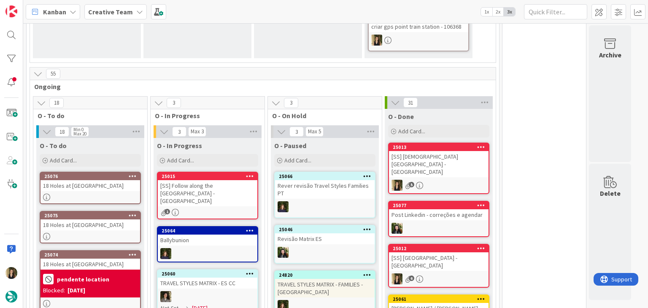
click at [238, 193] on div "[SS] Follow along the [GEOGRAPHIC_DATA] - [GEOGRAPHIC_DATA]" at bounding box center [208, 193] width 100 height 26
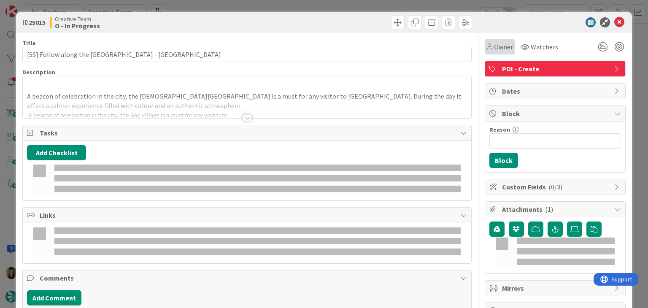
click at [494, 48] on span "Owner" at bounding box center [503, 47] width 19 height 10
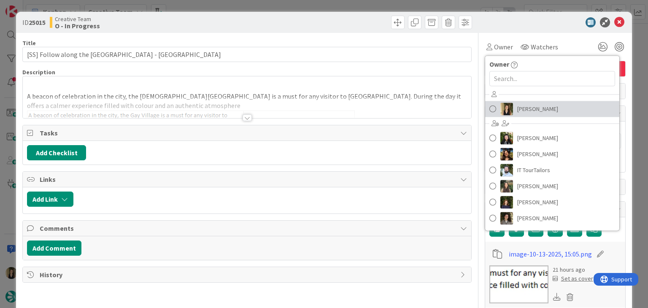
click at [540, 112] on link "[PERSON_NAME]" at bounding box center [552, 109] width 134 height 16
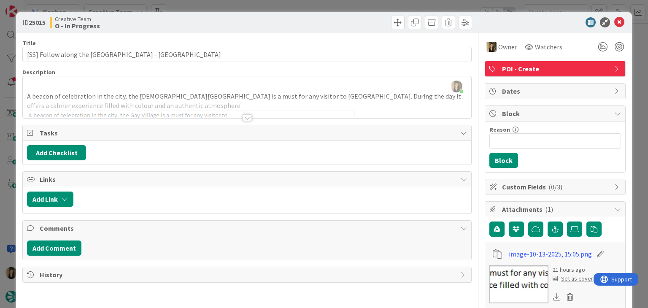
click at [244, 117] on div at bounding box center [247, 117] width 9 height 7
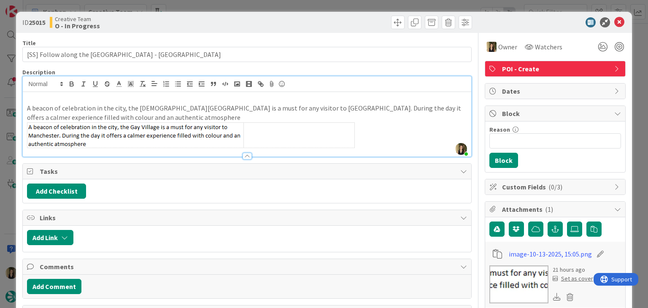
click at [219, 20] on div "Creative Team O - In Progress" at bounding box center [147, 23] width 195 height 14
click at [212, 5] on div "ID 25015 Creative Team O - In Progress Title 47 / 128 [SS] Follow along the [GE…" at bounding box center [324, 154] width 648 height 308
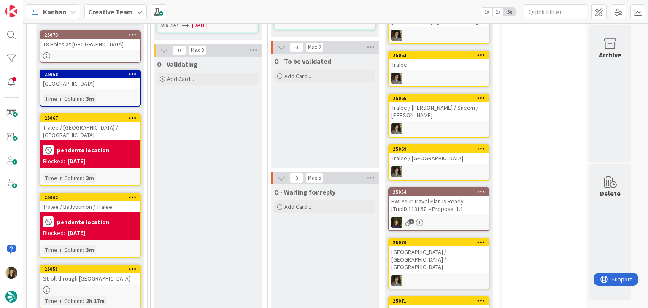
scroll to position [315, 0]
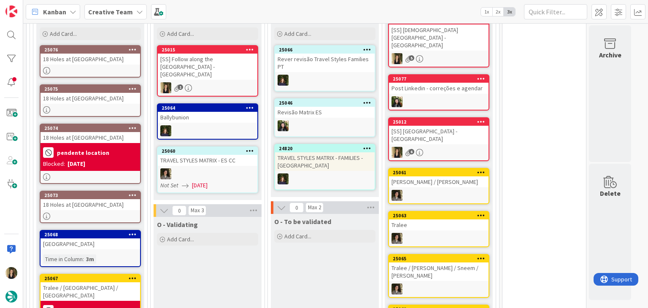
drag, startPoint x: 332, startPoint y: 249, endPoint x: 264, endPoint y: 254, distance: 68.2
click at [332, 249] on div "O - To be validated Add Card..." at bounding box center [325, 271] width 108 height 114
click at [105, 94] on div "18 Holes at [GEOGRAPHIC_DATA]" at bounding box center [91, 98] width 100 height 11
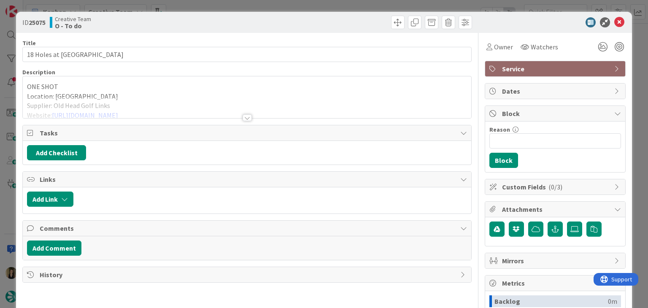
click at [213, 6] on div "ID 25075 Creative Team O - To do Title 32 / 128 18 Holes at [GEOGRAPHIC_DATA] G…" at bounding box center [324, 154] width 648 height 308
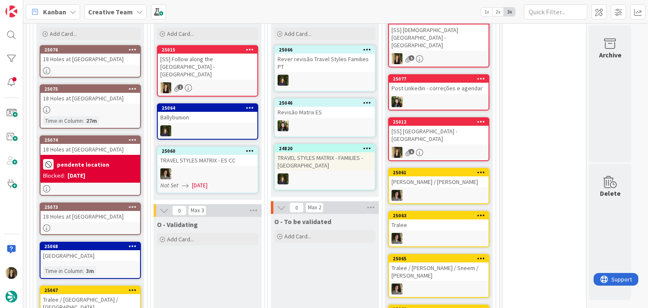
drag, startPoint x: 311, startPoint y: 265, endPoint x: 306, endPoint y: 262, distance: 5.2
click at [311, 266] on div "O - To be validated Add Card..." at bounding box center [325, 271] width 108 height 114
click at [219, 63] on div "[SS] Follow along the [GEOGRAPHIC_DATA] - [GEOGRAPHIC_DATA]" at bounding box center [208, 67] width 100 height 26
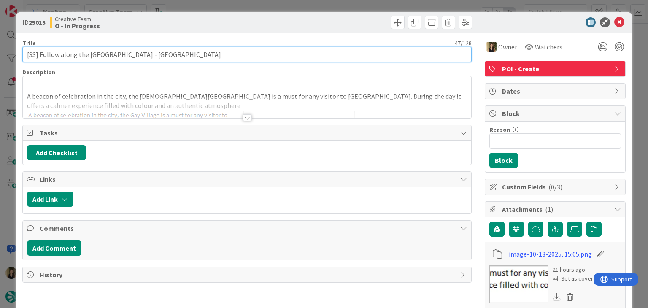
drag, startPoint x: 122, startPoint y: 54, endPoint x: 42, endPoint y: 55, distance: 80.2
click at [40, 55] on input "[SS] Follow along the [GEOGRAPHIC_DATA] - [GEOGRAPHIC_DATA]" at bounding box center [246, 54] width 449 height 15
drag, startPoint x: 142, startPoint y: 51, endPoint x: 138, endPoint y: 53, distance: 4.4
click at [141, 51] on input "[SS] Follow along the [GEOGRAPHIC_DATA] - [GEOGRAPHIC_DATA]" at bounding box center [246, 54] width 449 height 15
drag, startPoint x: 122, startPoint y: 54, endPoint x: 19, endPoint y: 52, distance: 103.0
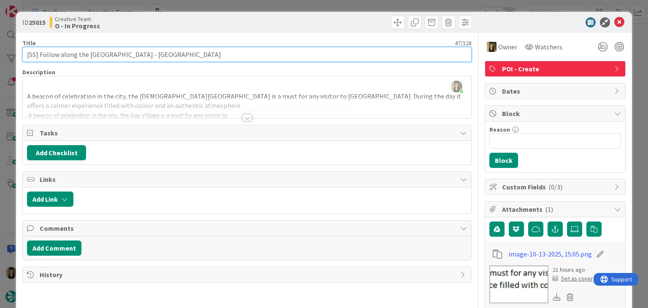
click at [19, 52] on div "ID 25015 Creative Team O - In Progress Title 47 / 128 [SS] Follow along the [GE…" at bounding box center [324, 295] width 616 height 566
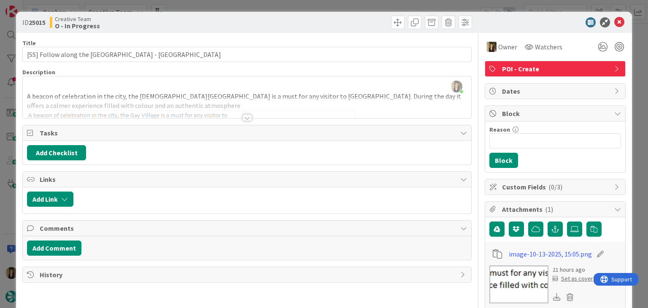
click at [262, 14] on div "ID 25015 Creative Team O - In Progress" at bounding box center [324, 22] width 616 height 21
click at [258, 8] on div "ID 25015 Creative Team O - In Progress Title 47 / 128 [SS] Follow along the [GE…" at bounding box center [324, 154] width 648 height 308
